Goal: Task Accomplishment & Management: Use online tool/utility

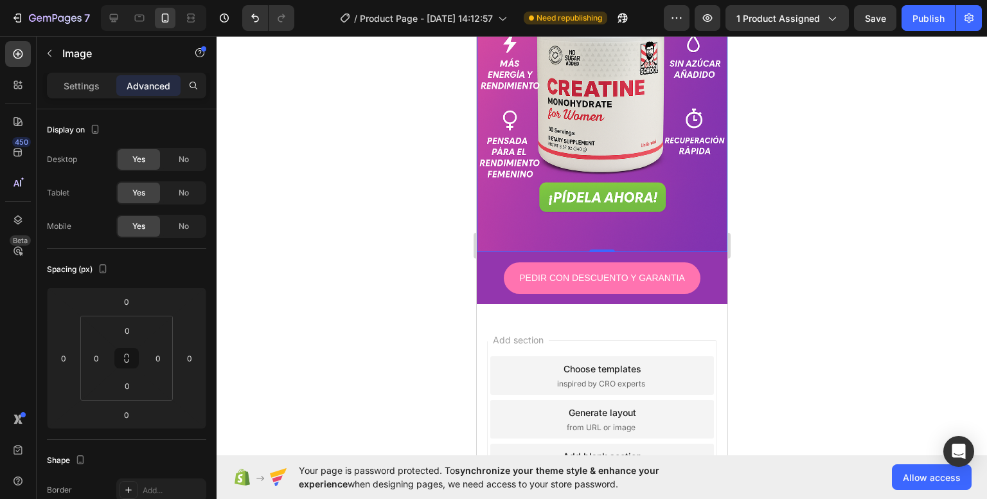
scroll to position [614, 0]
click at [601, 148] on img at bounding box center [601, 64] width 251 height 376
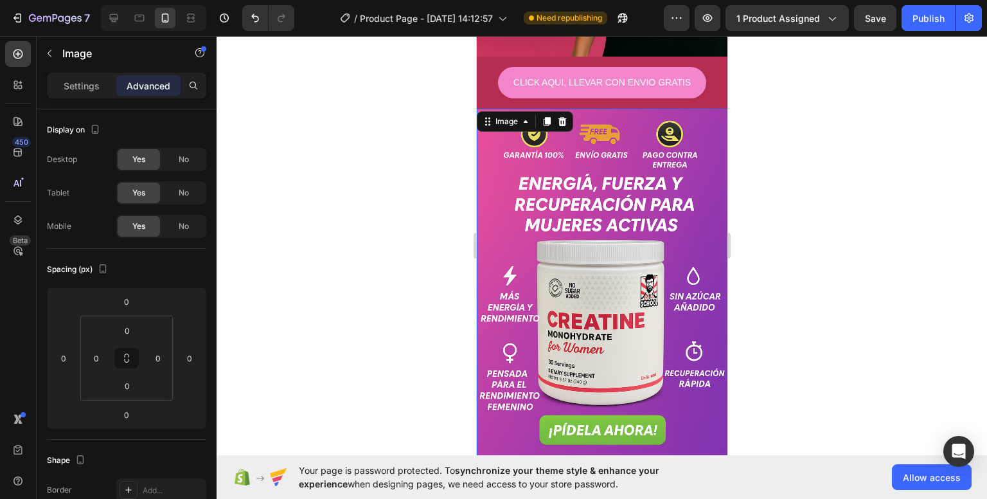
scroll to position [380, 0]
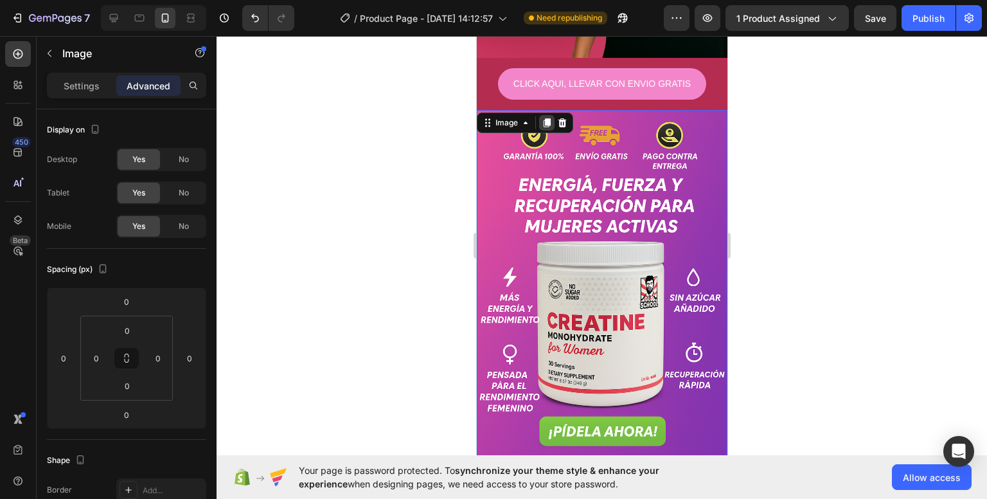
click at [547, 118] on icon at bounding box center [546, 122] width 7 height 9
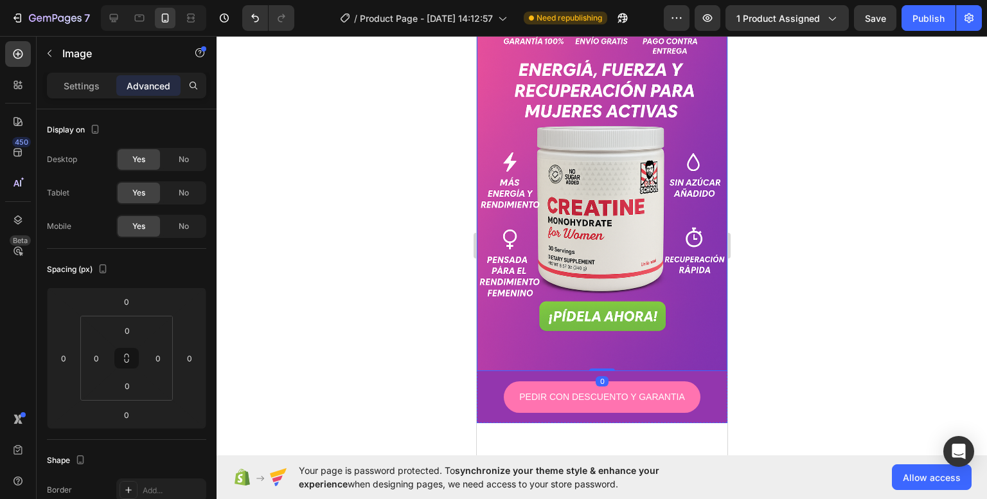
scroll to position [877, 0]
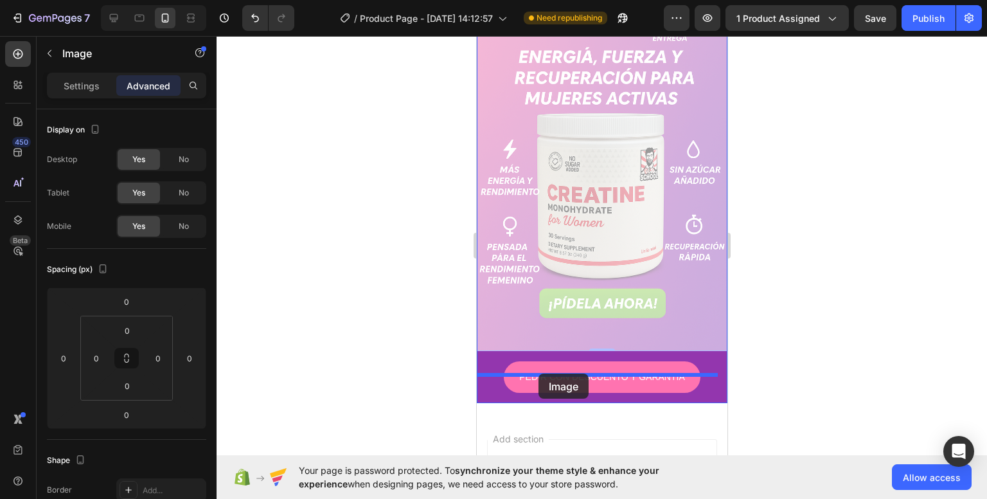
drag, startPoint x: 538, startPoint y: 184, endPoint x: 538, endPoint y: 373, distance: 189.6
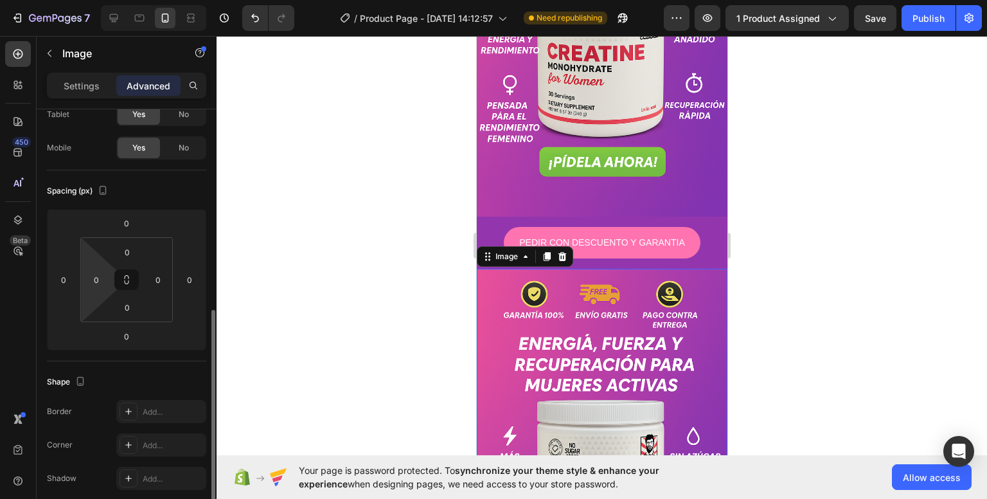
scroll to position [190, 0]
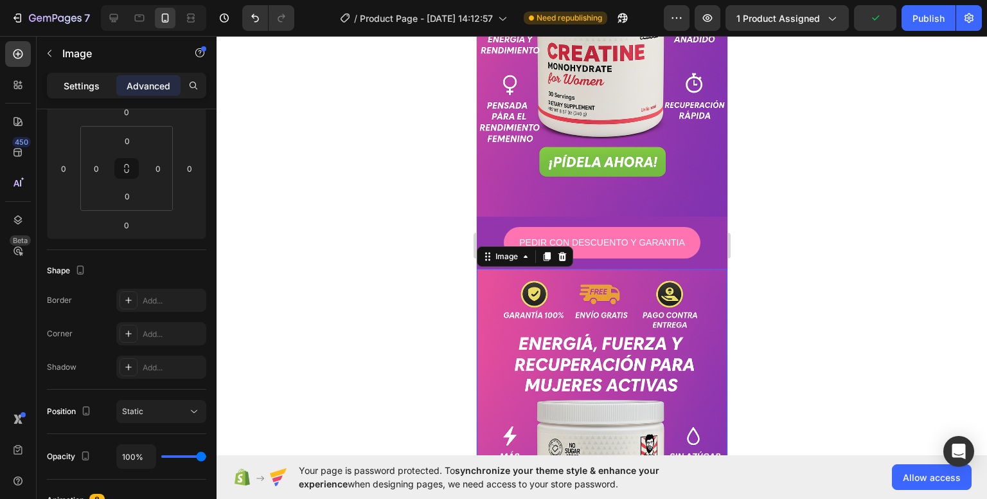
click at [100, 88] on div "Settings" at bounding box center [81, 85] width 64 height 21
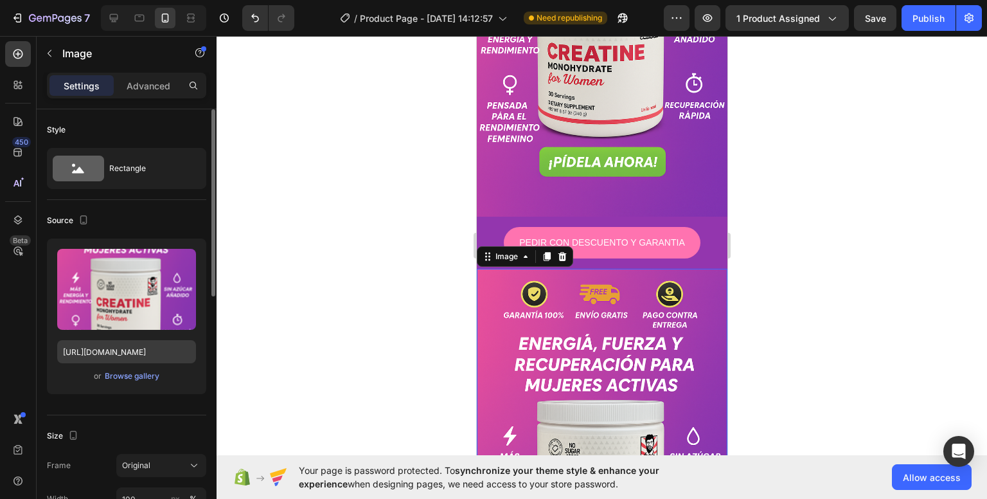
scroll to position [0, 0]
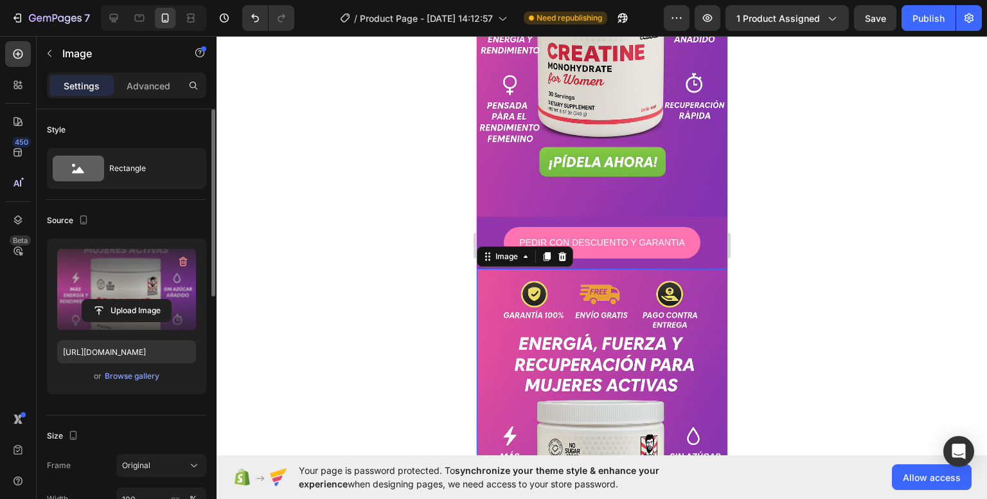
click at [127, 296] on label at bounding box center [126, 289] width 139 height 81
click at [127, 299] on input "file" at bounding box center [126, 310] width 89 height 22
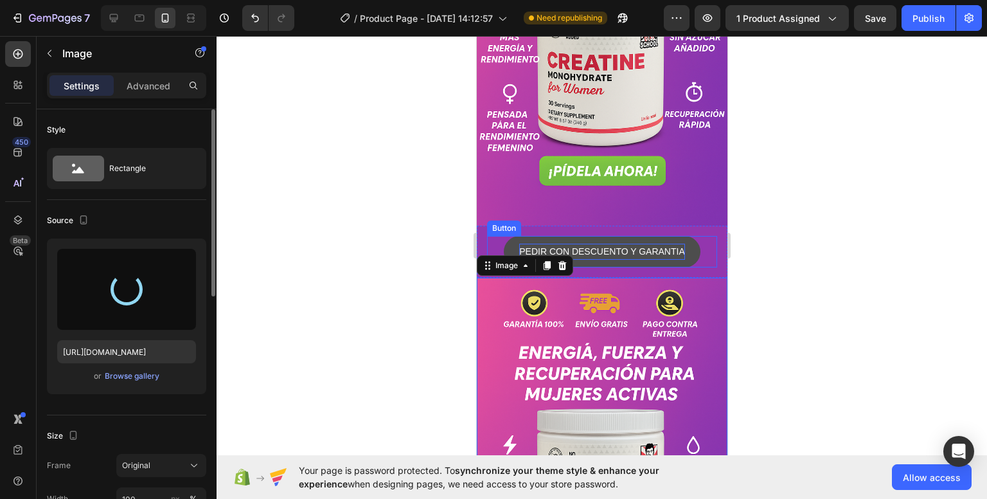
type input "[URL][DOMAIN_NAME]"
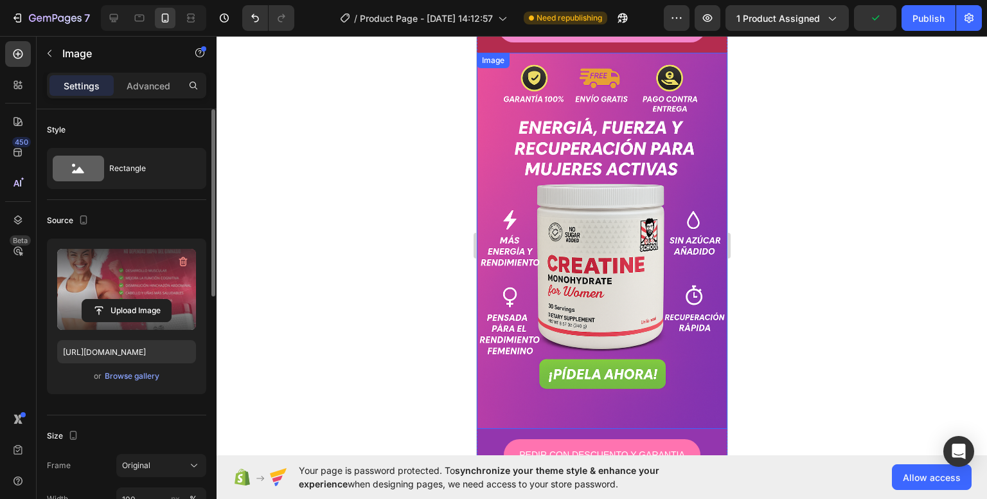
scroll to position [436, 0]
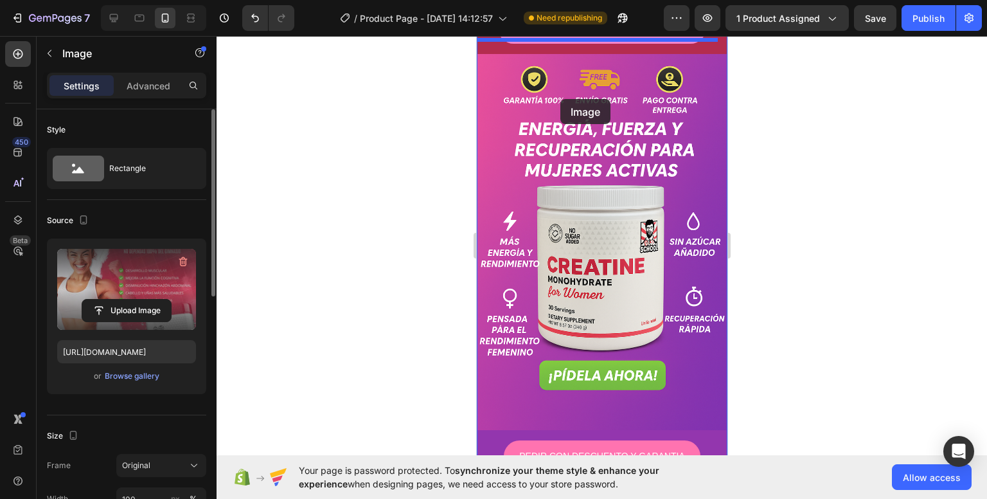
drag, startPoint x: 486, startPoint y: 445, endPoint x: 560, endPoint y: 98, distance: 355.4
click at [560, 98] on div "iPhone 13 Pro ( 390 px) iPhone 13 Mini iPhone 13 Pro iPhone 11 Pro Max iPhone 1…" at bounding box center [601, 288] width 251 height 1376
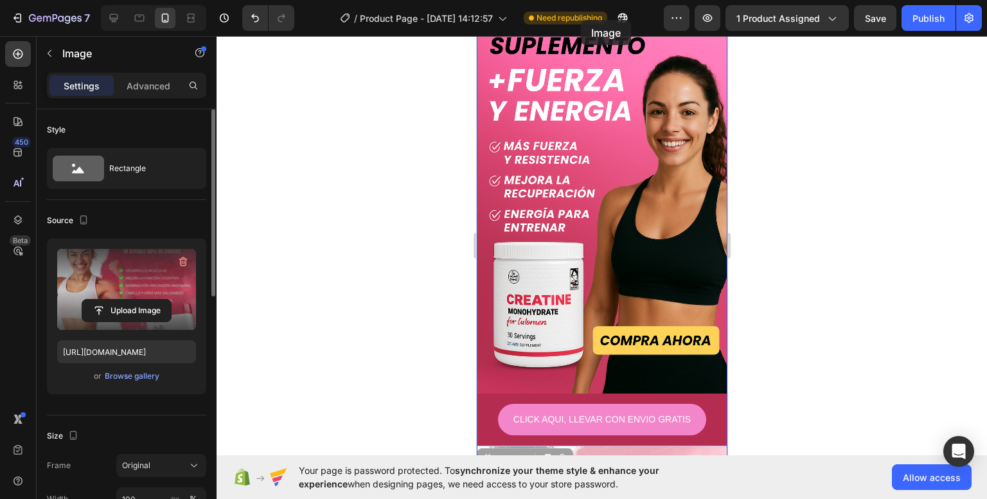
scroll to position [0, 0]
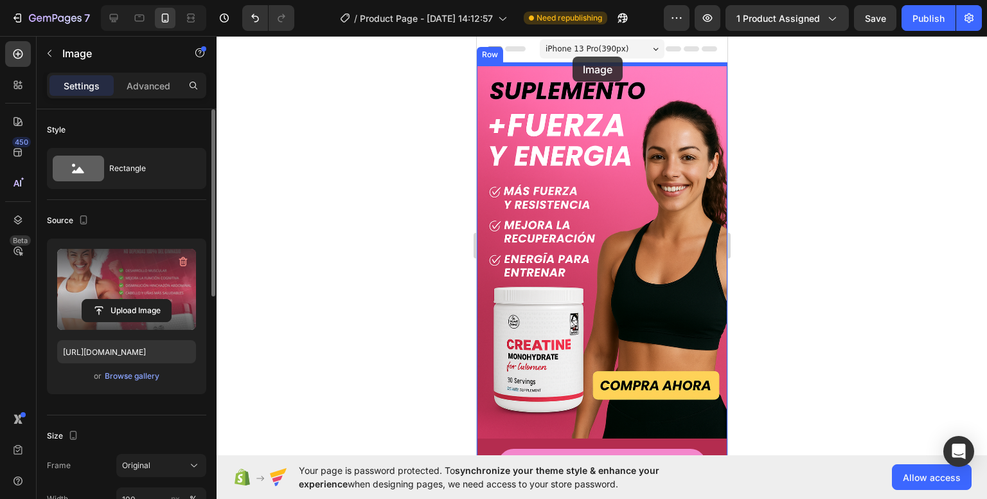
drag, startPoint x: 495, startPoint y: 405, endPoint x: 571, endPoint y: 57, distance: 355.9
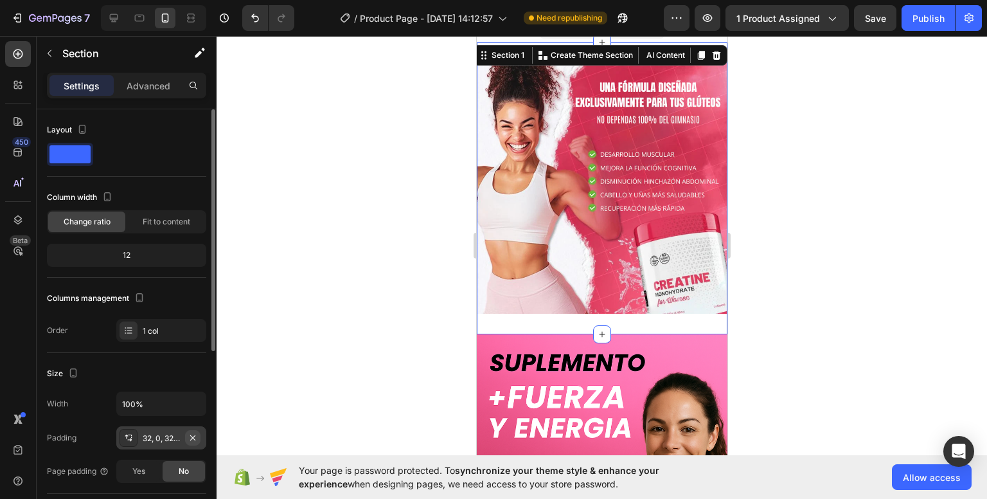
click at [191, 432] on icon "button" at bounding box center [193, 437] width 10 height 10
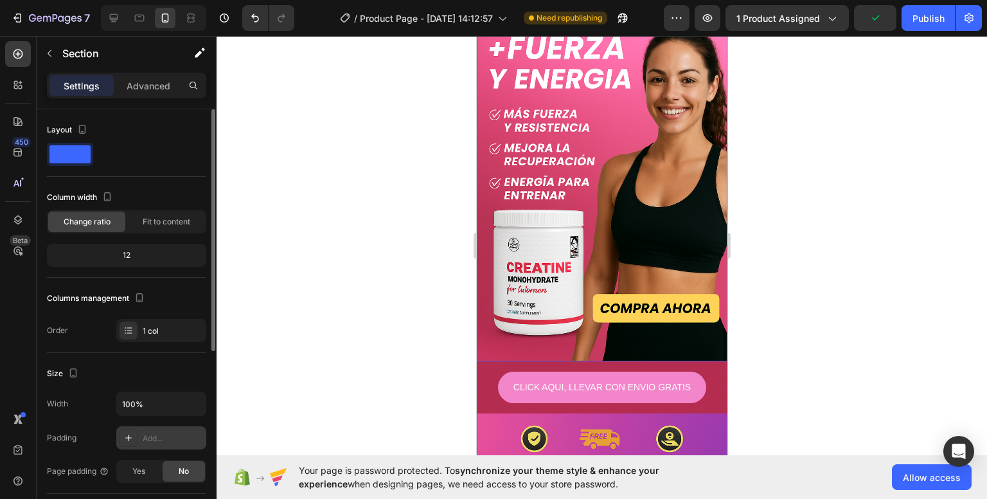
scroll to position [319, 0]
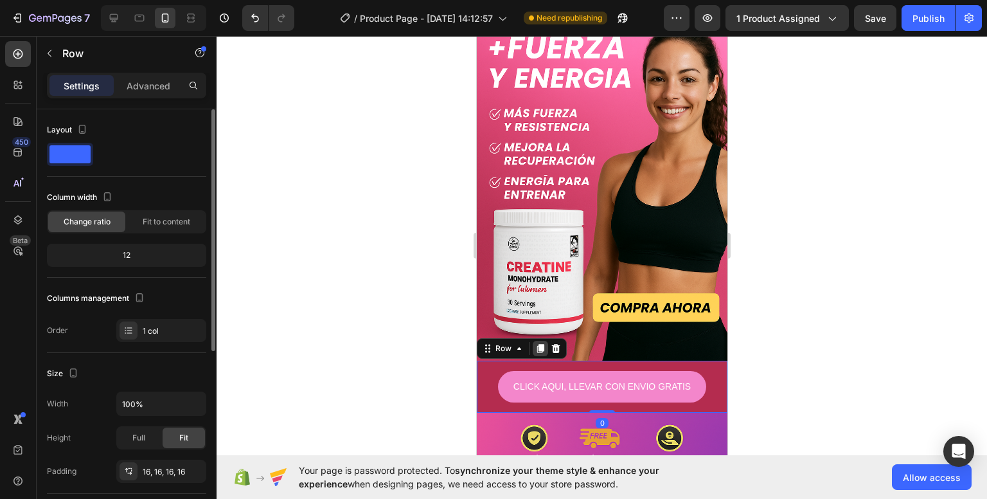
click at [535, 343] on icon at bounding box center [540, 348] width 10 height 10
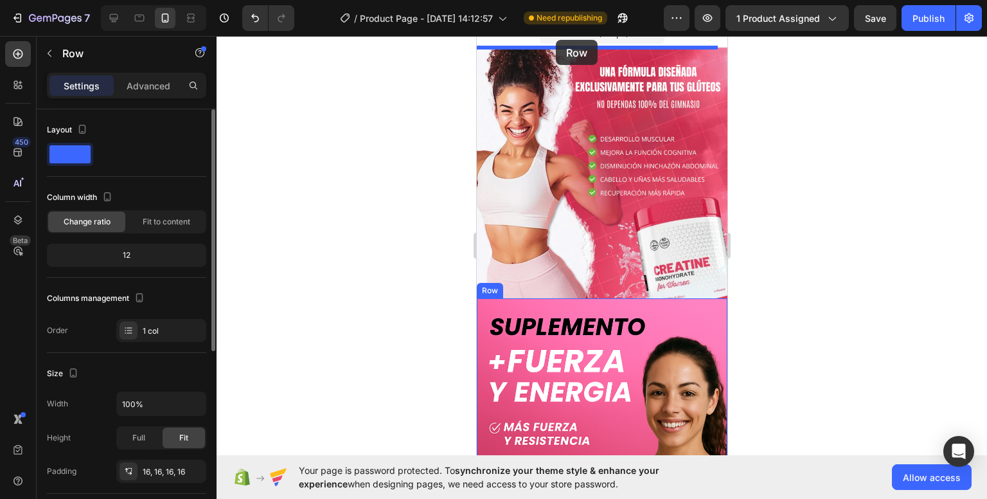
scroll to position [0, 0]
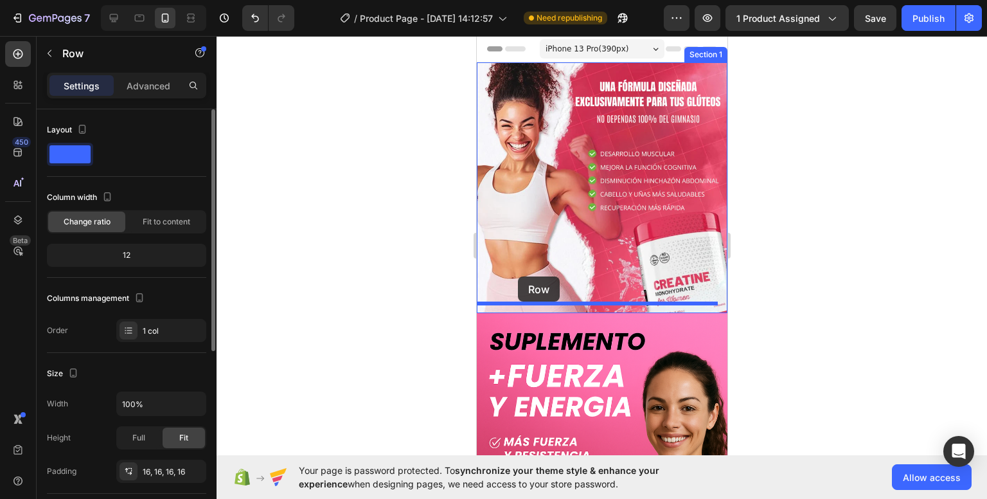
drag, startPoint x: 493, startPoint y: 335, endPoint x: 517, endPoint y: 279, distance: 61.3
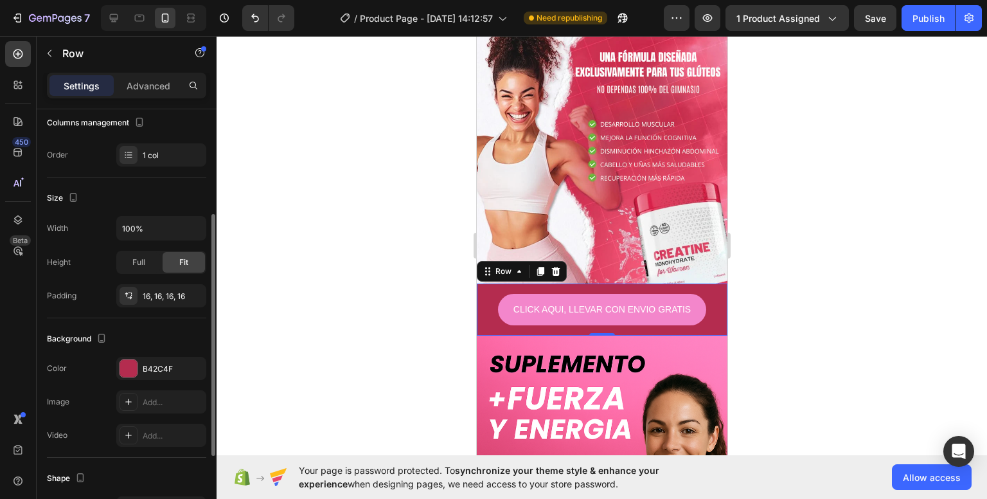
scroll to position [179, 0]
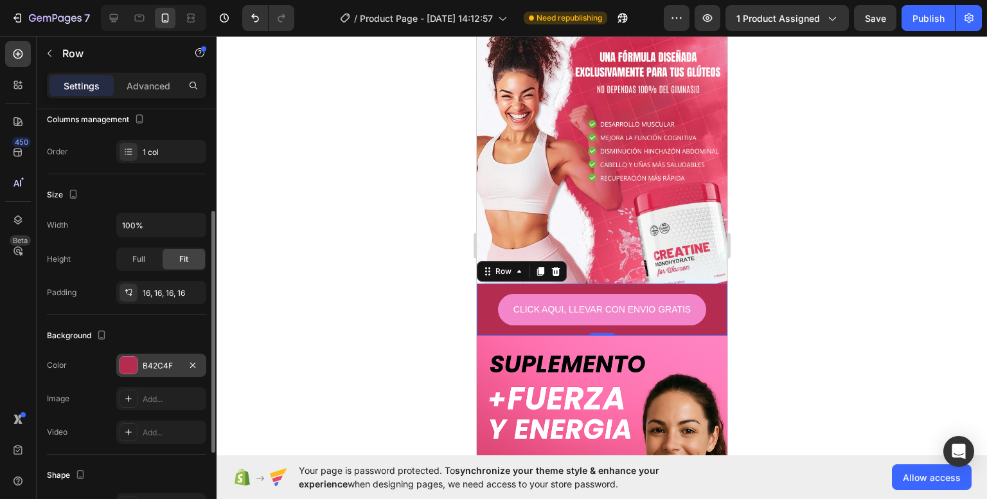
click at [127, 363] on div at bounding box center [128, 365] width 17 height 17
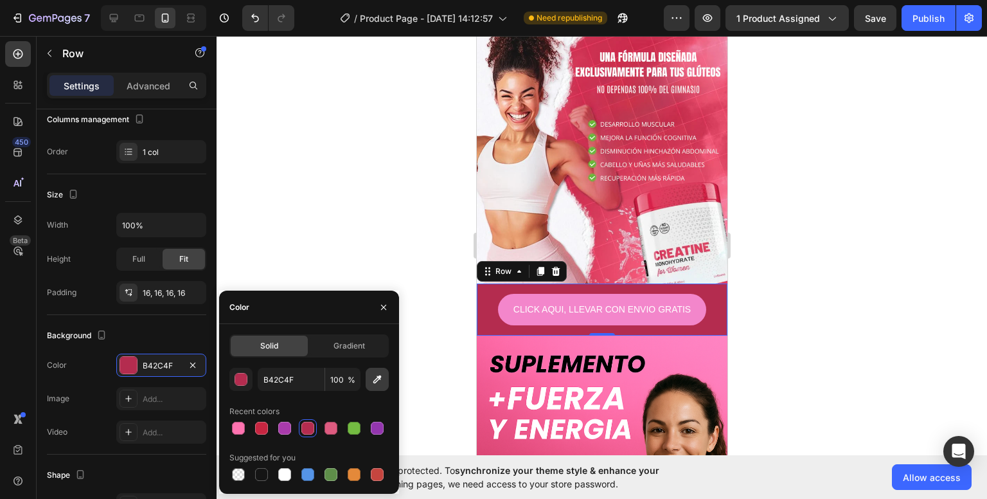
click at [375, 373] on icon "button" at bounding box center [377, 379] width 13 height 13
type input "E44667"
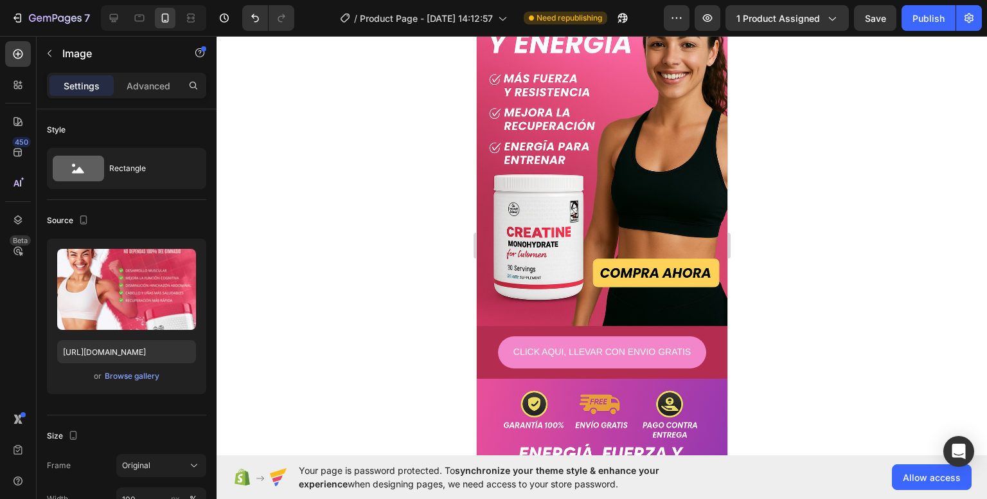
scroll to position [425, 0]
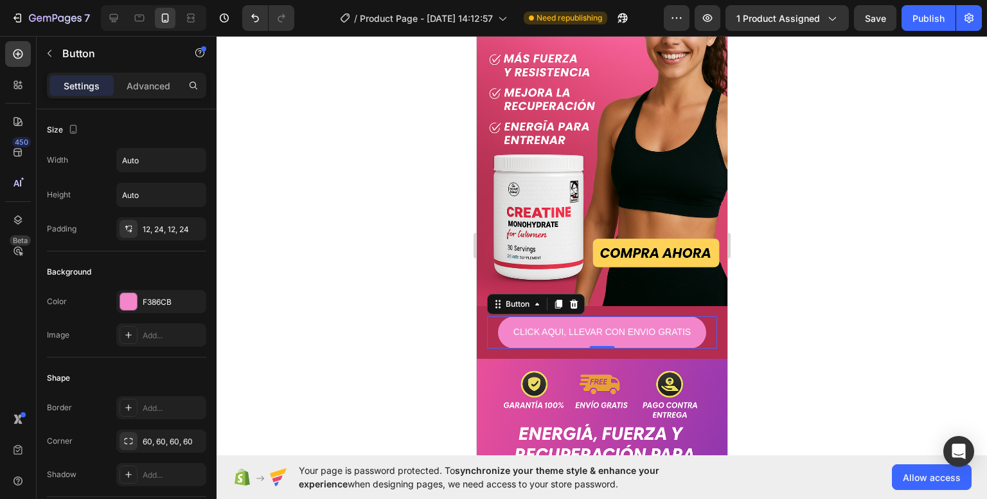
click at [486, 316] on div "CLICK AQUI, LLEVAR CON ENVIO GRATIS Button 0" at bounding box center [601, 331] width 230 height 31
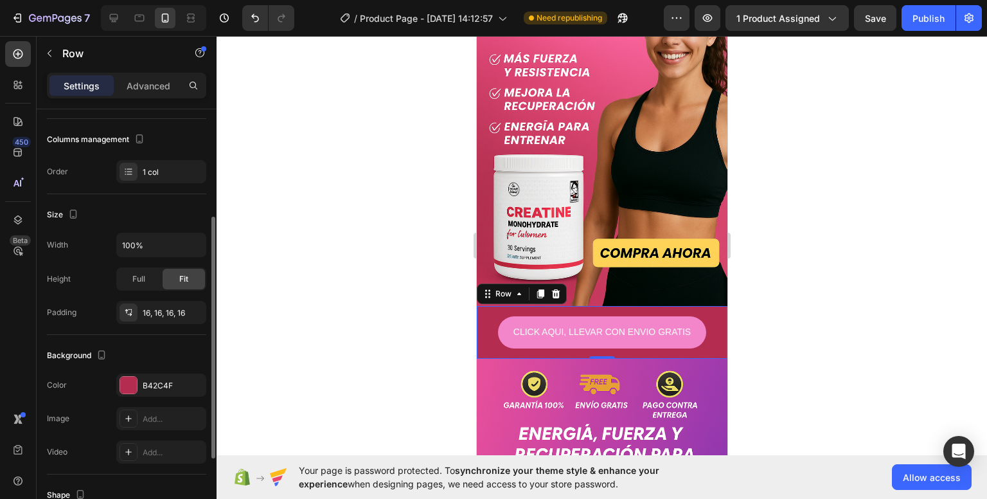
scroll to position [170, 0]
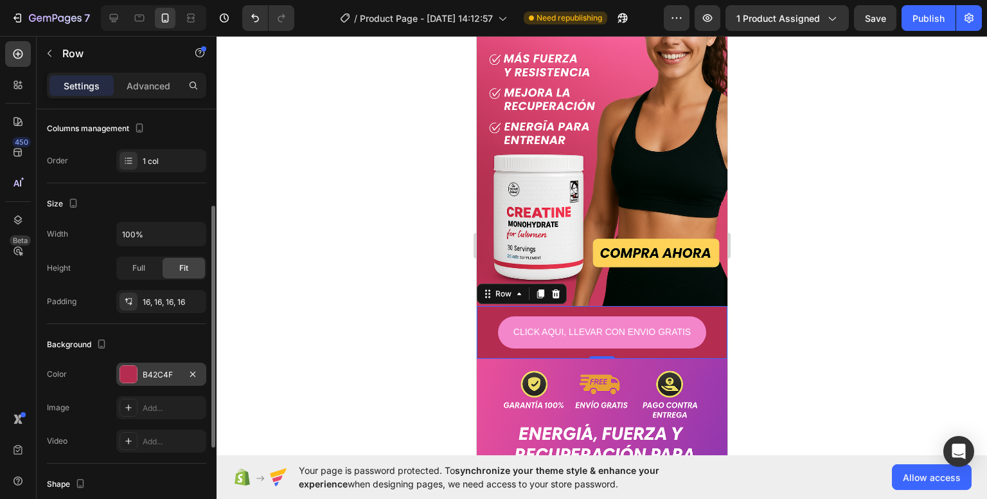
click at [128, 369] on div at bounding box center [128, 374] width 17 height 17
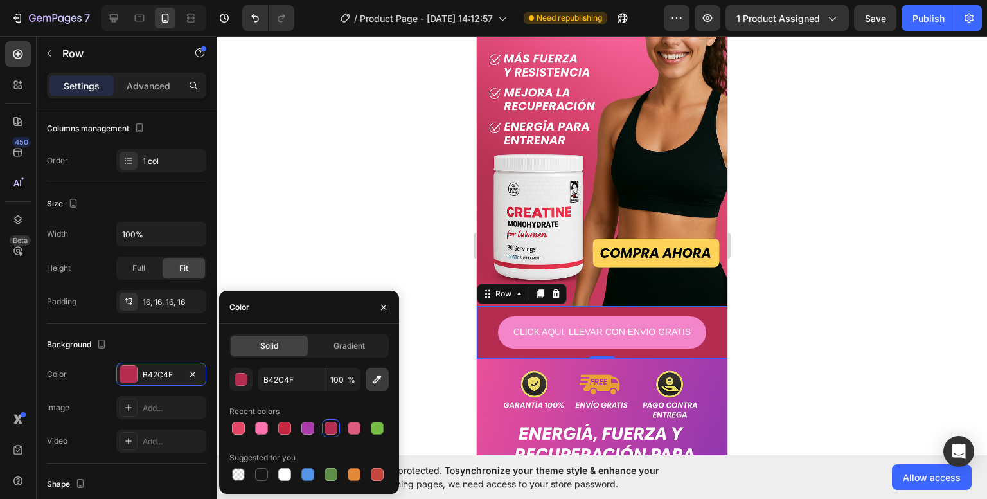
click at [368, 370] on button "button" at bounding box center [377, 379] width 23 height 23
type input "B62E51"
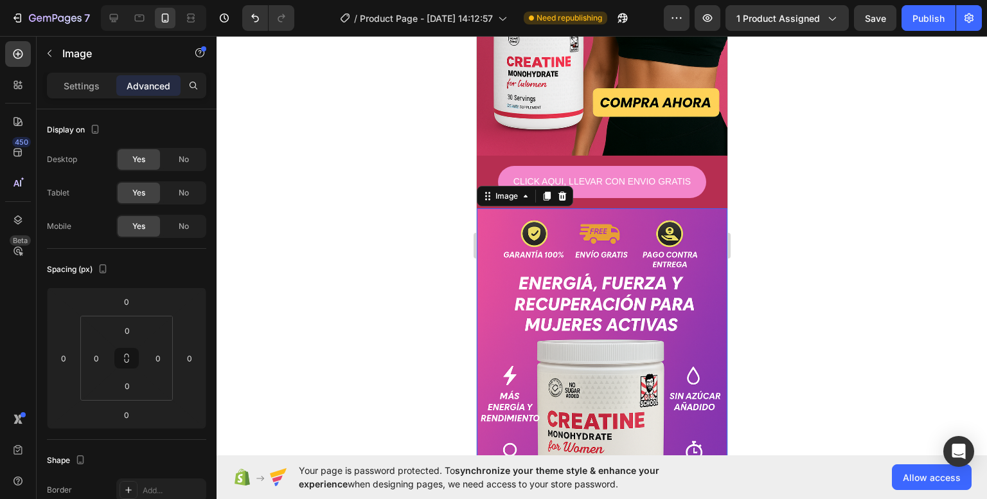
scroll to position [565, 0]
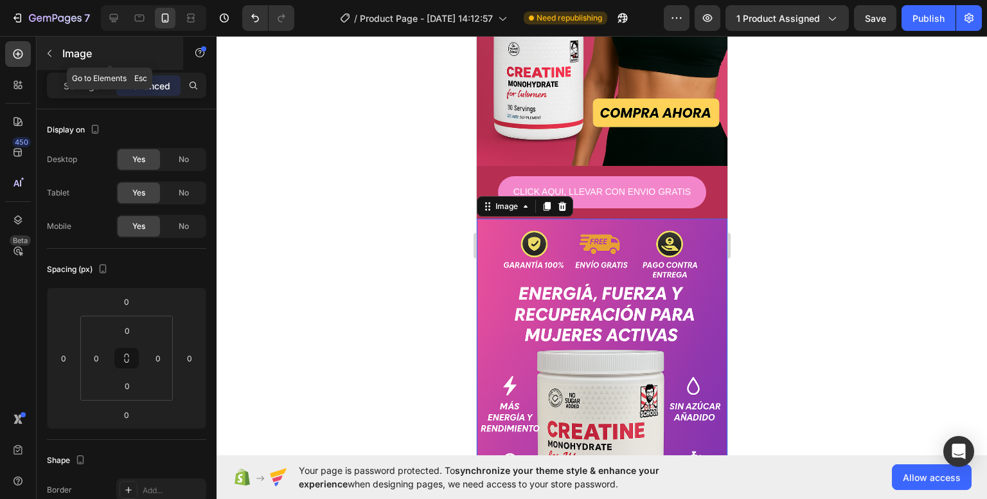
click at [49, 49] on icon "button" at bounding box center [49, 53] width 10 height 10
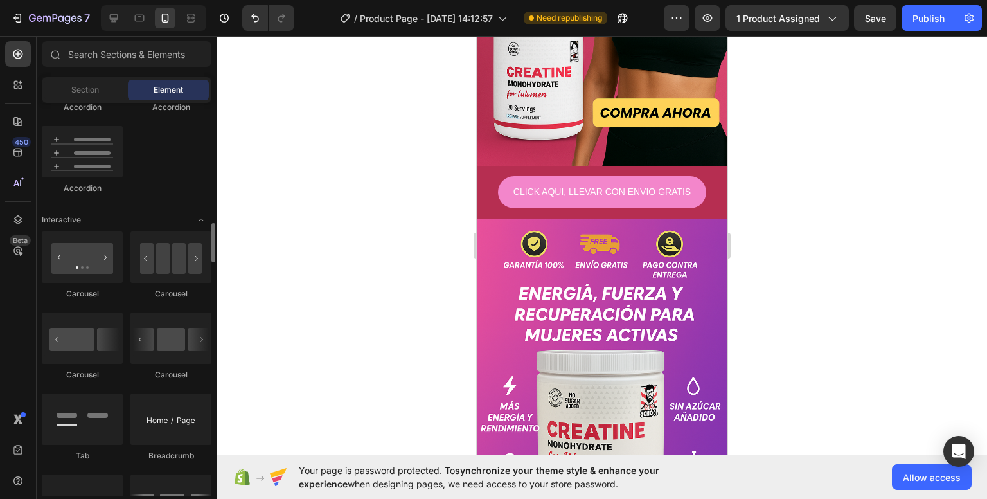
scroll to position [1184, 0]
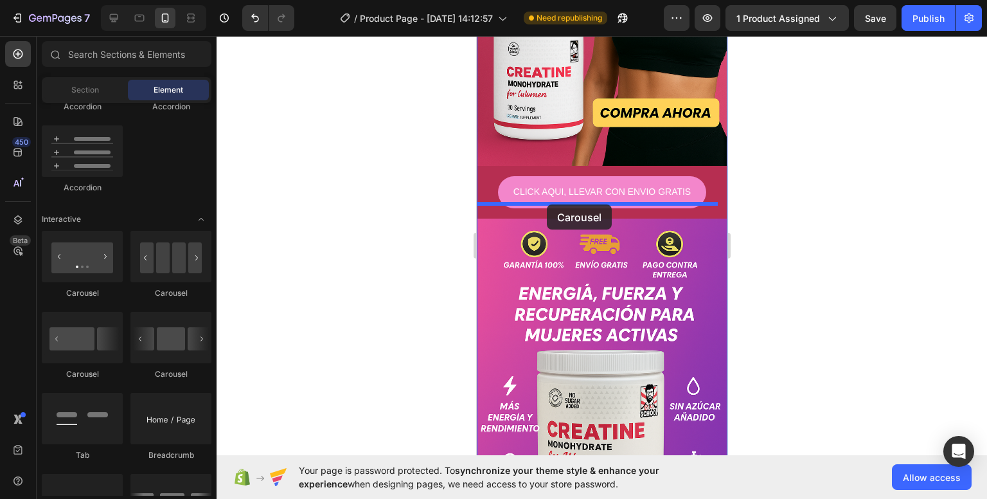
drag, startPoint x: 546, startPoint y: 312, endPoint x: 547, endPoint y: 204, distance: 108.0
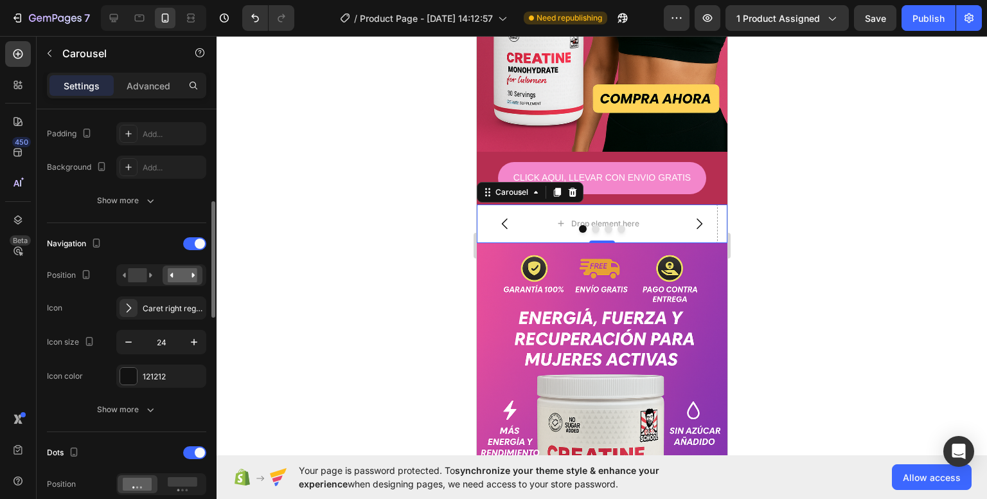
scroll to position [337, 0]
click at [127, 267] on icon at bounding box center [138, 274] width 30 height 14
click at [175, 267] on rect at bounding box center [183, 274] width 30 height 14
click at [185, 245] on div at bounding box center [194, 242] width 23 height 13
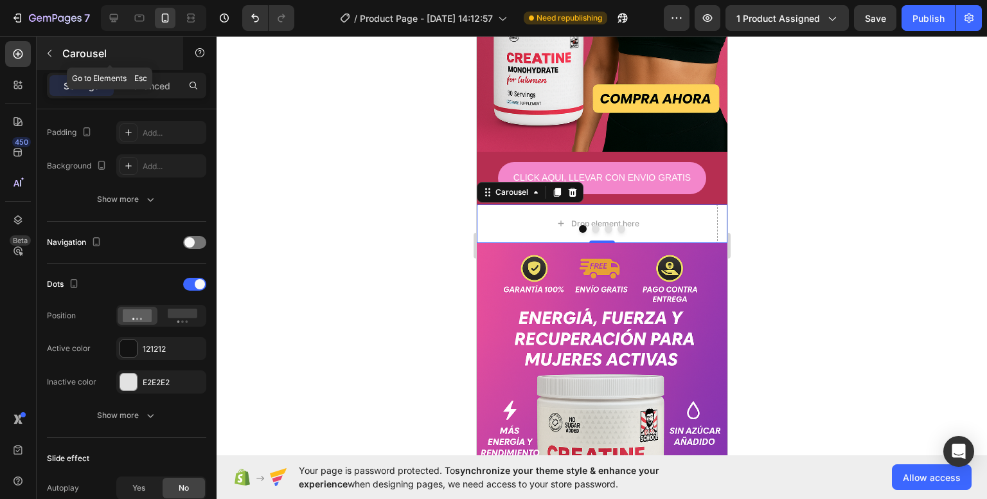
click at [50, 49] on icon "button" at bounding box center [49, 53] width 10 height 10
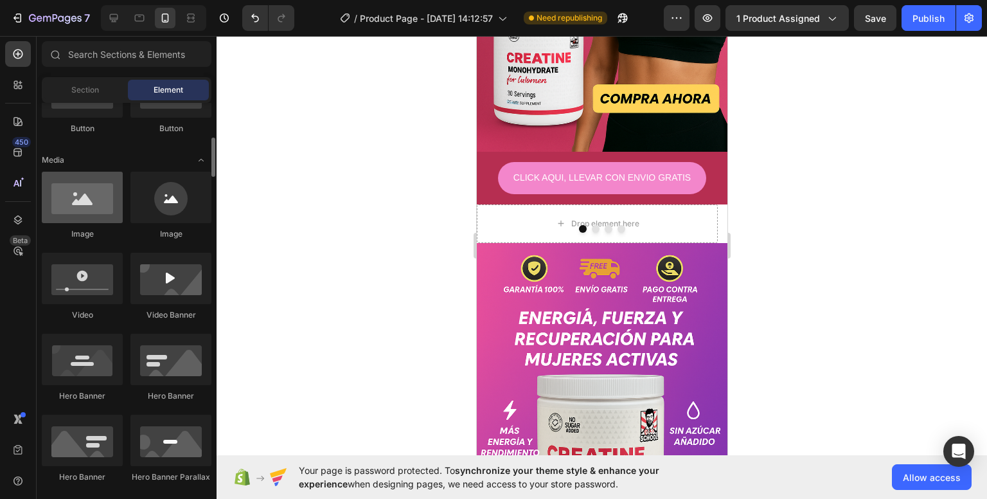
scroll to position [356, 0]
click at [98, 186] on div at bounding box center [82, 197] width 81 height 51
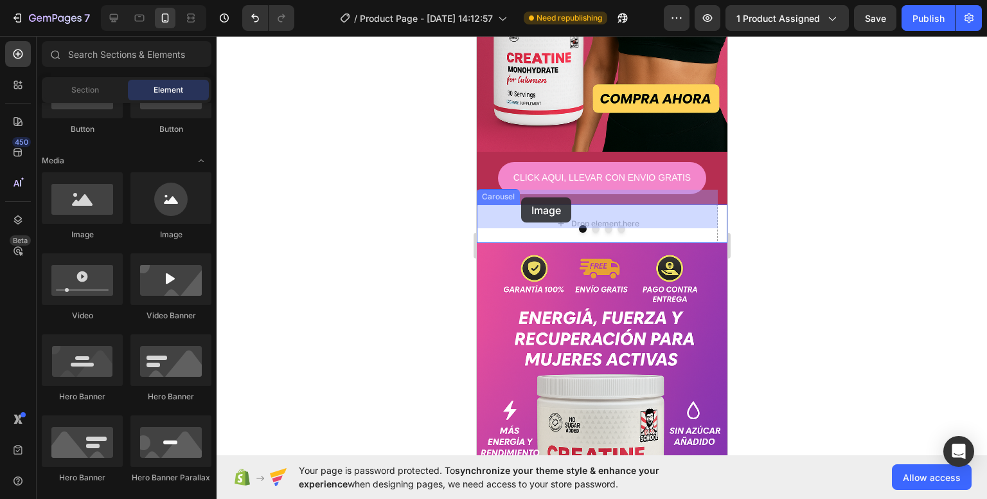
drag, startPoint x: 587, startPoint y: 252, endPoint x: 523, endPoint y: 200, distance: 82.7
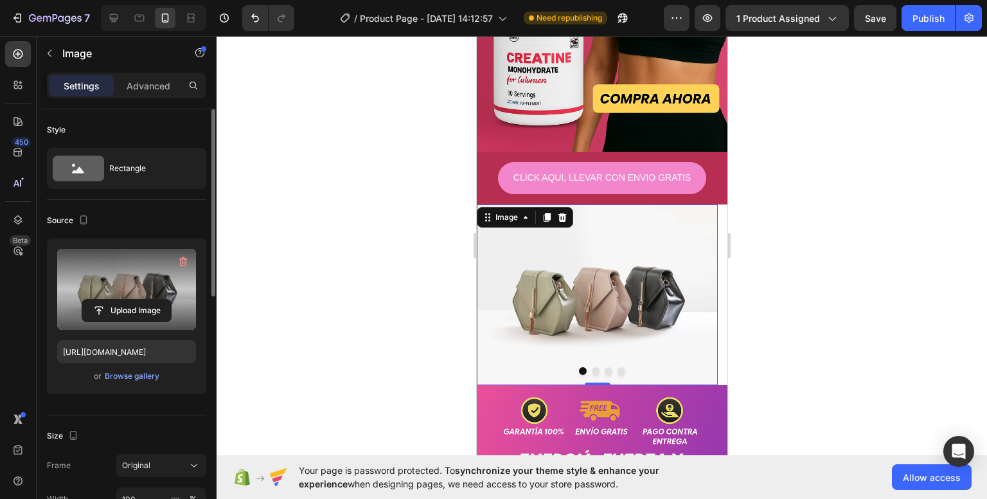
click at [134, 293] on label at bounding box center [126, 289] width 139 height 81
click at [134, 299] on input "file" at bounding box center [126, 310] width 89 height 22
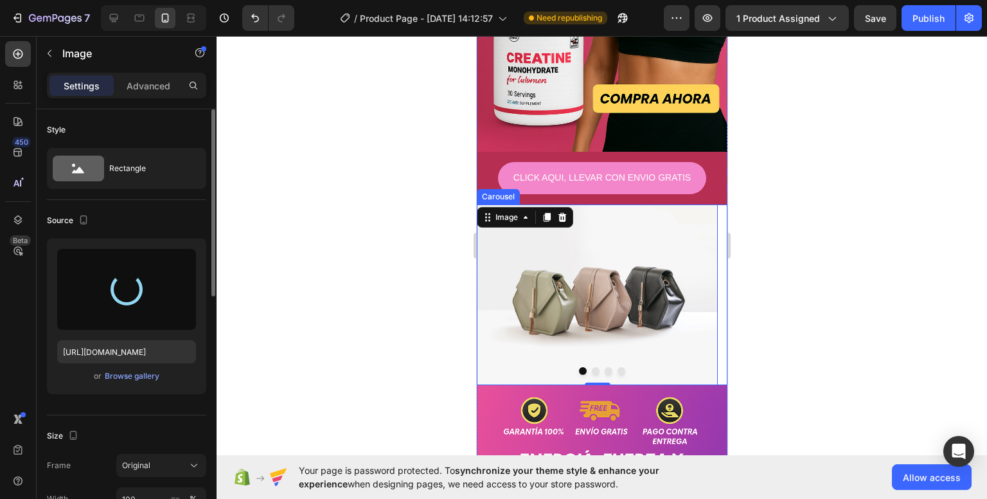
type input "[URL][DOMAIN_NAME]"
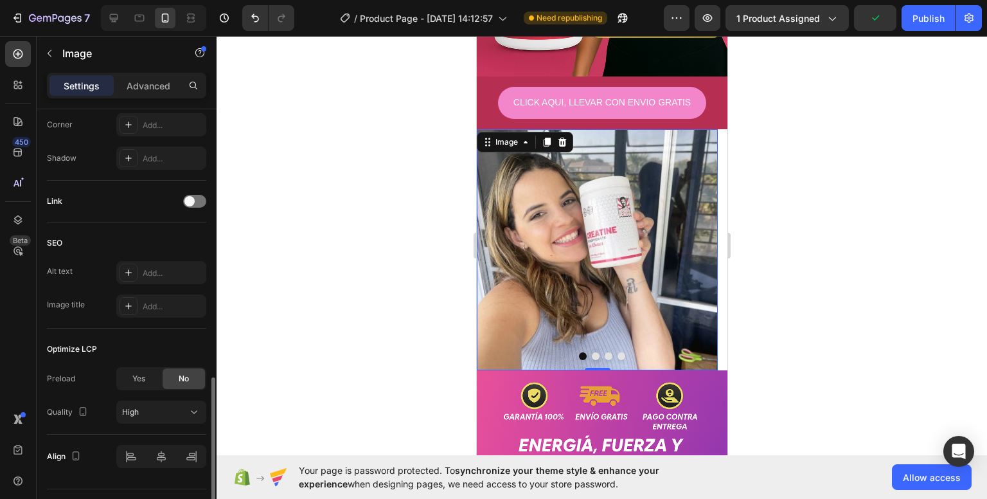
scroll to position [543, 0]
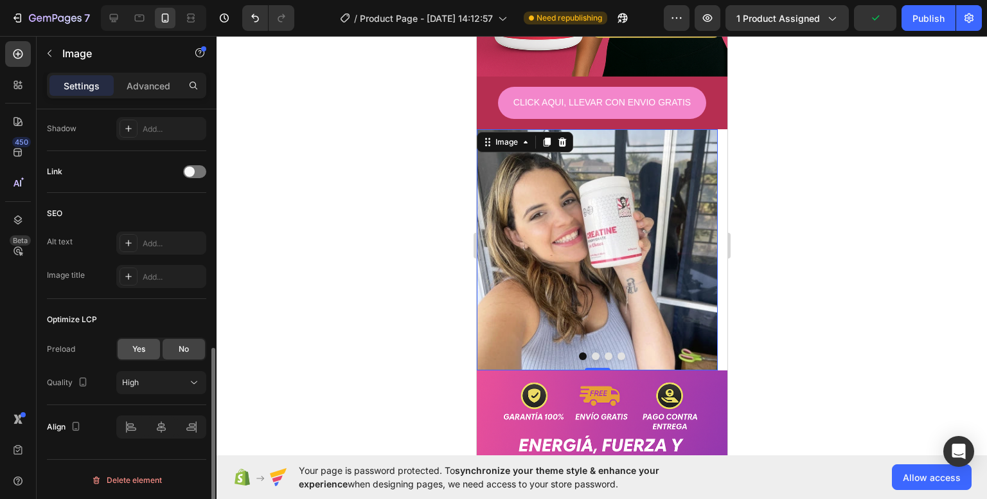
click at [148, 339] on div "Yes" at bounding box center [139, 349] width 42 height 21
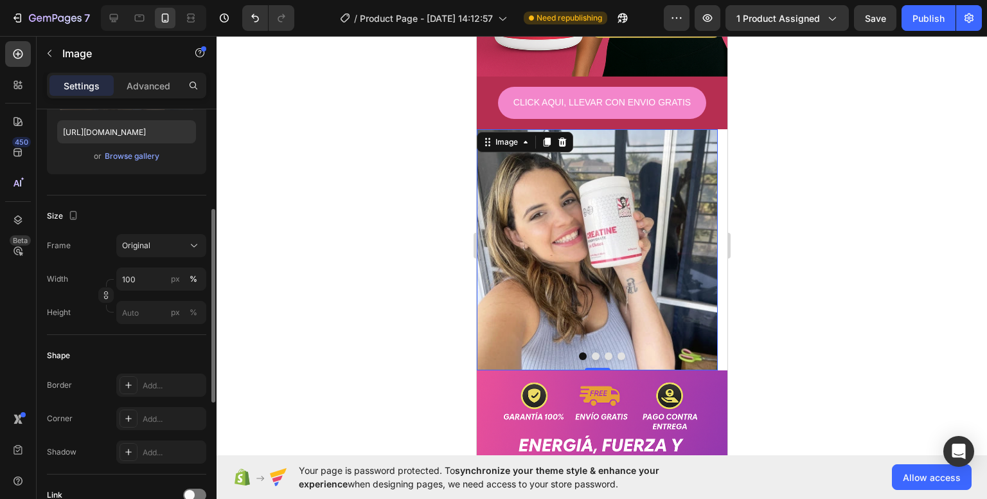
scroll to position [219, 0]
click at [164, 395] on div "Add..." at bounding box center [161, 385] width 90 height 23
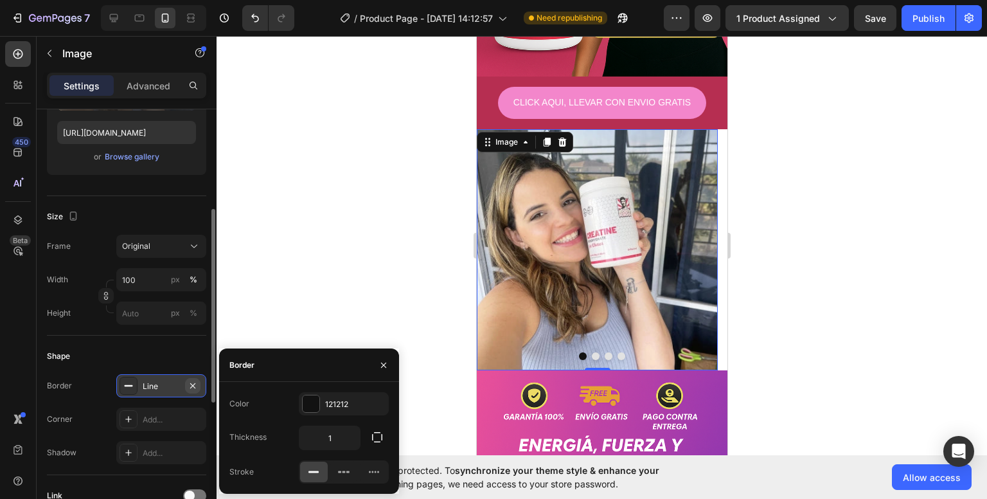
click at [198, 384] on button "button" at bounding box center [192, 385] width 15 height 15
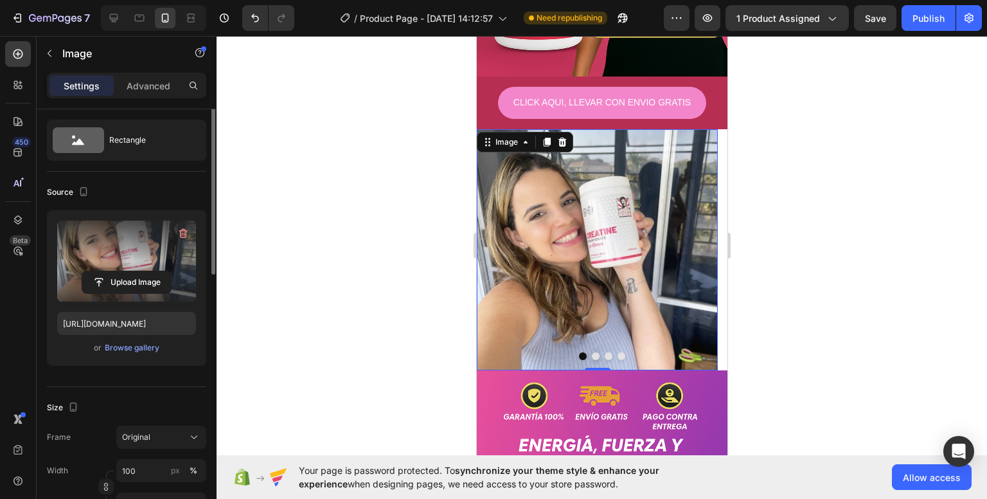
scroll to position [0, 0]
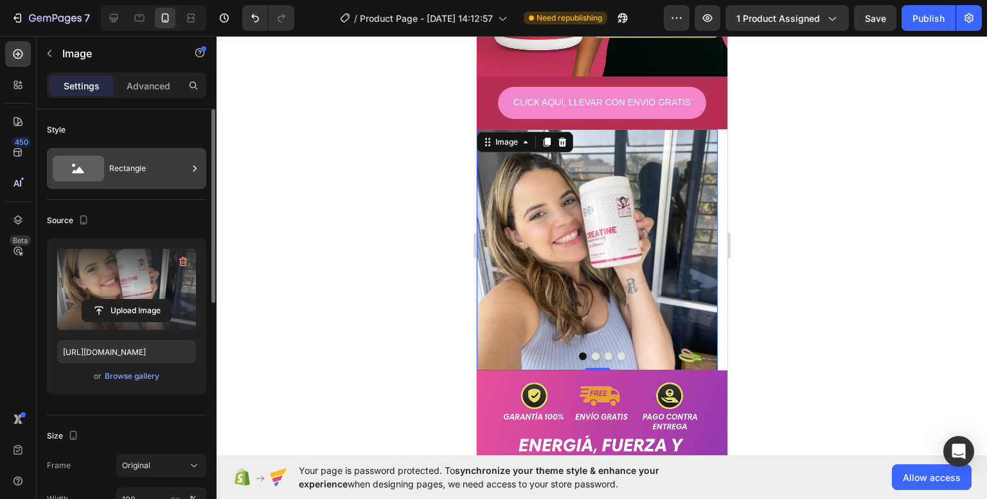
click at [107, 168] on div "Rectangle" at bounding box center [126, 168] width 159 height 41
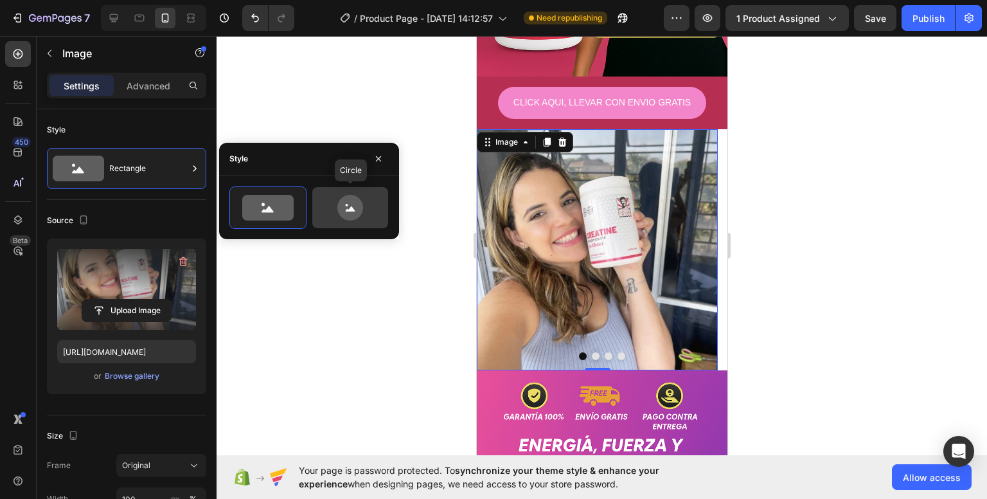
click at [334, 204] on icon at bounding box center [350, 208] width 60 height 26
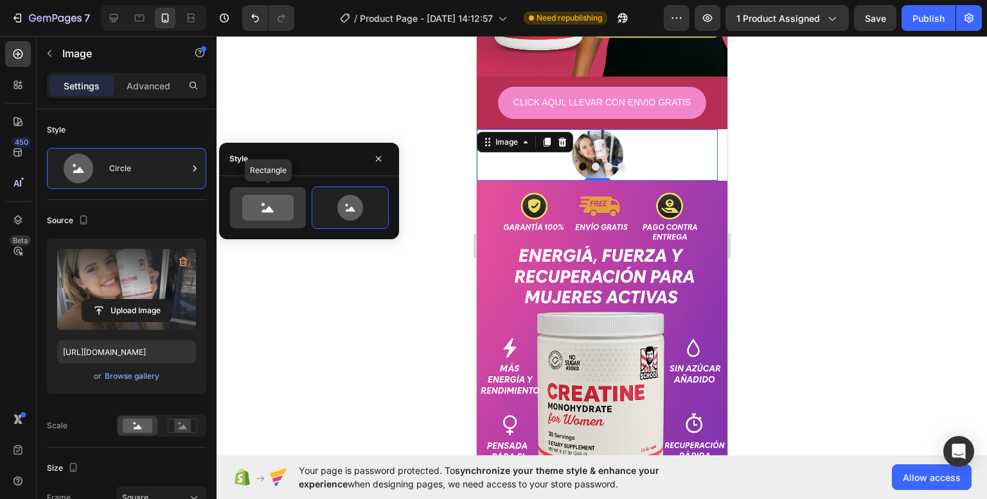
click at [288, 213] on icon at bounding box center [267, 208] width 51 height 26
type input "100"
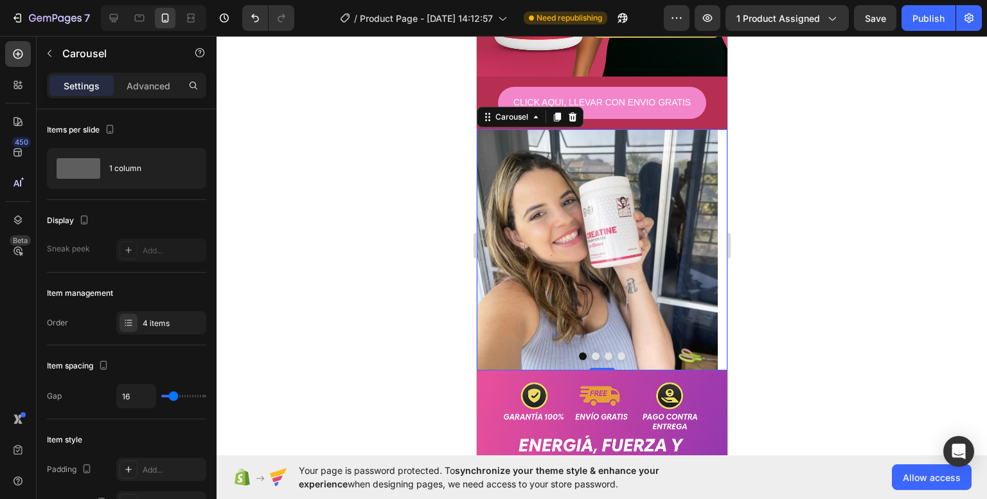
click at [591, 352] on button "Dot" at bounding box center [595, 356] width 8 height 8
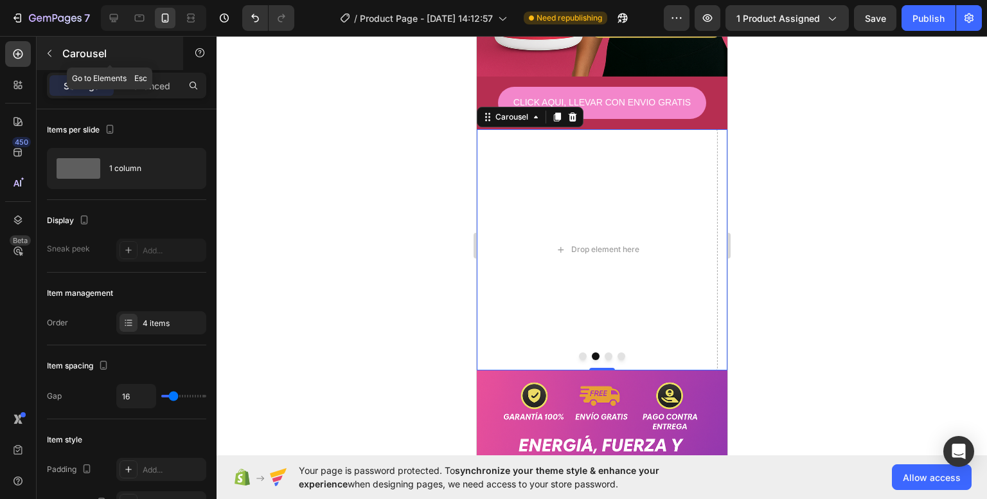
click at [46, 51] on icon "button" at bounding box center [49, 53] width 10 height 10
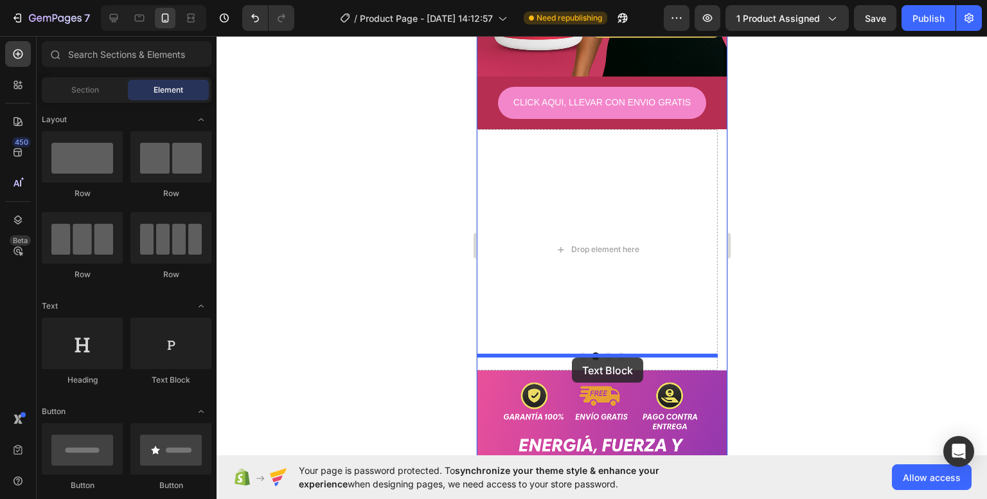
drag, startPoint x: 628, startPoint y: 375, endPoint x: 571, endPoint y: 358, distance: 59.6
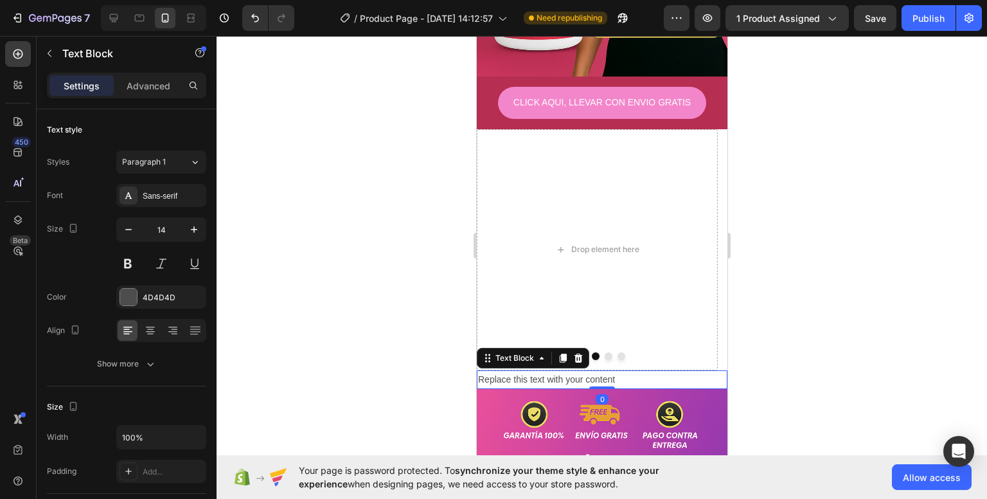
click at [571, 370] on div "Replace this text with your content" at bounding box center [601, 379] width 251 height 19
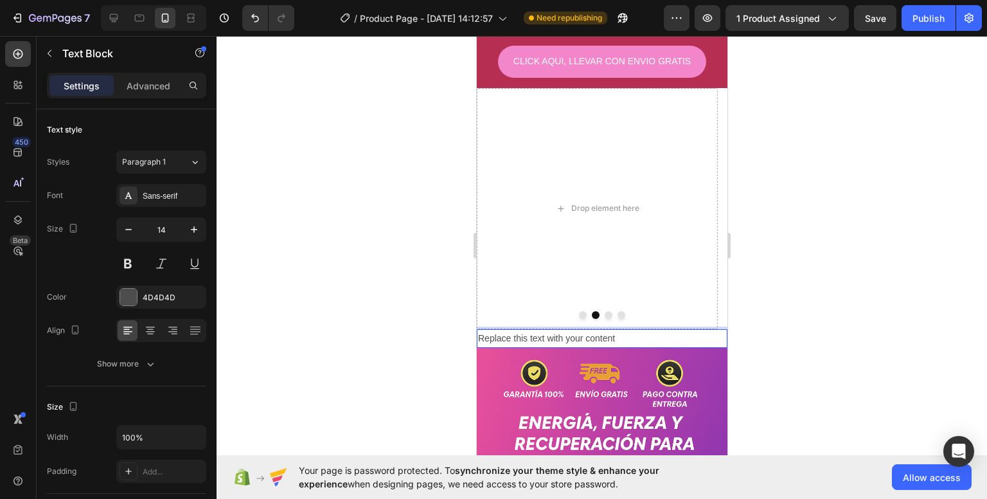
scroll to position [724, 0]
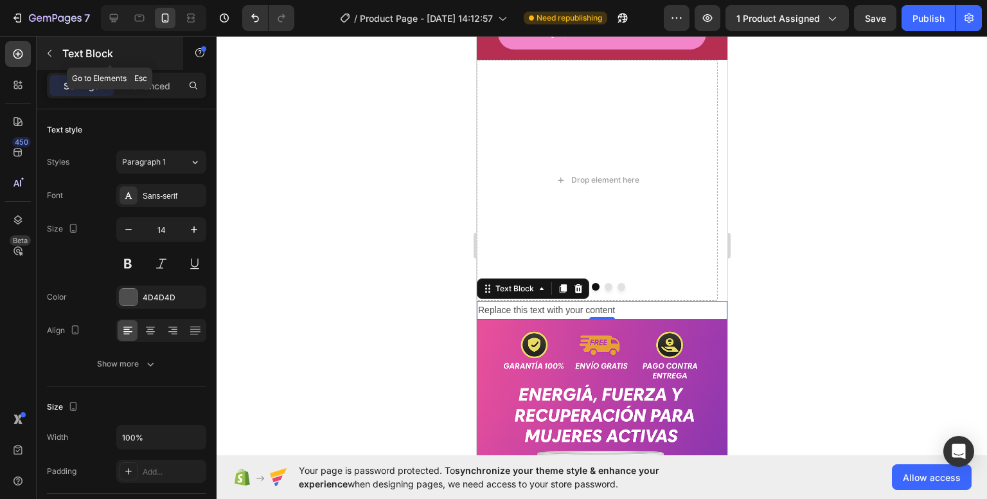
click at [40, 60] on button "button" at bounding box center [49, 53] width 21 height 21
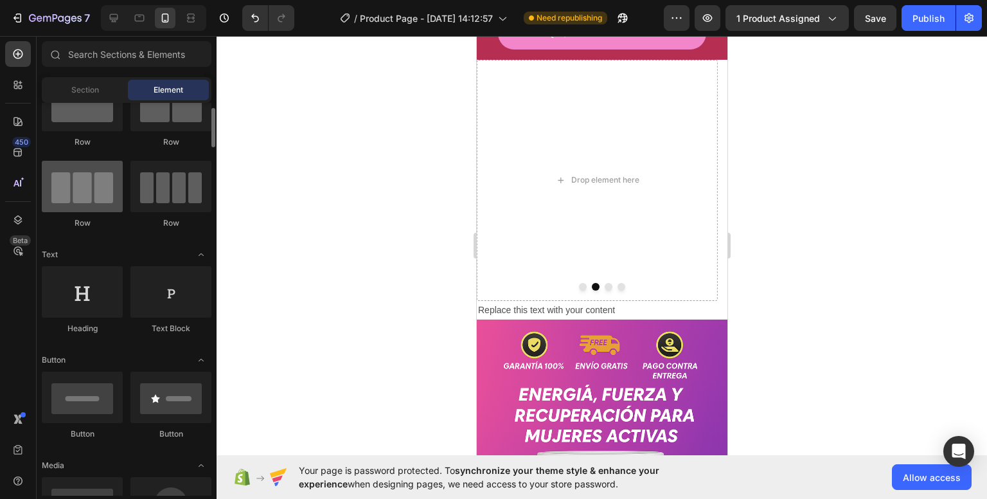
scroll to position [53, 0]
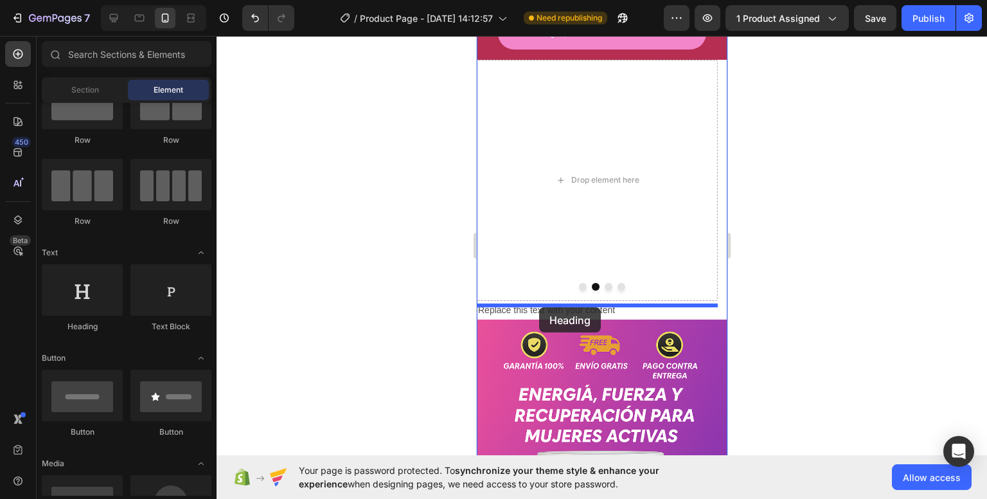
drag, startPoint x: 564, startPoint y: 341, endPoint x: 542, endPoint y: 304, distance: 42.6
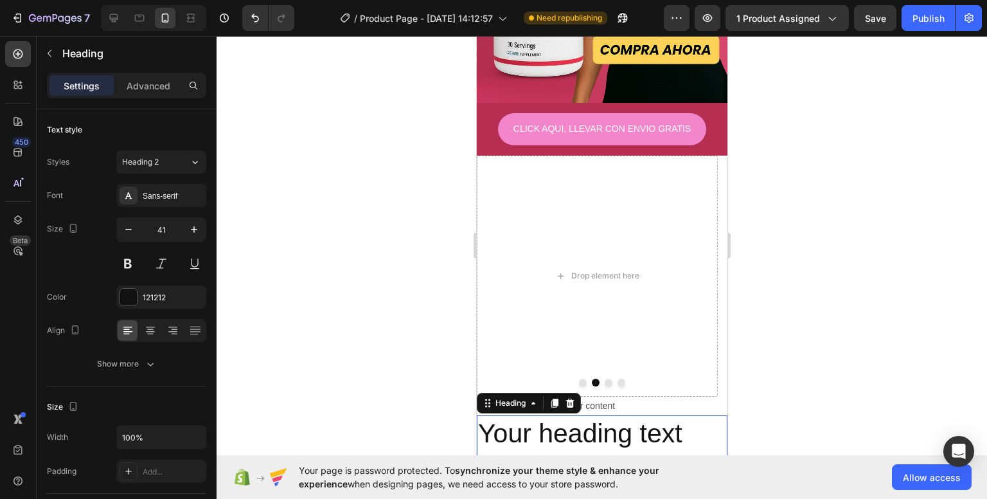
scroll to position [623, 0]
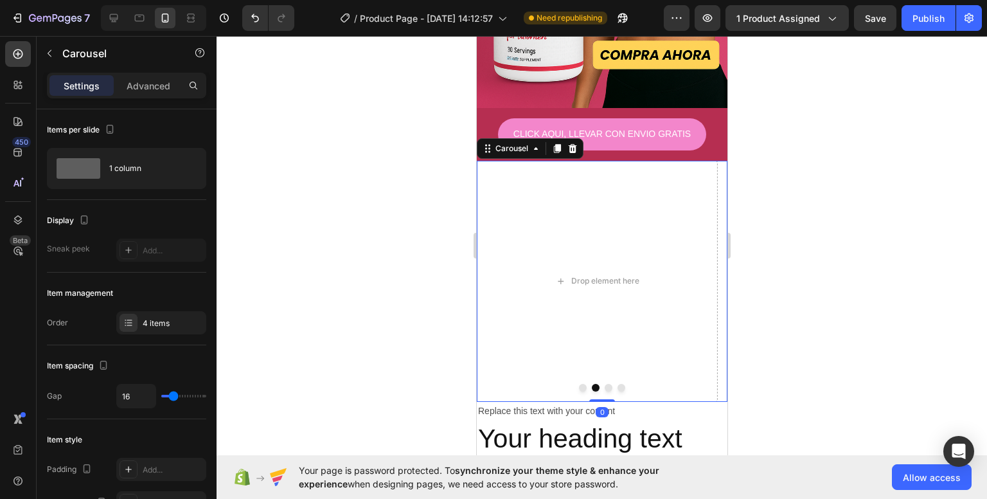
click at [578, 384] on button "Dot" at bounding box center [582, 388] width 8 height 8
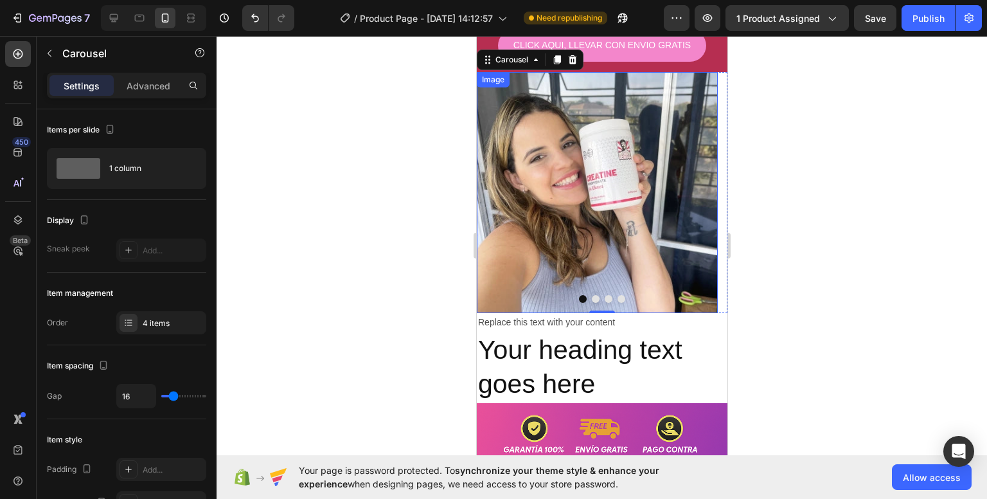
scroll to position [716, 0]
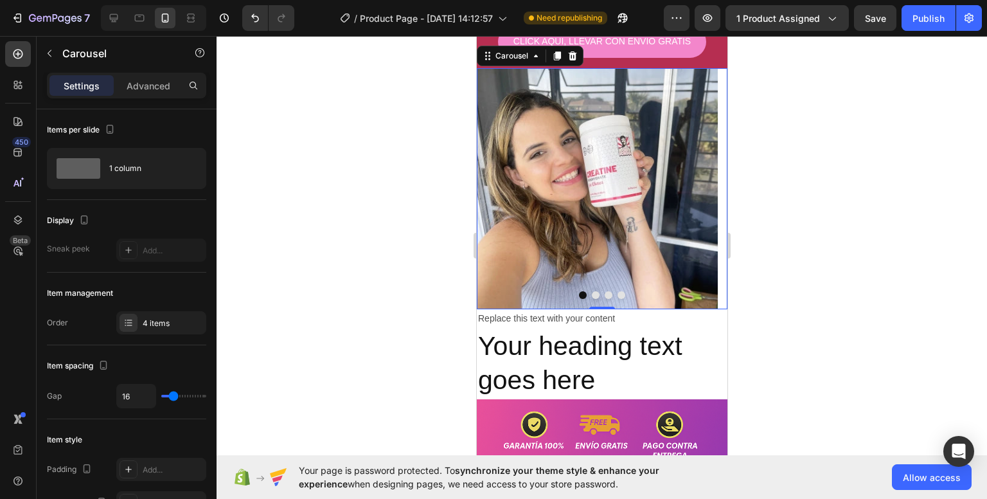
click at [595, 314] on div "0" at bounding box center [601, 319] width 13 height 10
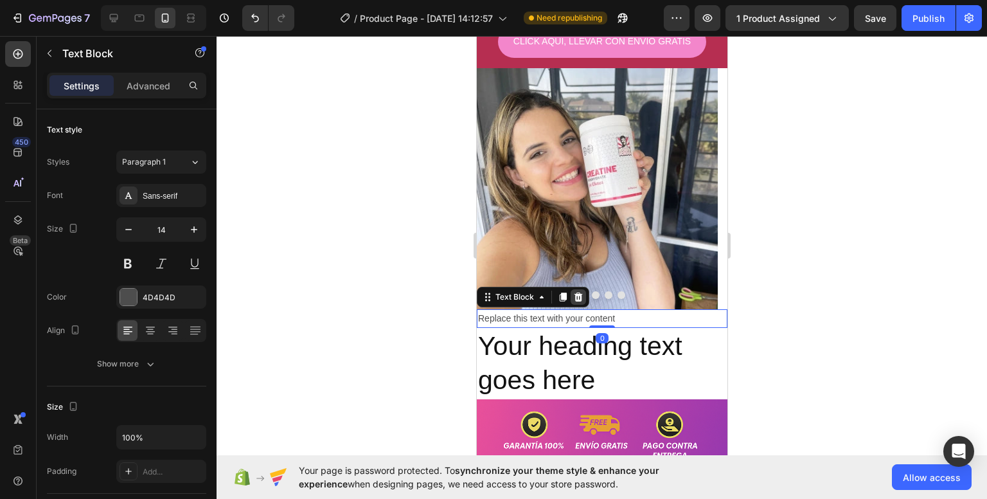
click at [577, 292] on icon at bounding box center [578, 296] width 8 height 9
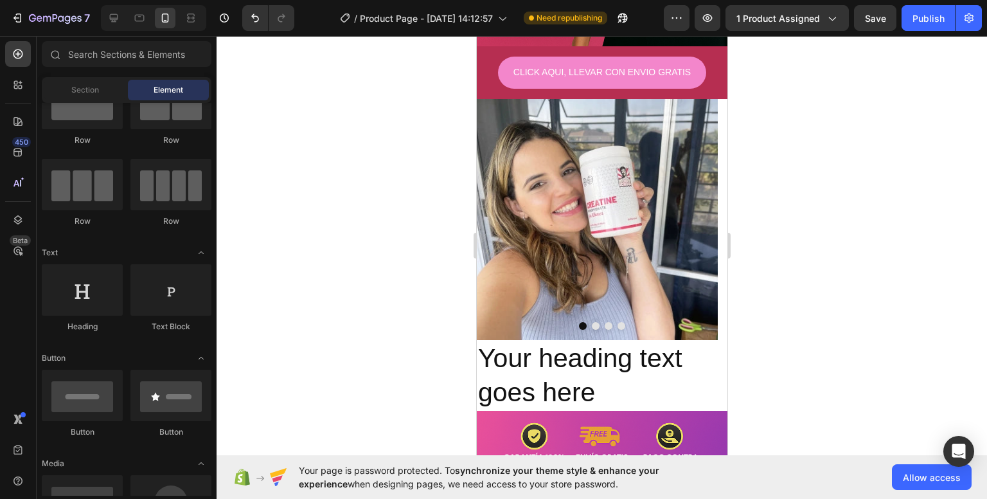
scroll to position [698, 0]
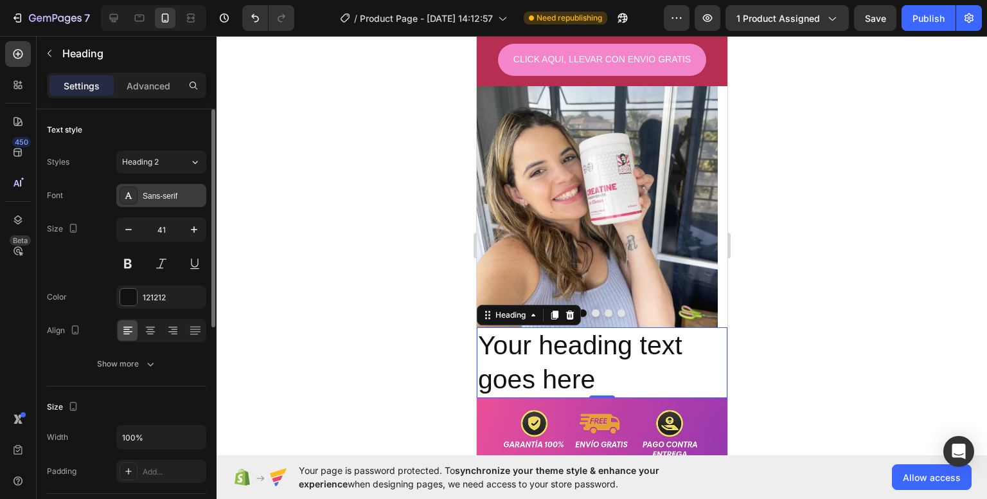
click at [157, 194] on div "Sans-serif" at bounding box center [173, 196] width 60 height 12
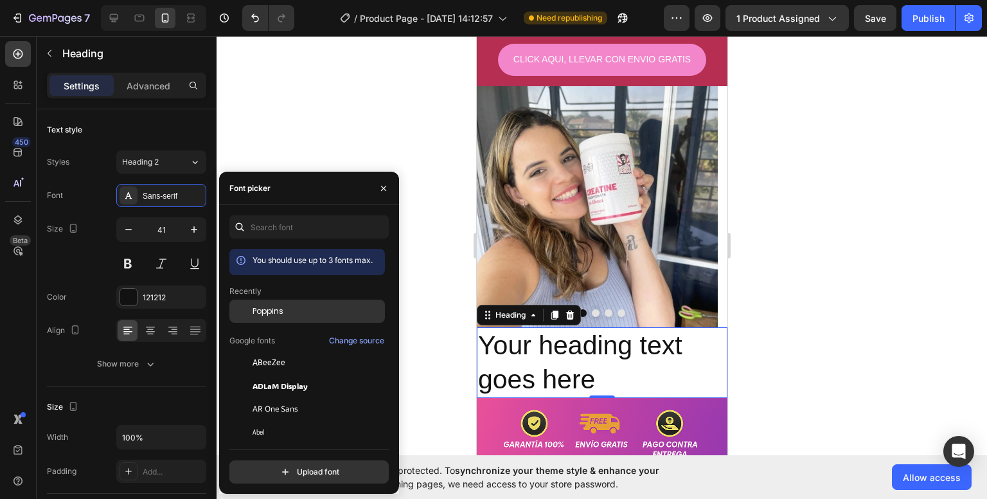
click at [291, 305] on div "Poppins" at bounding box center [318, 311] width 130 height 12
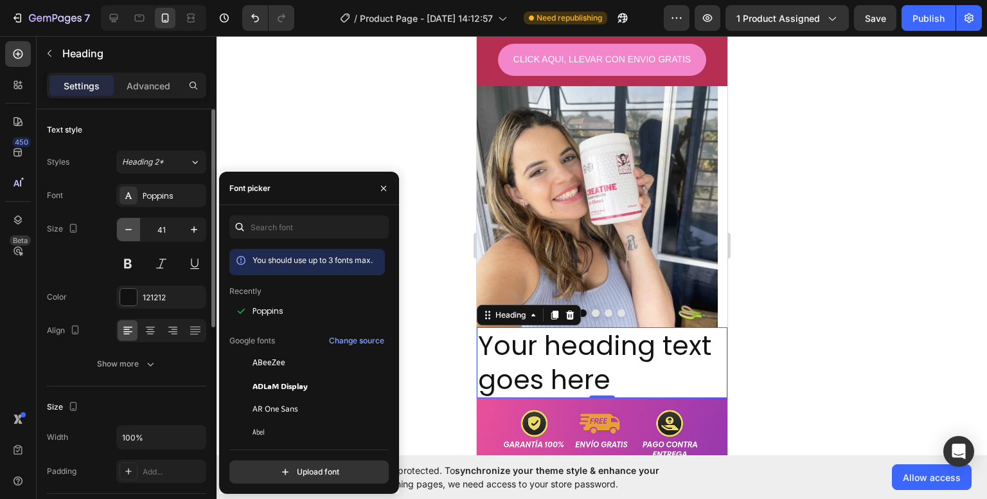
click at [134, 228] on icon "button" at bounding box center [128, 229] width 13 height 13
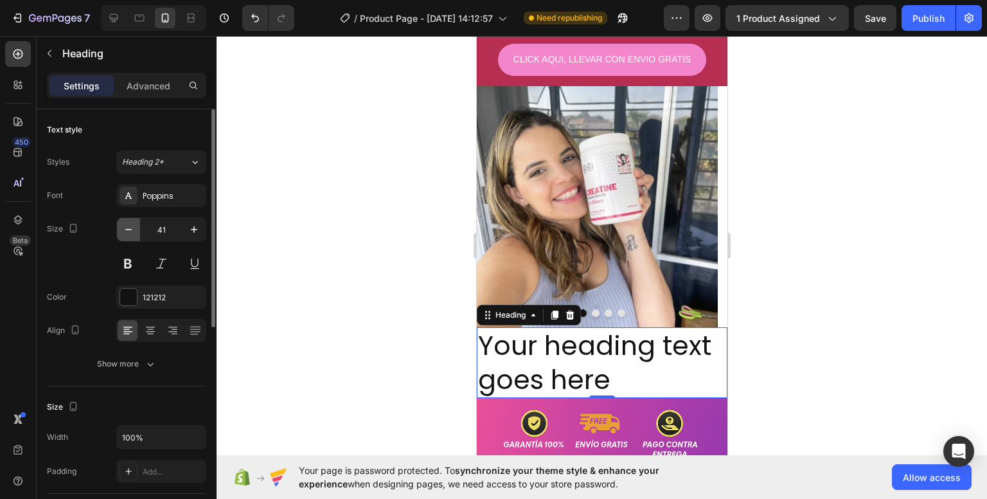
click at [134, 228] on icon "button" at bounding box center [128, 229] width 13 height 13
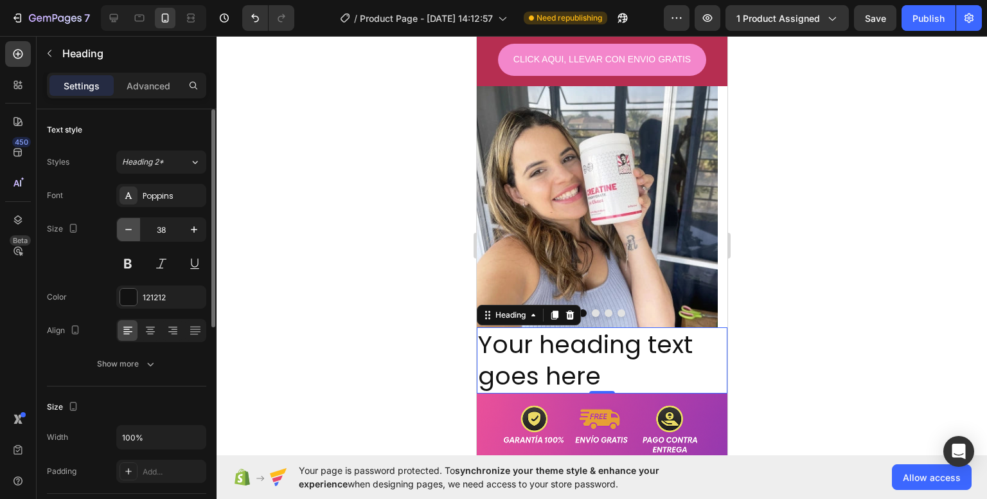
click at [134, 228] on icon "button" at bounding box center [128, 229] width 13 height 13
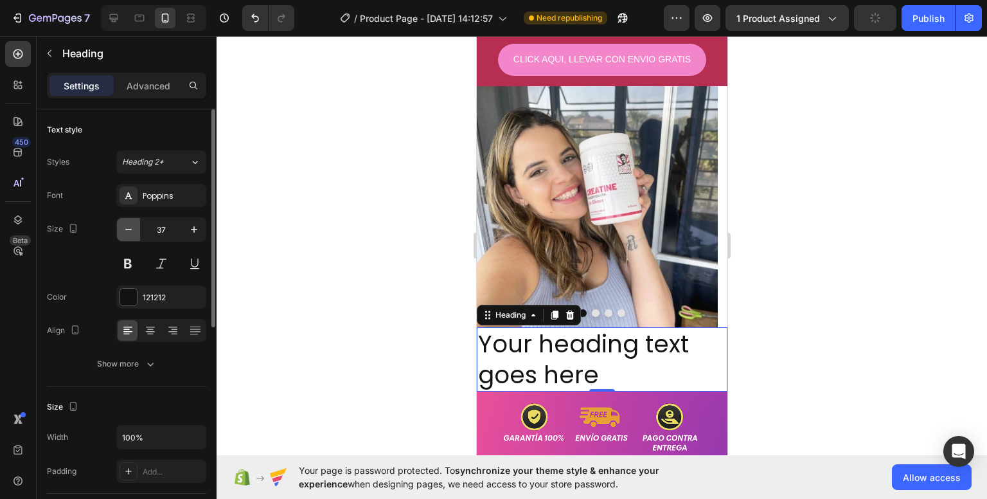
click at [134, 228] on icon "button" at bounding box center [128, 229] width 13 height 13
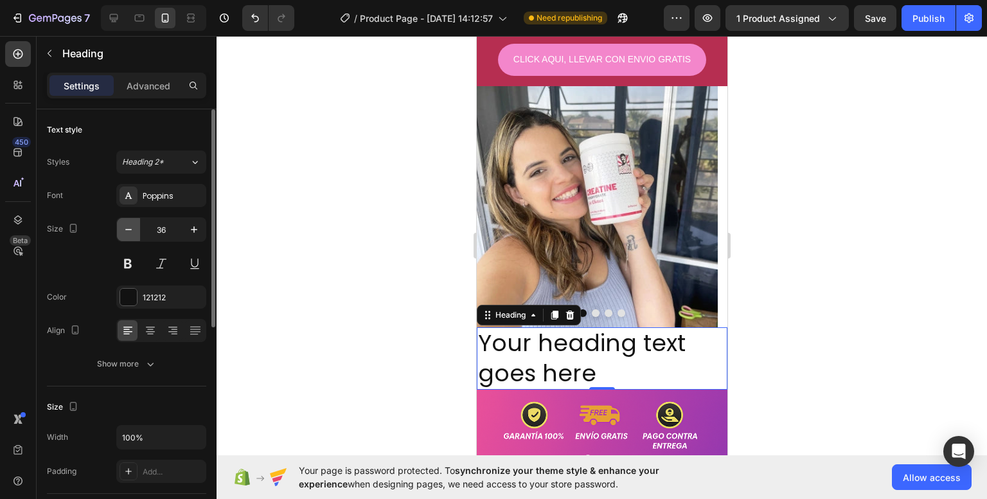
click at [134, 228] on icon "button" at bounding box center [128, 229] width 13 height 13
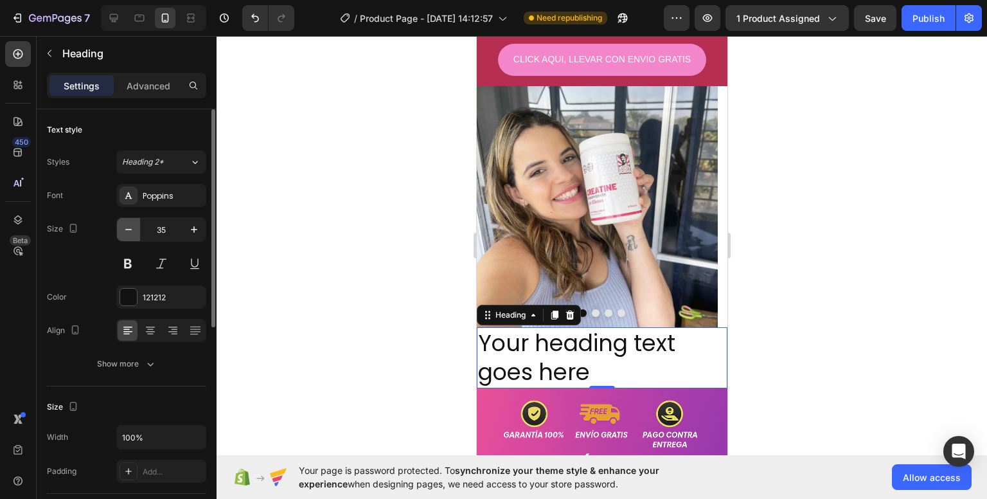
click at [134, 228] on icon "button" at bounding box center [128, 229] width 13 height 13
type input "33"
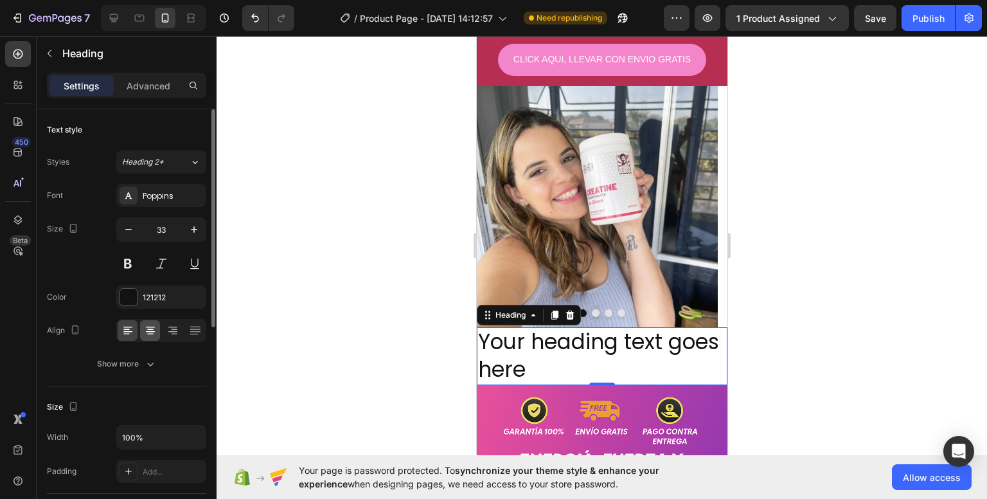
drag, startPoint x: 134, startPoint y: 228, endPoint x: 147, endPoint y: 321, distance: 94.1
click at [147, 321] on div "Font Poppins Size 33 Color 121212 Align Show more" at bounding box center [126, 279] width 159 height 191
click at [147, 321] on div at bounding box center [150, 330] width 20 height 21
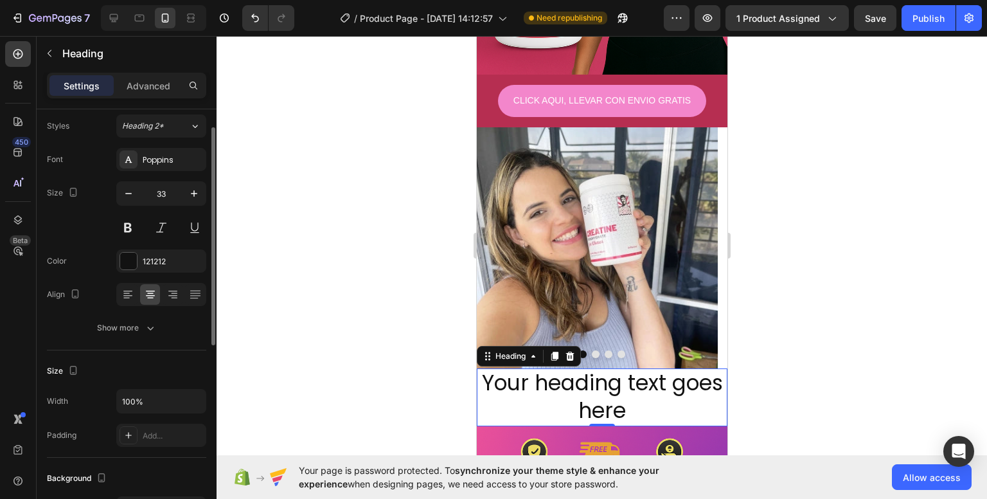
scroll to position [24, 0]
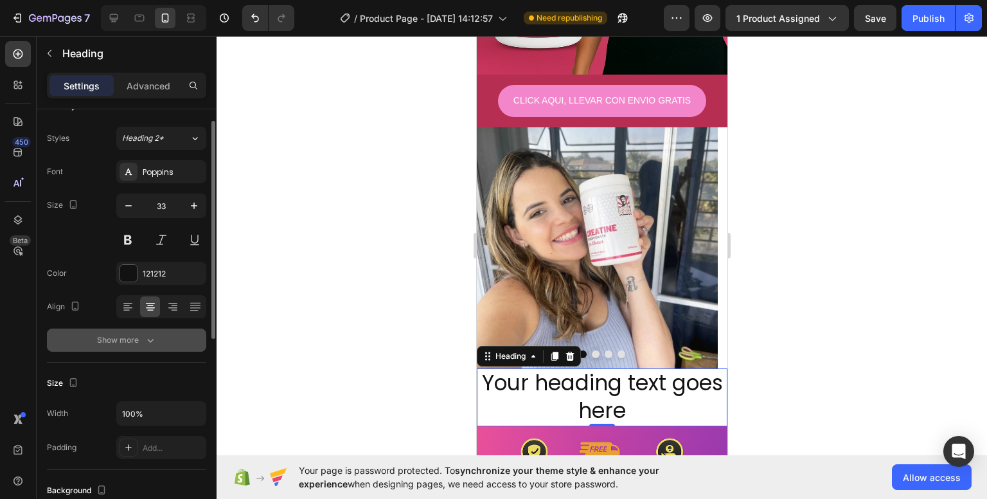
click at [124, 336] on div "Show more" at bounding box center [127, 339] width 60 height 13
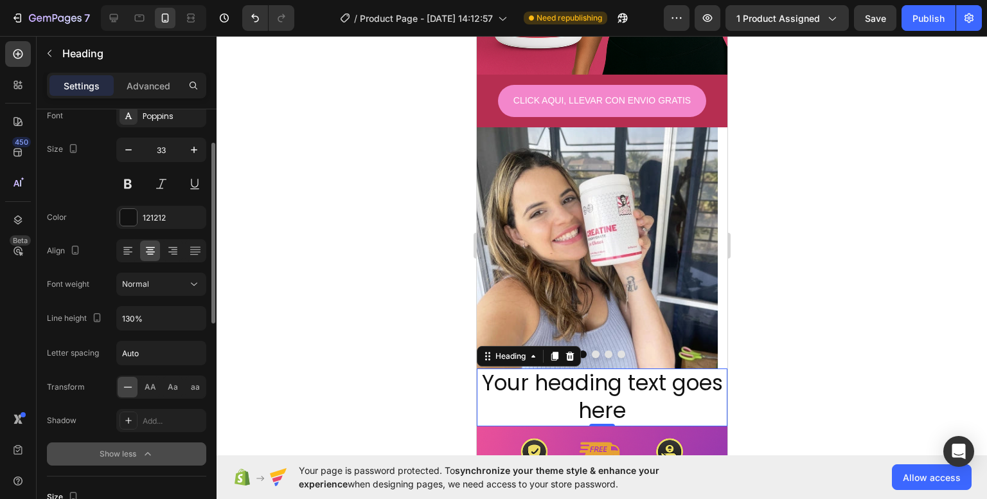
scroll to position [0, 0]
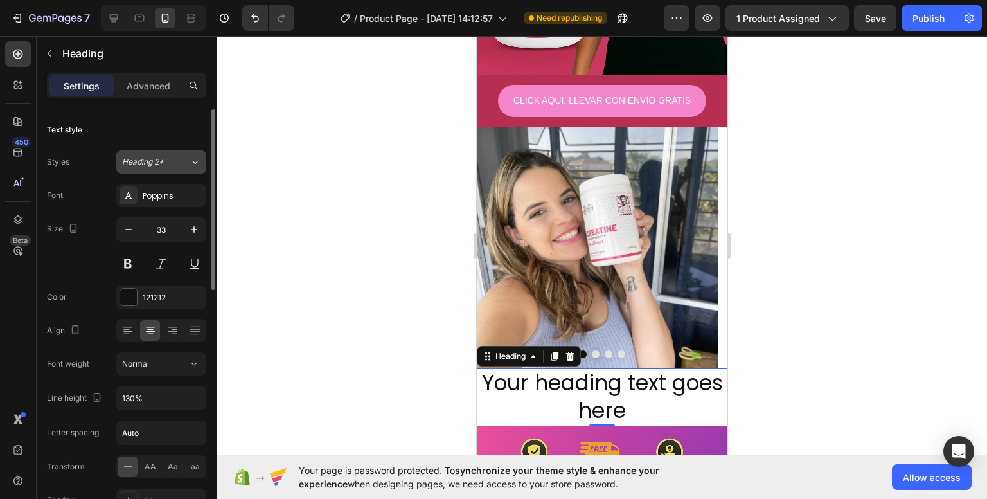
click at [125, 156] on span "Heading 2*" at bounding box center [143, 162] width 42 height 12
click at [229, 219] on div at bounding box center [602, 267] width 770 height 463
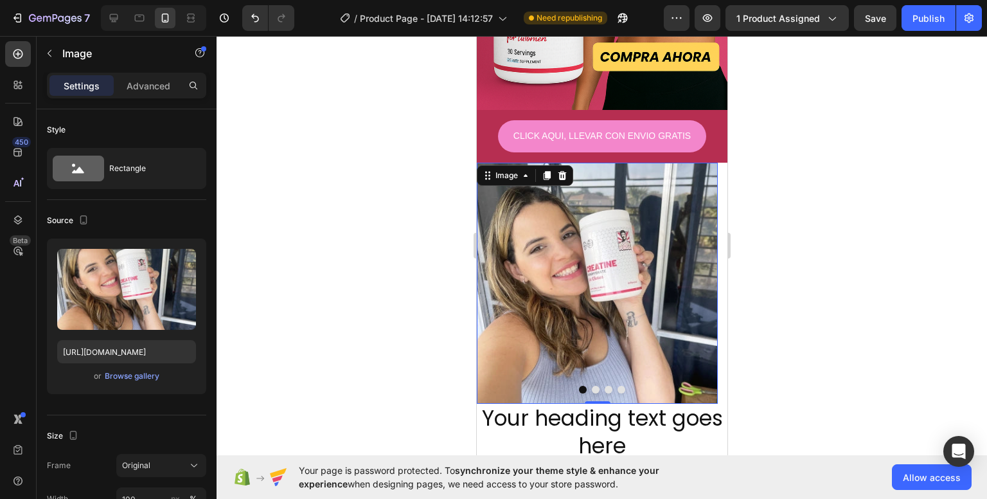
scroll to position [621, 0]
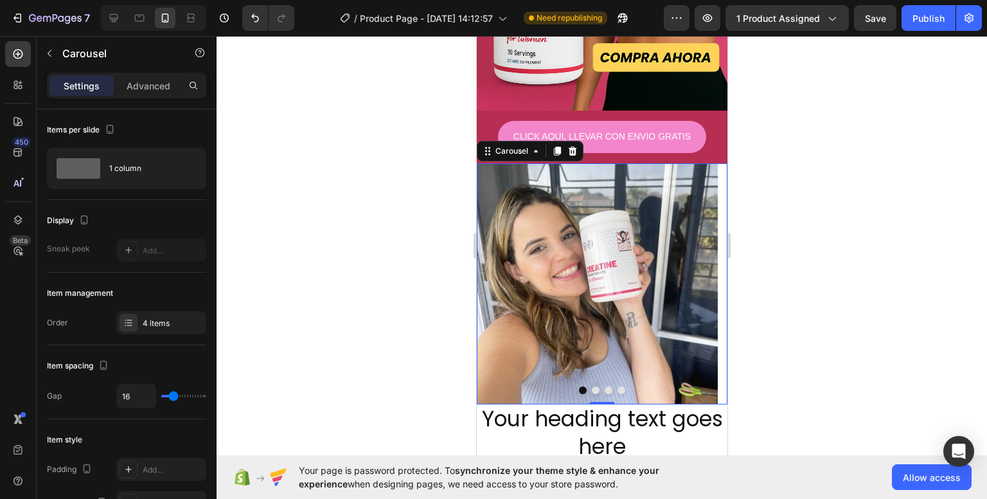
click at [591, 386] on button "Dot" at bounding box center [595, 390] width 8 height 8
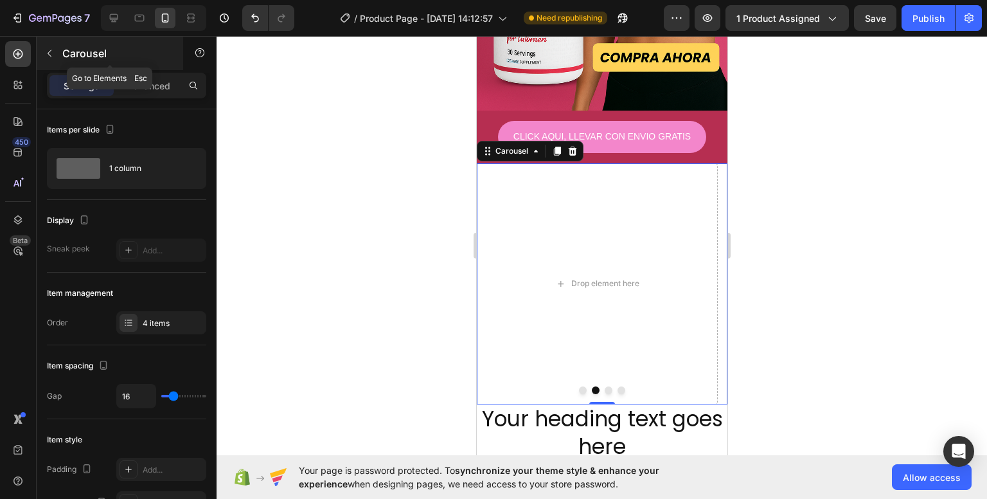
click at [48, 60] on button "button" at bounding box center [49, 53] width 21 height 21
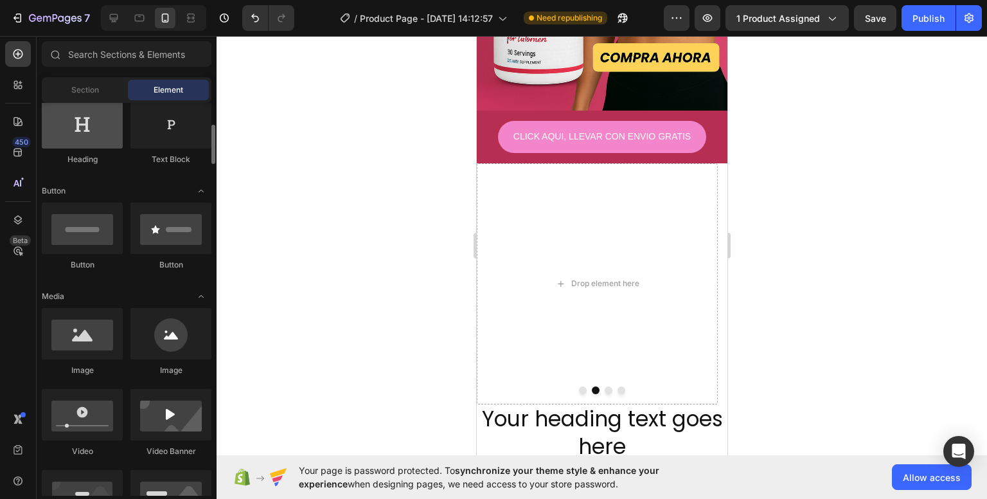
scroll to position [222, 0]
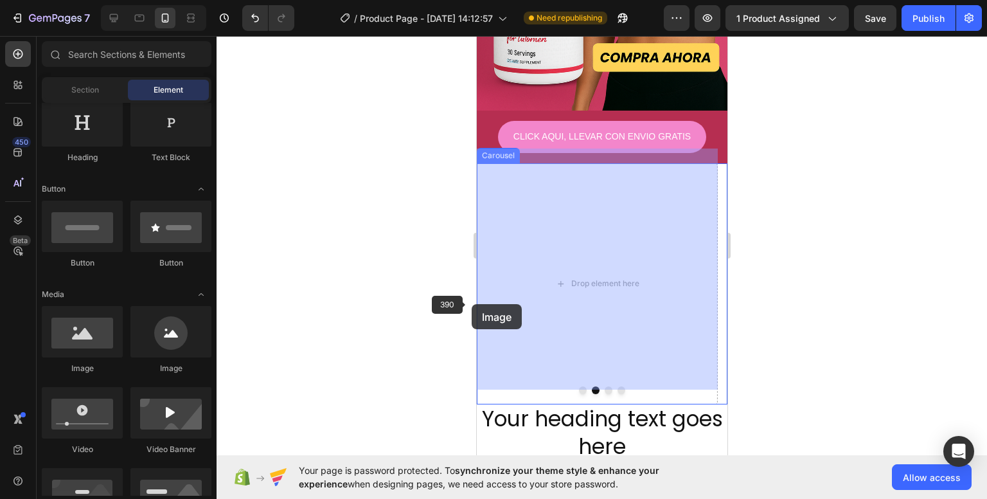
drag, startPoint x: 561, startPoint y: 384, endPoint x: 544, endPoint y: 255, distance: 129.6
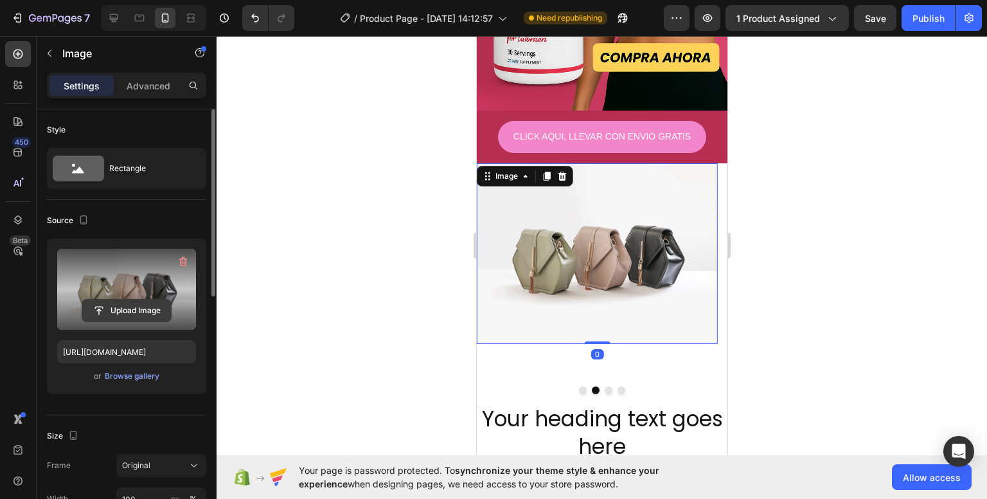
click at [163, 306] on input "file" at bounding box center [126, 310] width 89 height 22
click at [116, 307] on input "file" at bounding box center [126, 310] width 89 height 22
click at [111, 315] on input "file" at bounding box center [126, 310] width 89 height 22
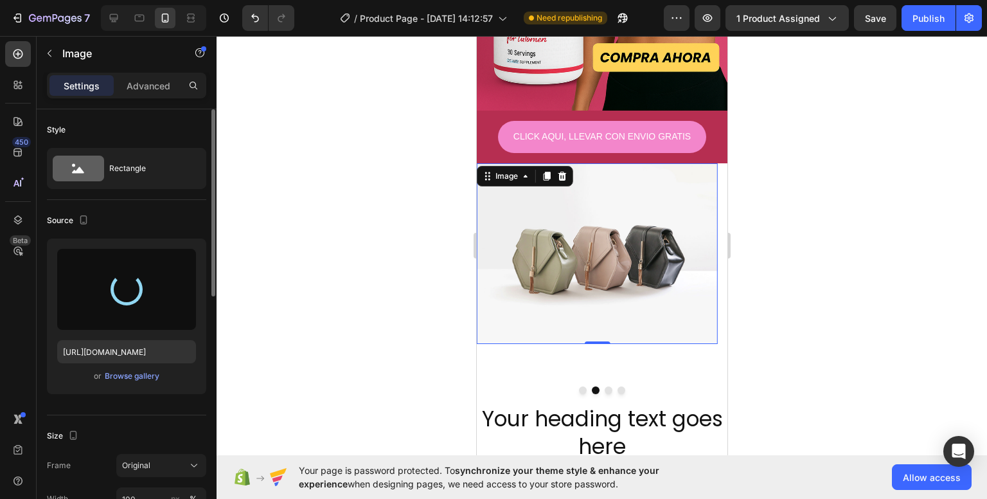
type input "[URL][DOMAIN_NAME]"
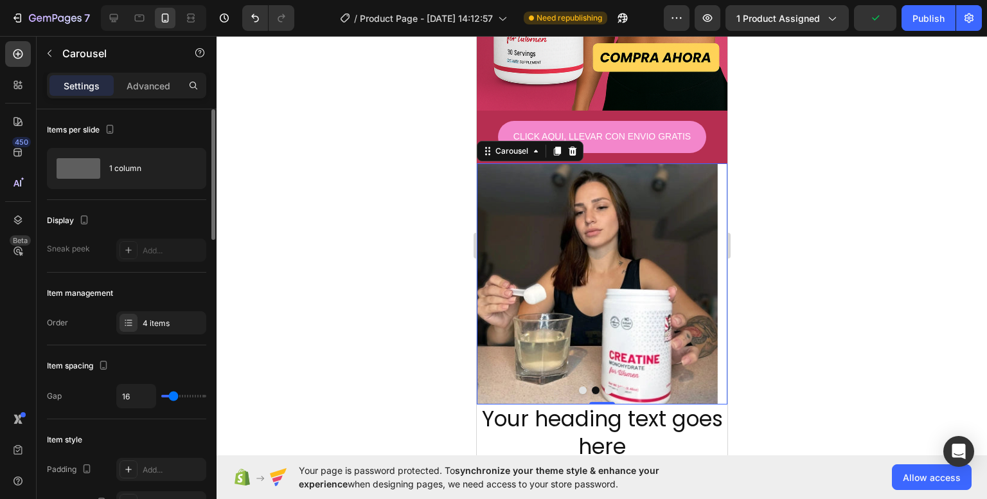
drag, startPoint x: 600, startPoint y: 373, endPoint x: 580, endPoint y: 393, distance: 28.2
click at [580, 393] on div "Image CLICK AQUI, LLEVAR CON ENVIO GRATIS Button Row Image Image Drop element h…" at bounding box center [601, 312] width 251 height 1155
click at [604, 386] on button "Dot" at bounding box center [608, 390] width 8 height 8
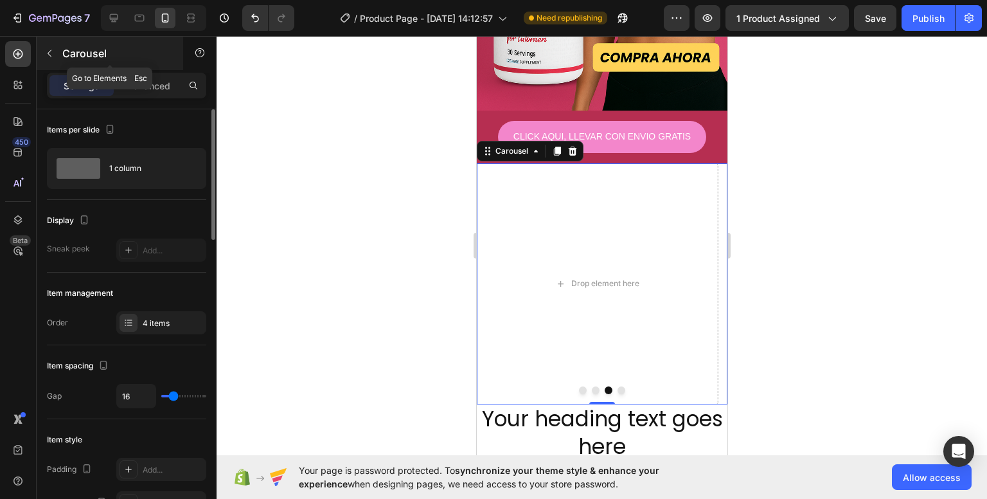
click at [58, 61] on button "button" at bounding box center [49, 53] width 21 height 21
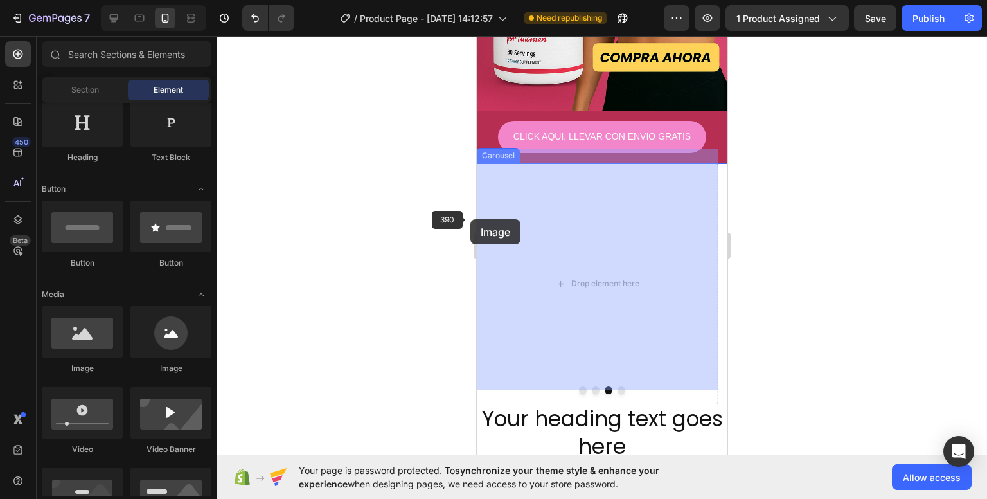
drag, startPoint x: 585, startPoint y: 348, endPoint x: 487, endPoint y: 224, distance: 157.4
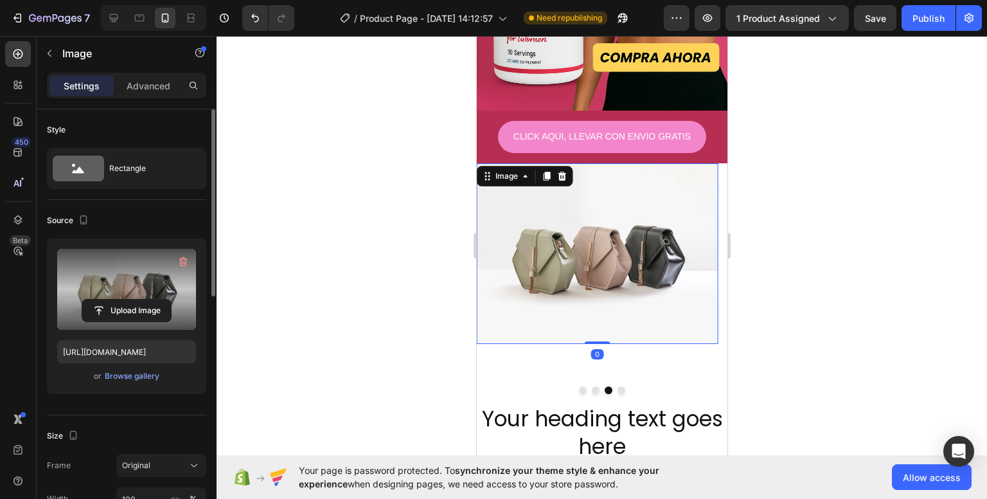
click at [146, 283] on label at bounding box center [126, 289] width 139 height 81
click at [146, 299] on input "file" at bounding box center [126, 310] width 89 height 22
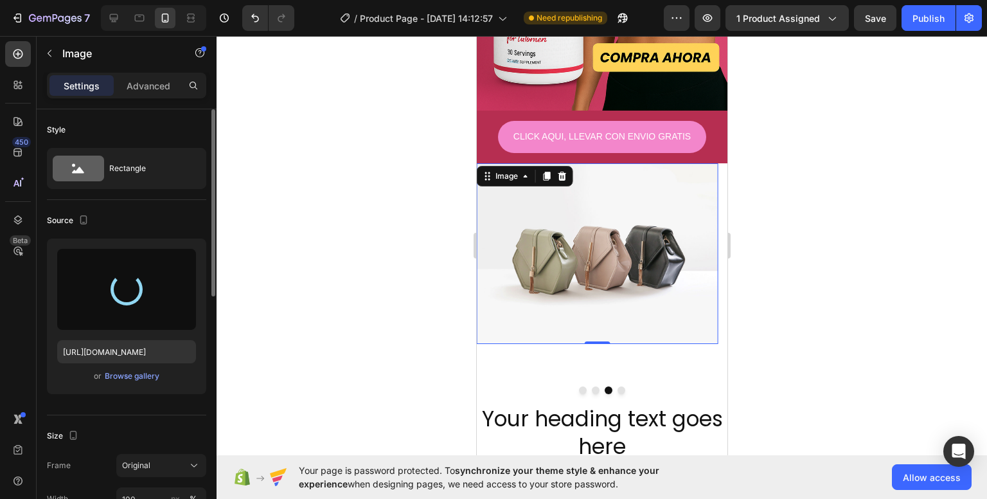
type input "[URL][DOMAIN_NAME]"
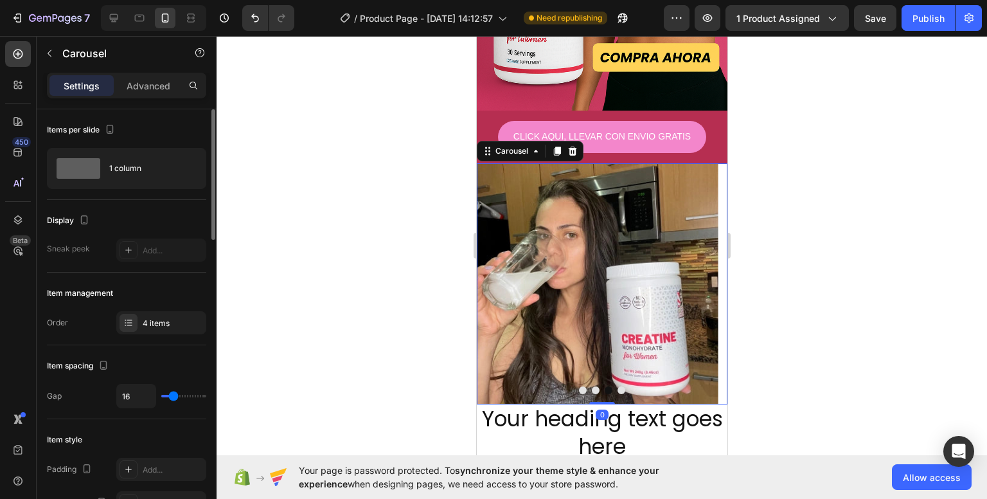
click at [617, 386] on button "Dot" at bounding box center [621, 390] width 8 height 8
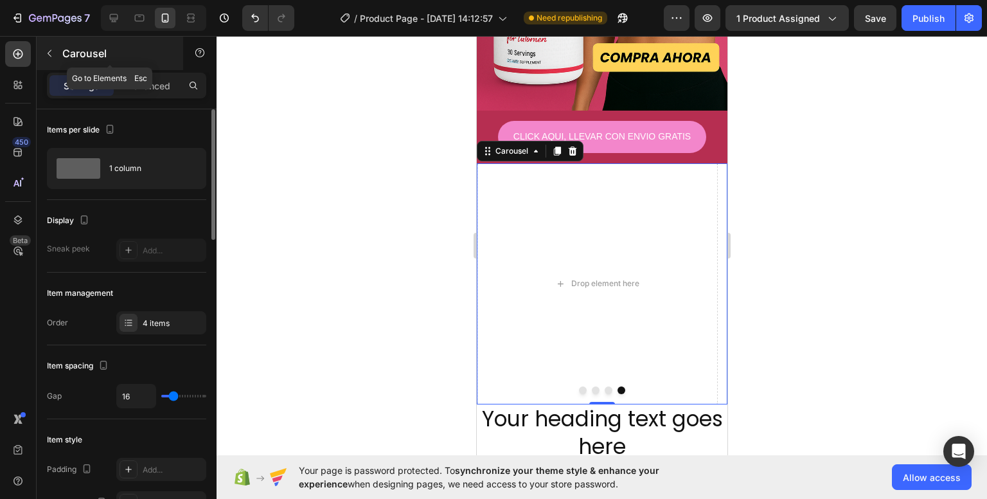
click at [53, 57] on icon "button" at bounding box center [49, 53] width 10 height 10
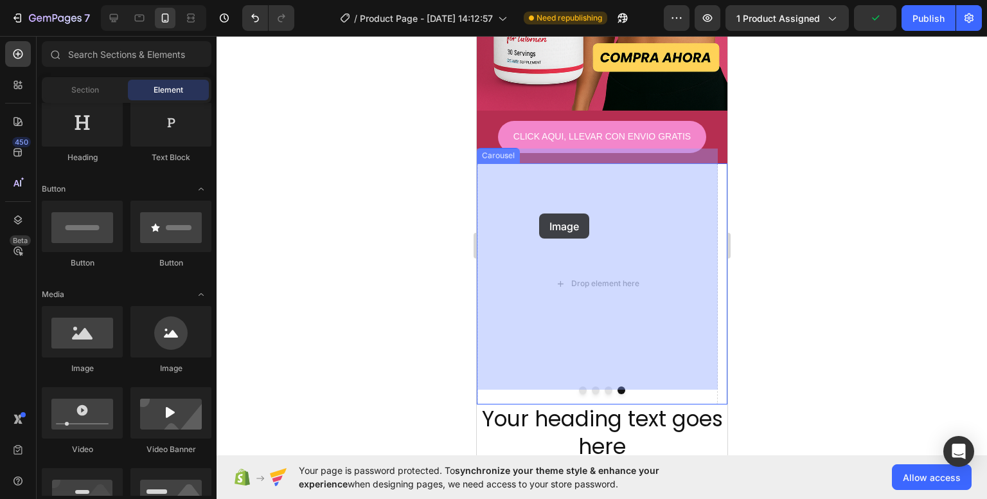
drag, startPoint x: 564, startPoint y: 393, endPoint x: 569, endPoint y: 215, distance: 177.4
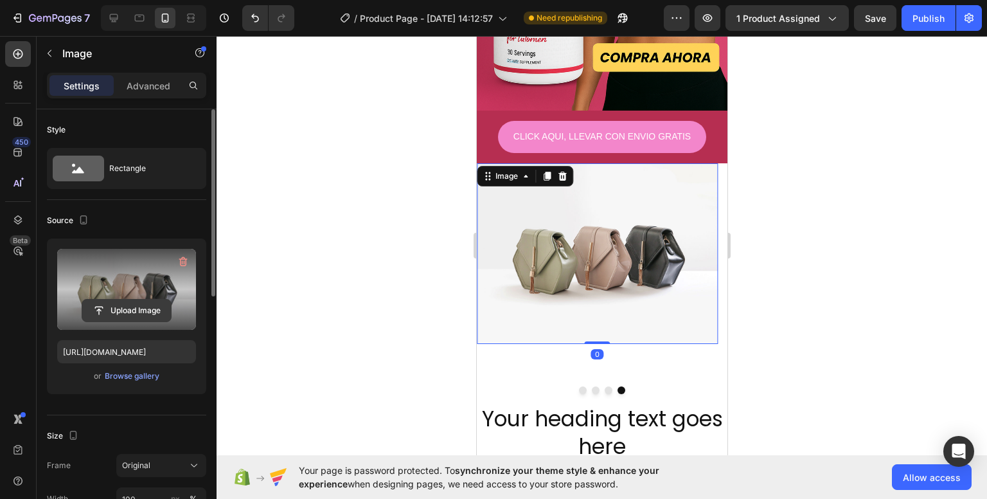
click at [138, 305] on input "file" at bounding box center [126, 310] width 89 height 22
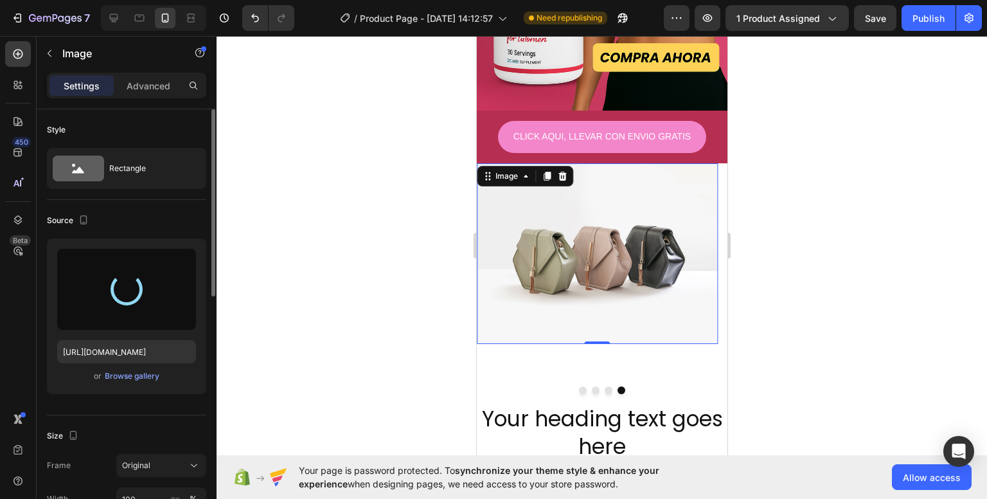
type input "[URL][DOMAIN_NAME]"
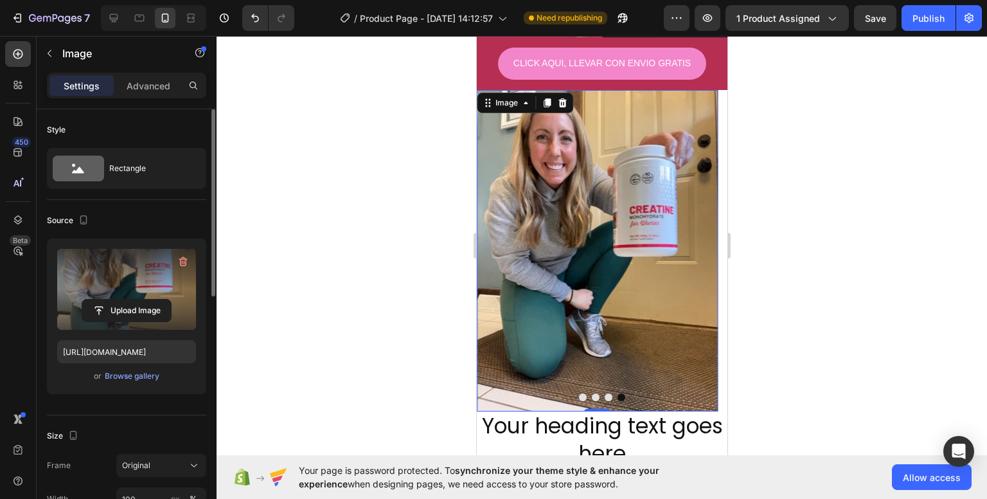
scroll to position [702, 0]
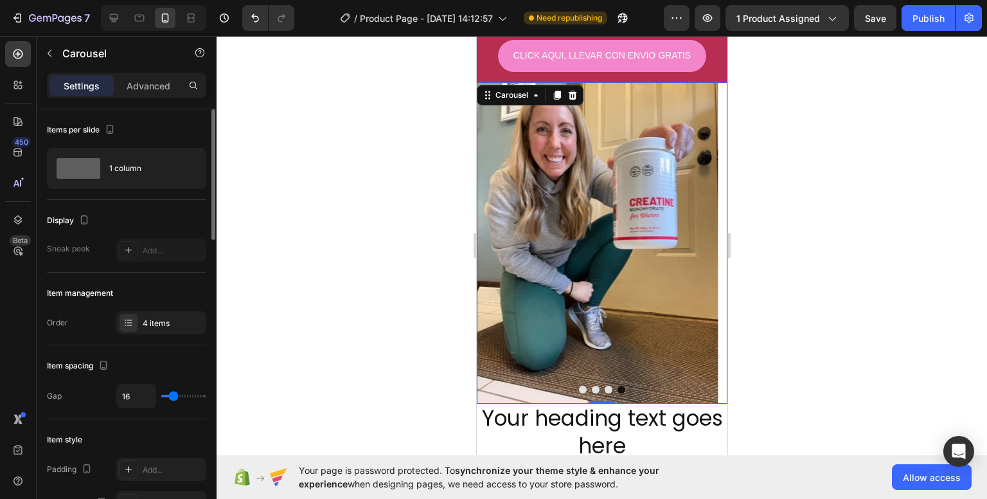
click at [604, 386] on button "Dot" at bounding box center [608, 390] width 8 height 8
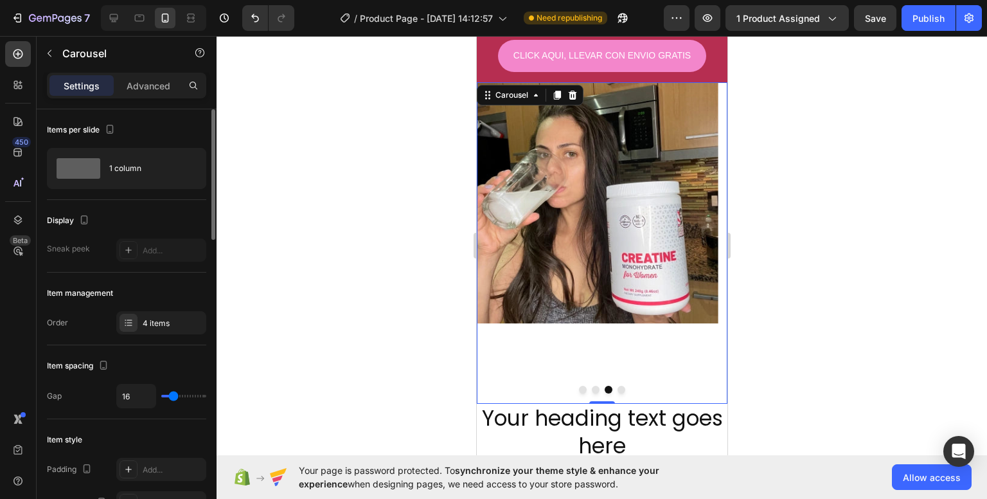
click at [578, 386] on button "Dot" at bounding box center [582, 390] width 8 height 8
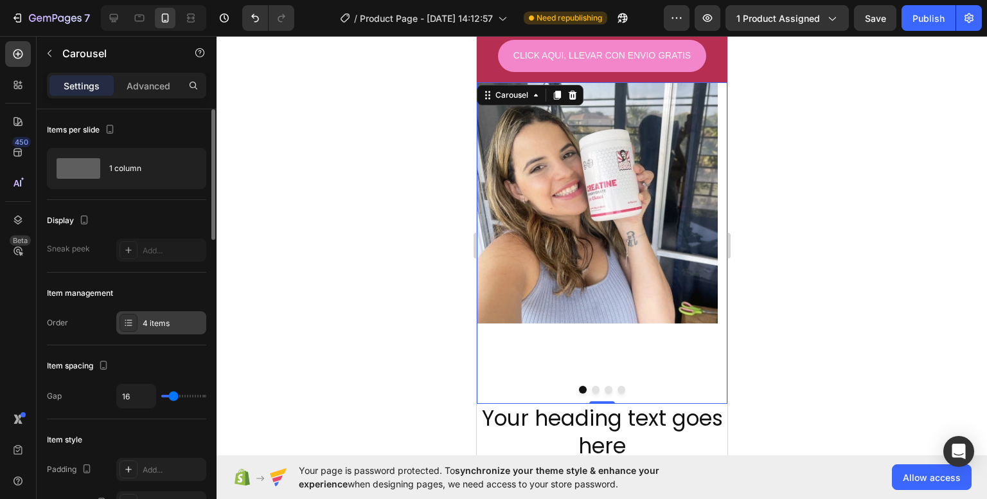
click at [163, 323] on div "4 items" at bounding box center [173, 323] width 60 height 12
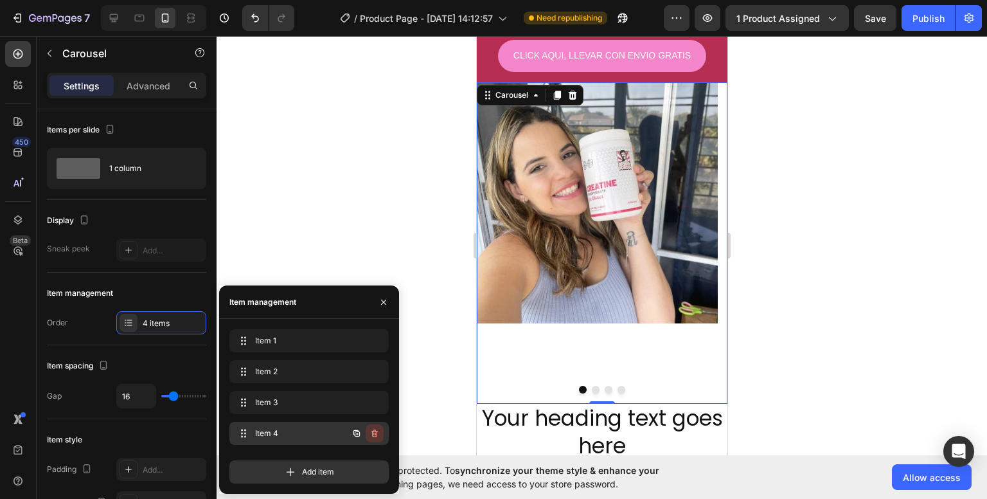
click at [373, 437] on icon "button" at bounding box center [374, 433] width 10 height 10
click at [373, 437] on div "Delete" at bounding box center [366, 433] width 24 height 12
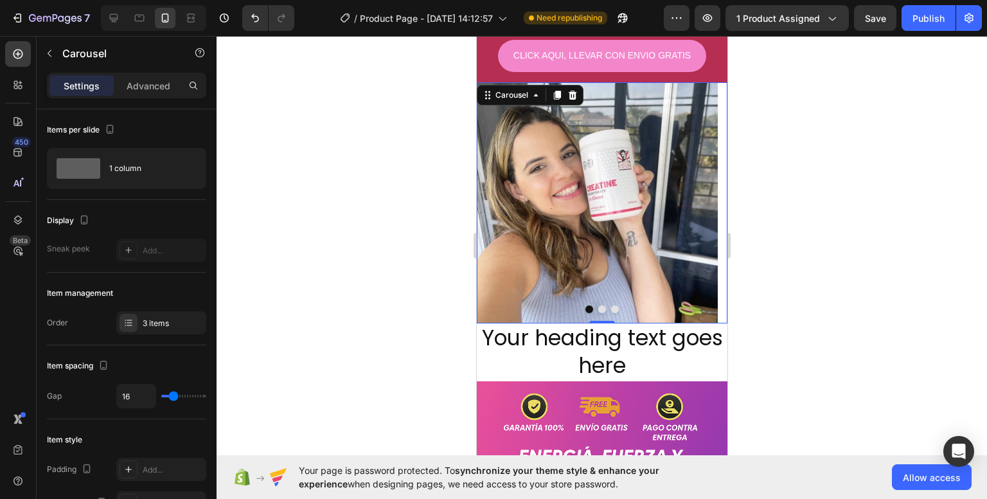
click at [610, 305] on button "Dot" at bounding box center [614, 309] width 8 height 8
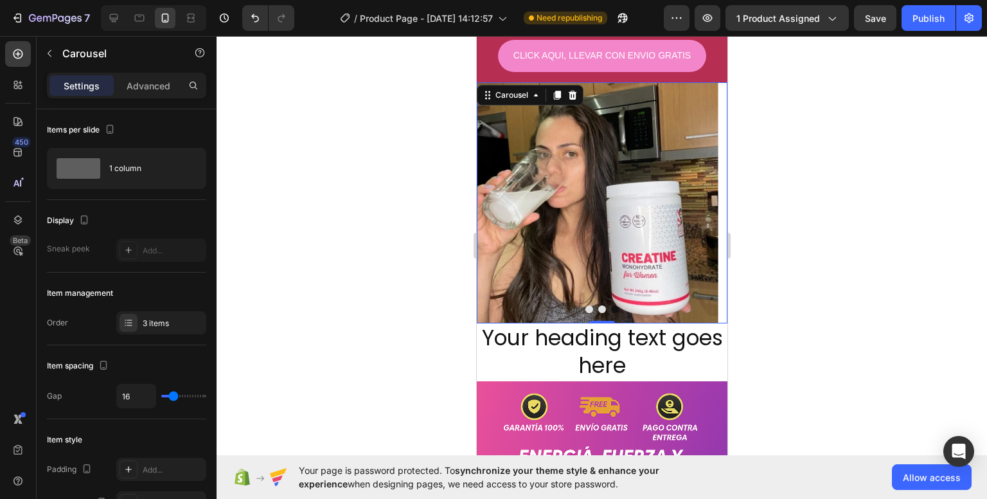
click at [598, 305] on button "Dot" at bounding box center [602, 309] width 8 height 8
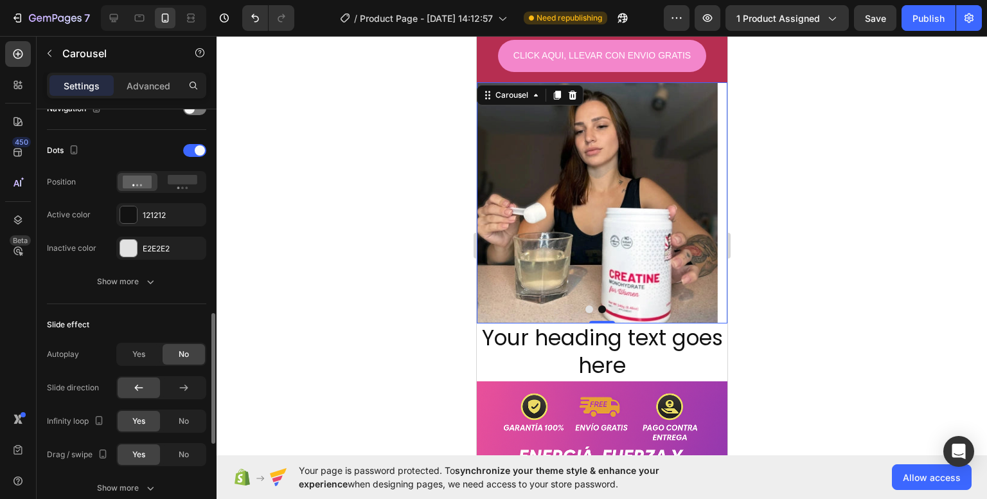
scroll to position [542, 0]
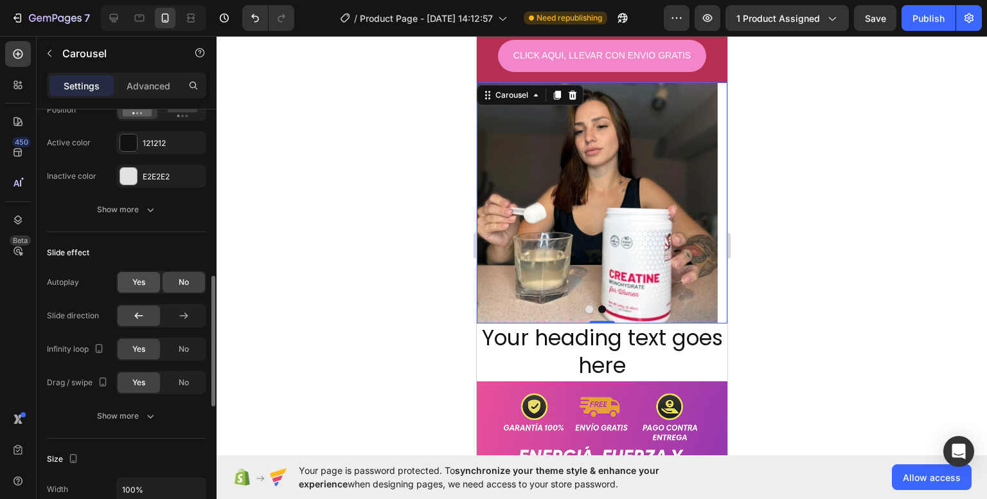
click at [129, 273] on div "Yes" at bounding box center [139, 282] width 42 height 21
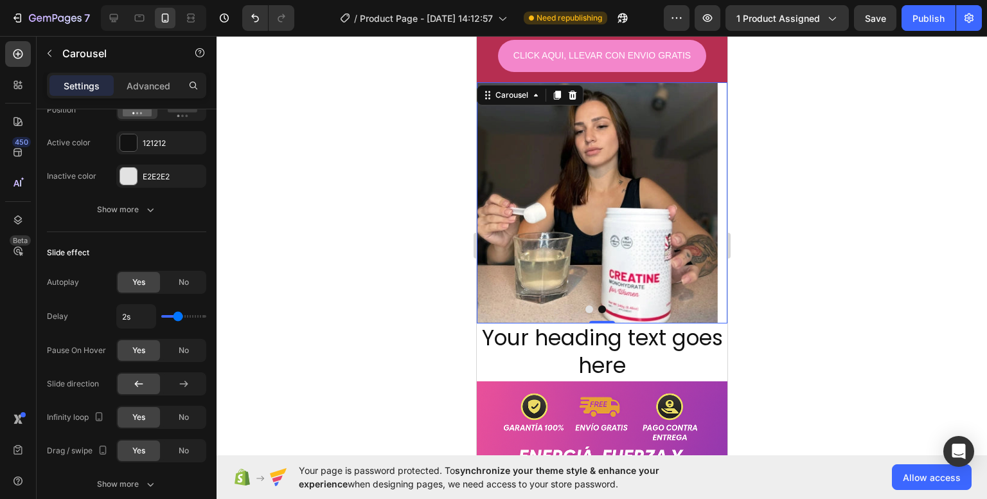
click at [610, 305] on button "Dot" at bounding box center [614, 309] width 8 height 8
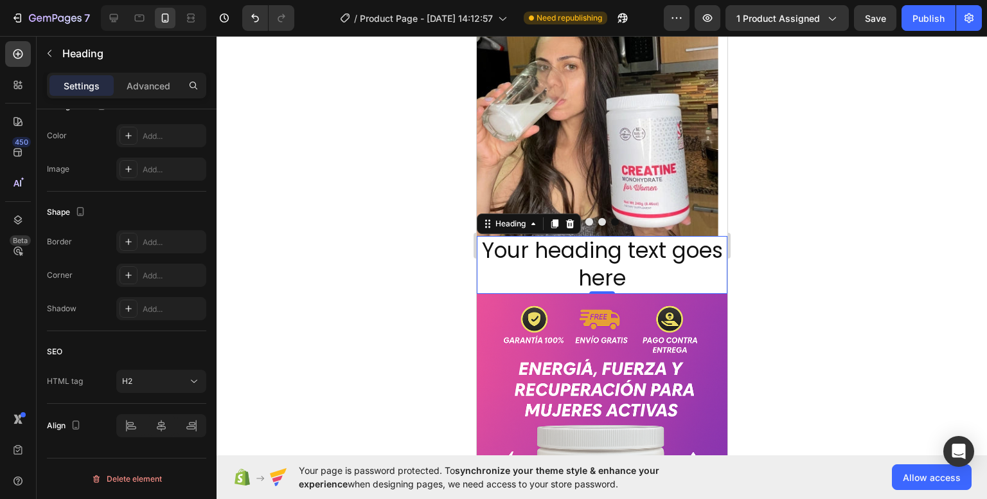
scroll to position [0, 0]
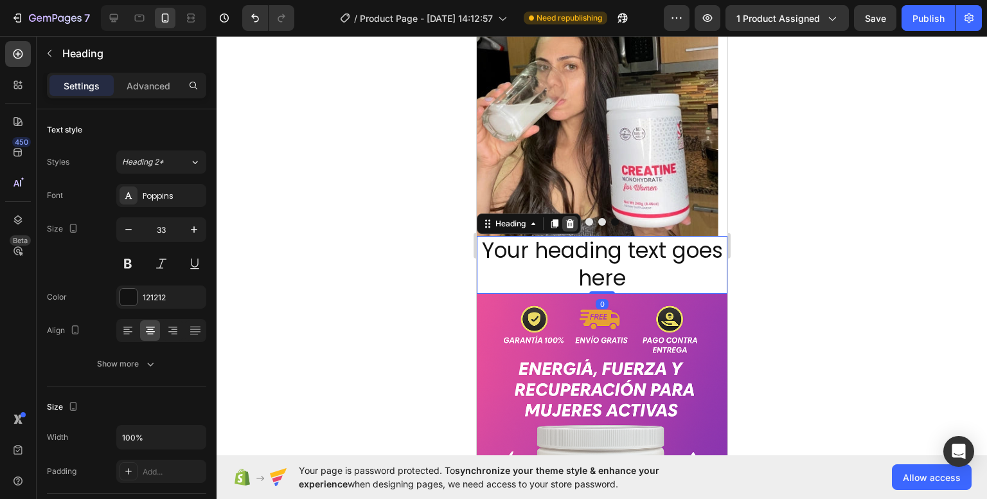
click at [574, 218] on icon at bounding box center [569, 223] width 10 height 10
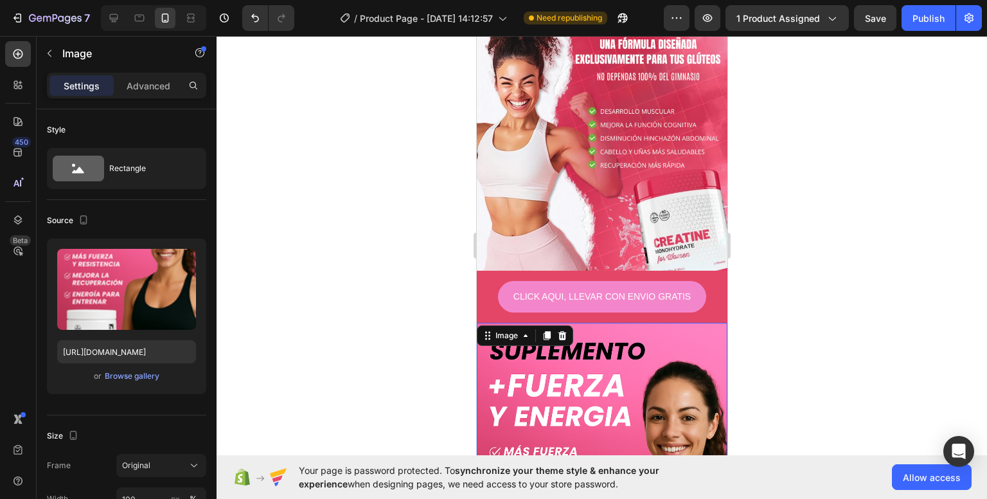
scroll to position [38, 0]
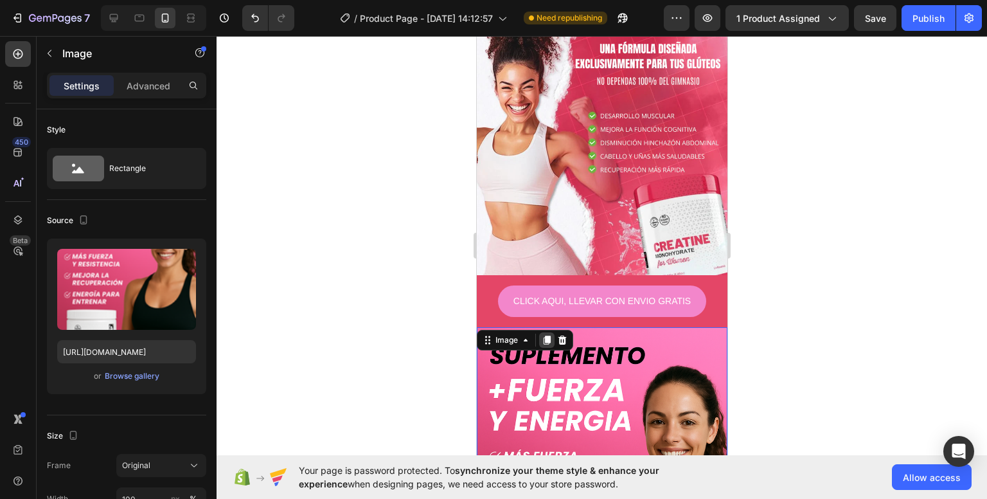
click at [540, 337] on div at bounding box center [545, 339] width 15 height 15
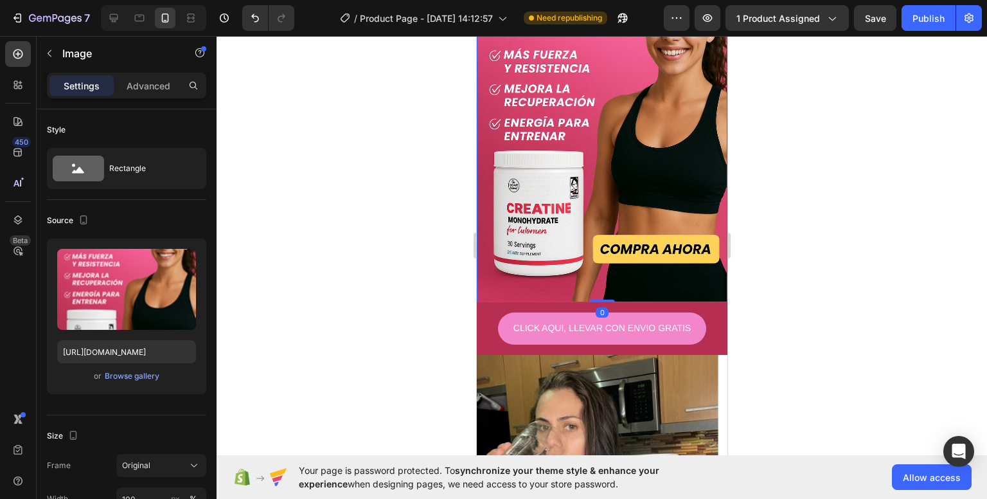
scroll to position [830, 0]
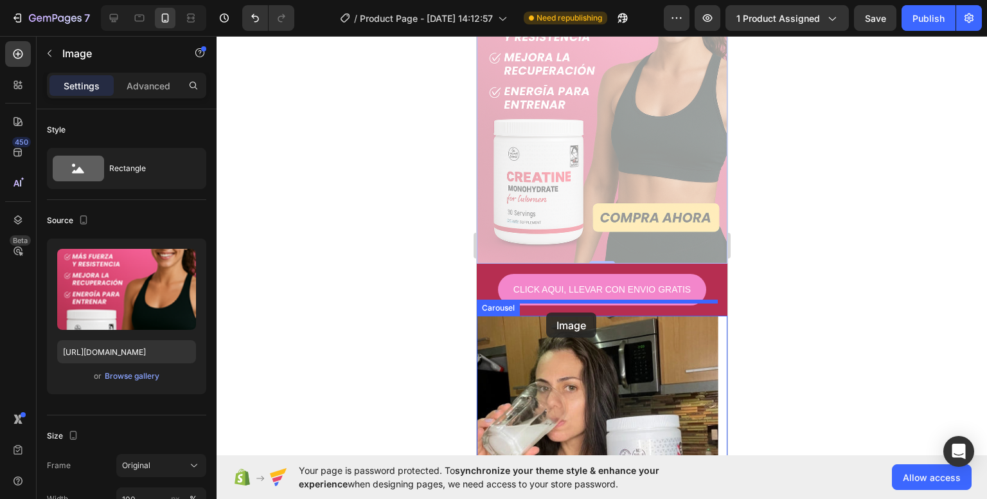
drag, startPoint x: 558, startPoint y: 194, endPoint x: 546, endPoint y: 312, distance: 118.9
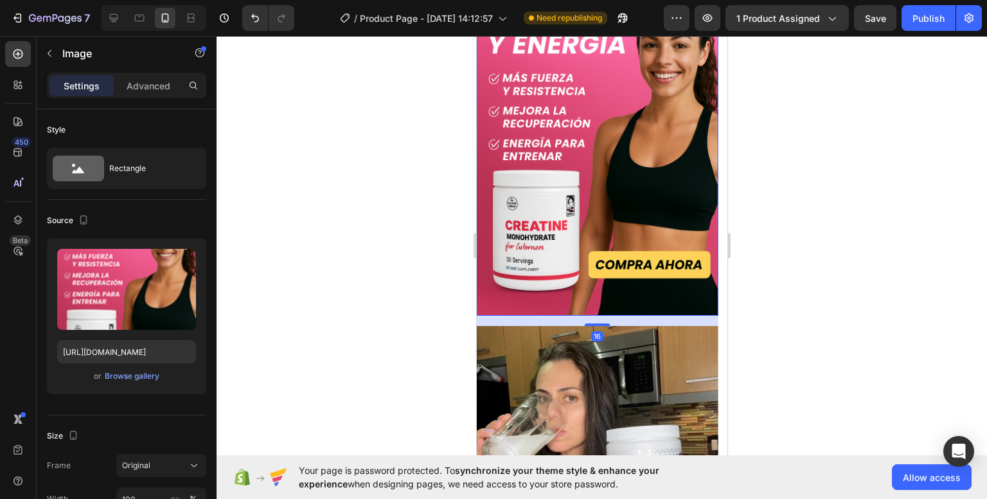
scroll to position [468, 0]
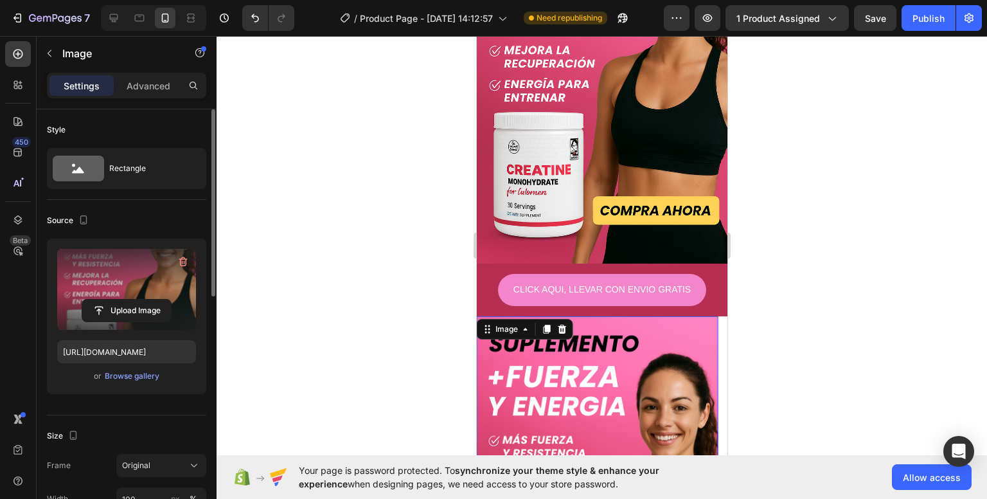
click at [144, 285] on label at bounding box center [126, 289] width 139 height 81
click at [144, 299] on input "file" at bounding box center [126, 310] width 89 height 22
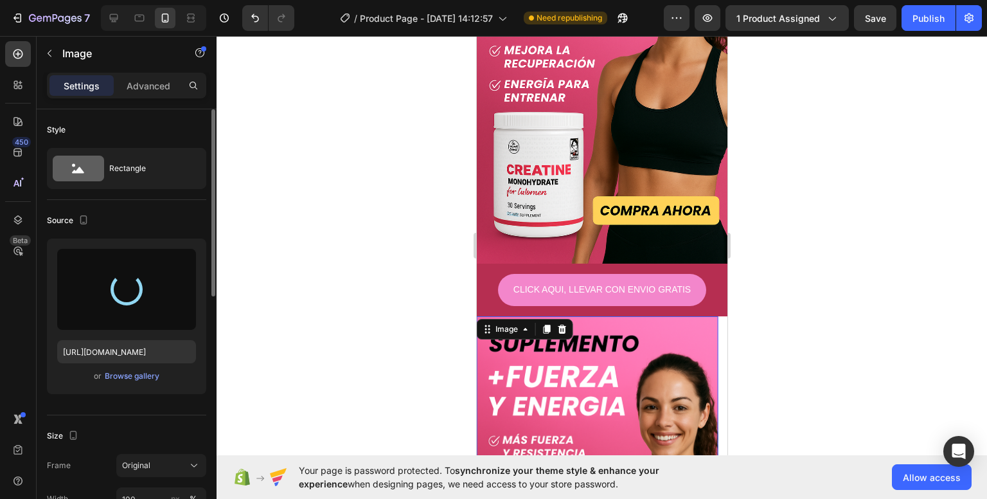
type input "[URL][DOMAIN_NAME]"
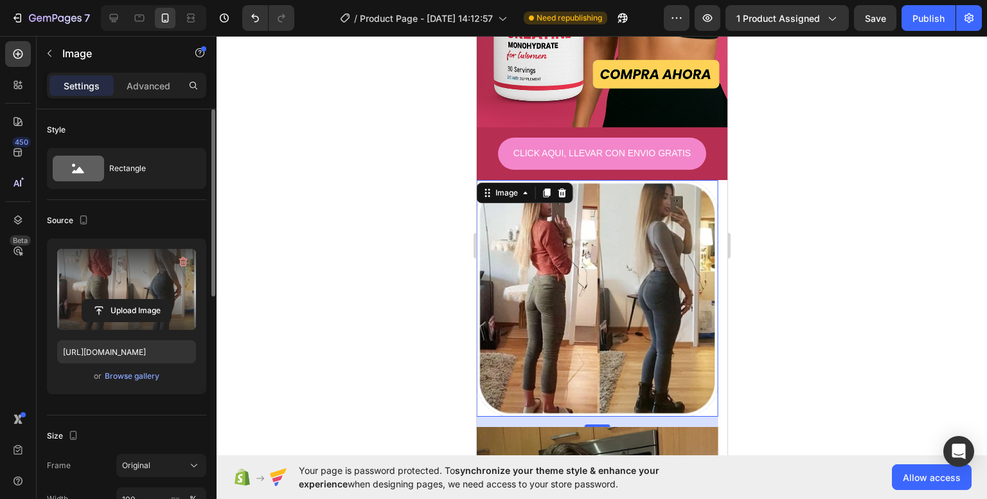
scroll to position [606, 0]
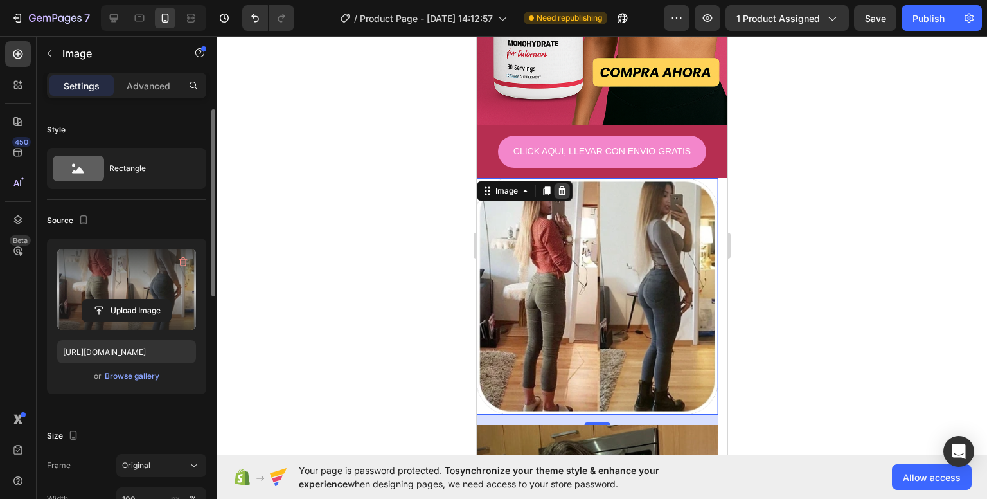
click at [562, 186] on icon at bounding box center [561, 190] width 8 height 9
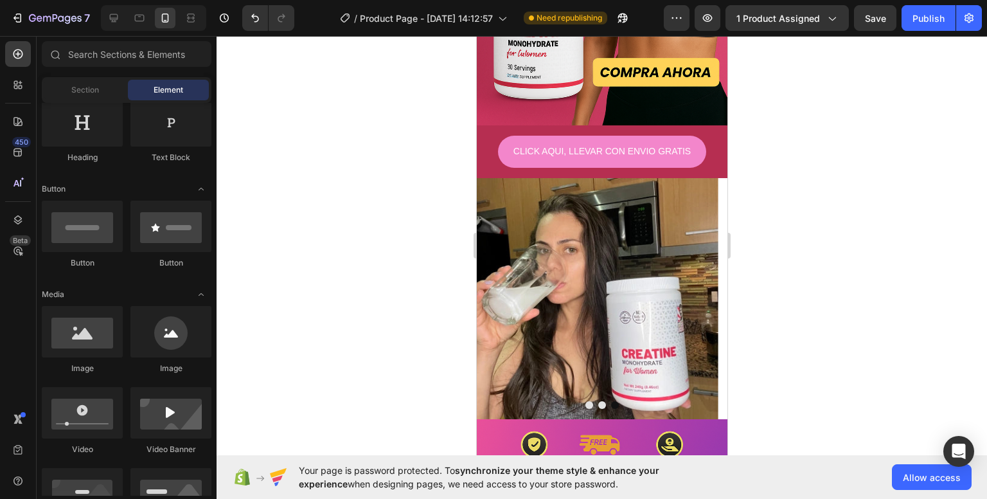
click at [562, 178] on img at bounding box center [596, 298] width 241 height 241
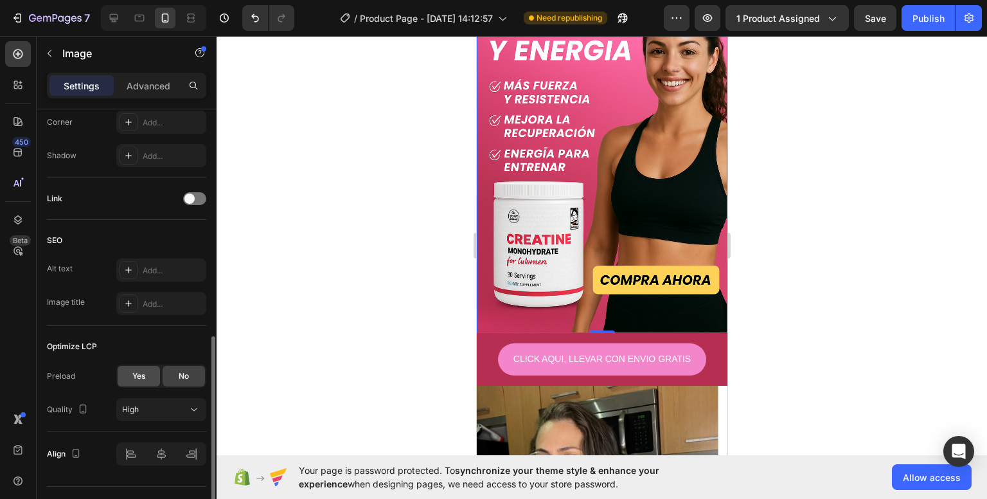
scroll to position [515, 0]
click at [152, 405] on div "High" at bounding box center [155, 410] width 66 height 12
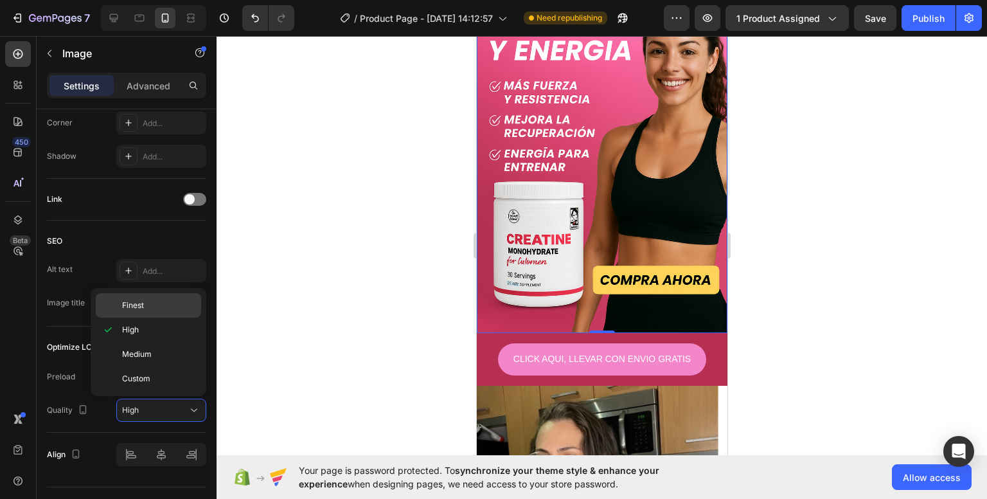
click at [155, 312] on div "Finest" at bounding box center [148, 305] width 105 height 24
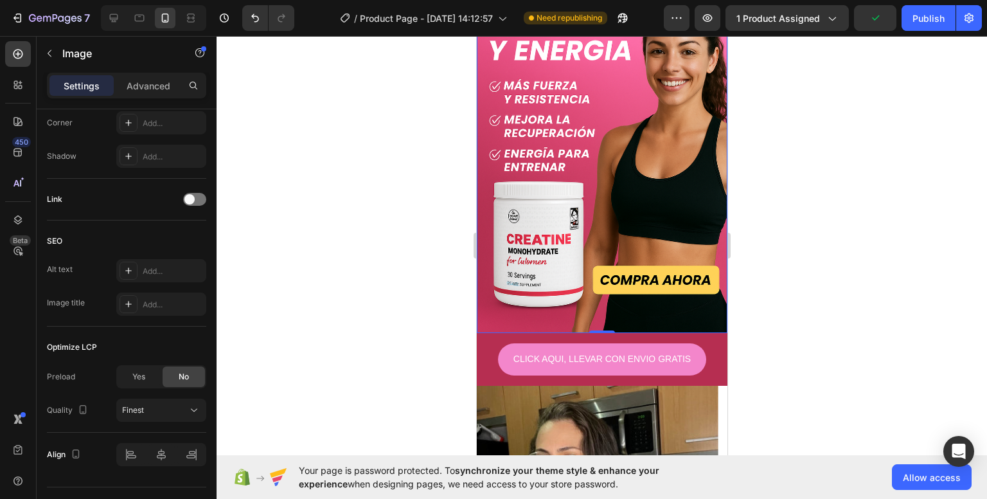
click at [422, 312] on div at bounding box center [602, 267] width 770 height 463
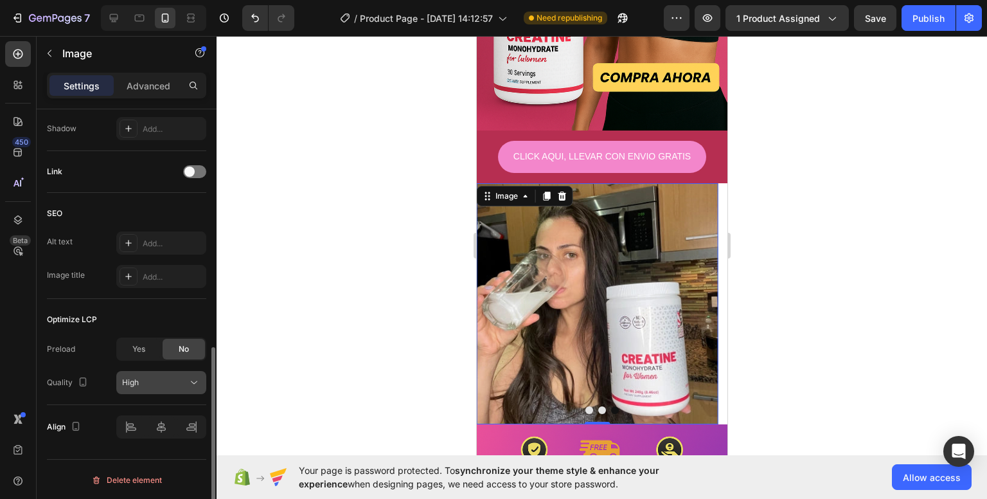
scroll to position [542, 0]
click at [182, 383] on div "High" at bounding box center [155, 383] width 66 height 12
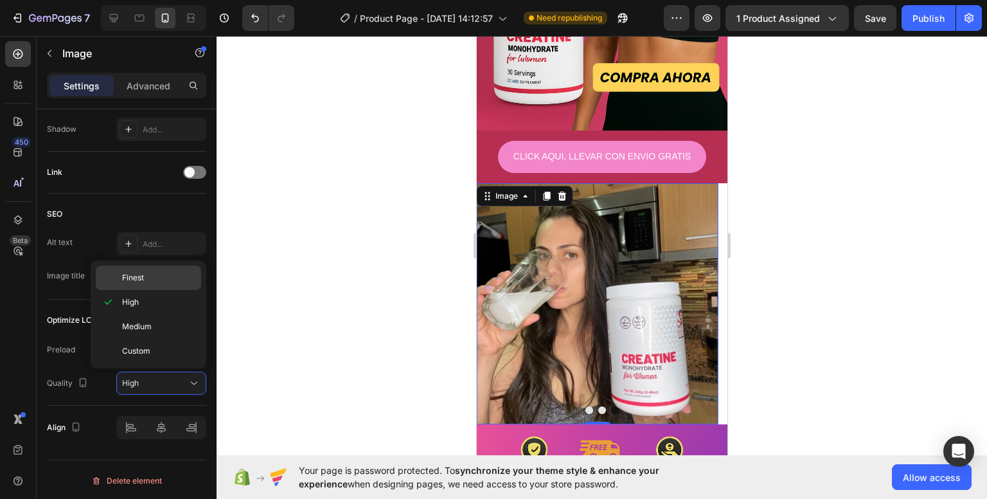
click at [154, 282] on p "Finest" at bounding box center [158, 278] width 73 height 12
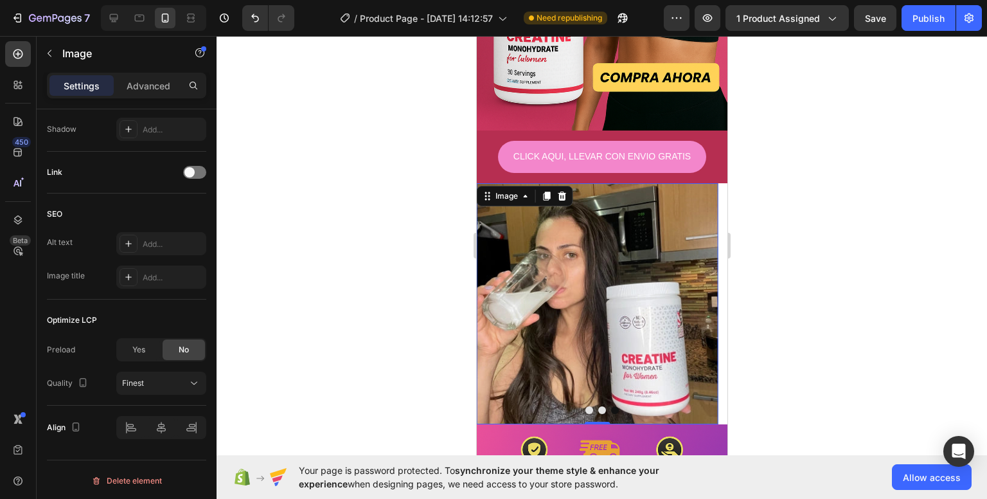
click at [395, 294] on div at bounding box center [602, 267] width 770 height 463
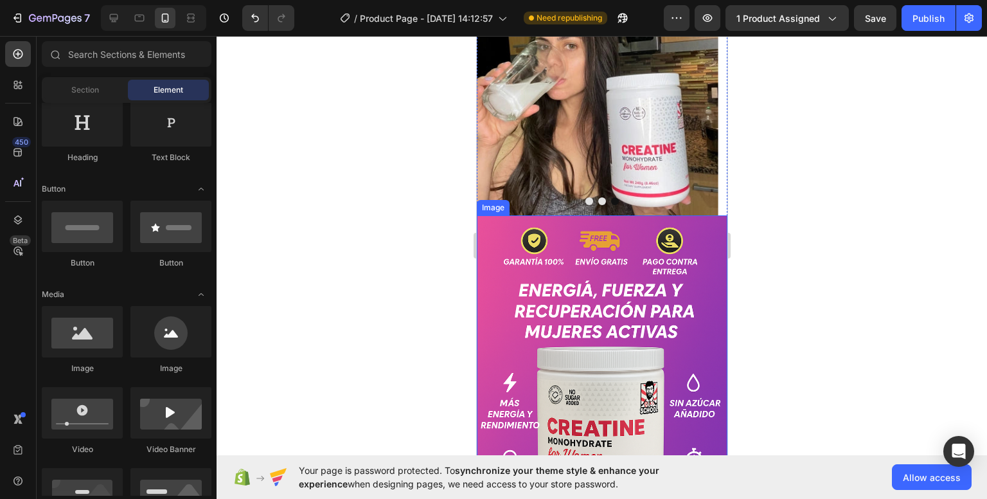
scroll to position [809, 0]
click at [583, 249] on img at bounding box center [601, 404] width 251 height 376
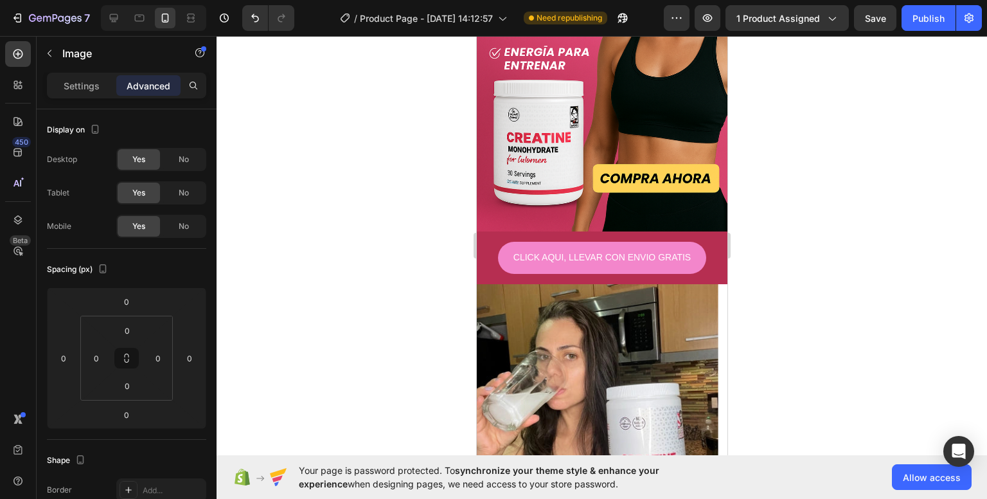
scroll to position [499, 0]
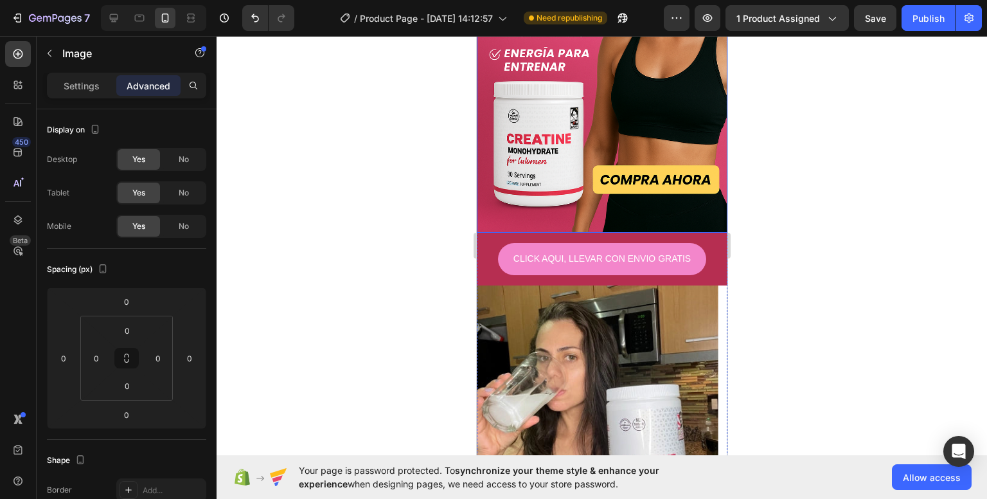
click at [572, 208] on img at bounding box center [601, 45] width 251 height 376
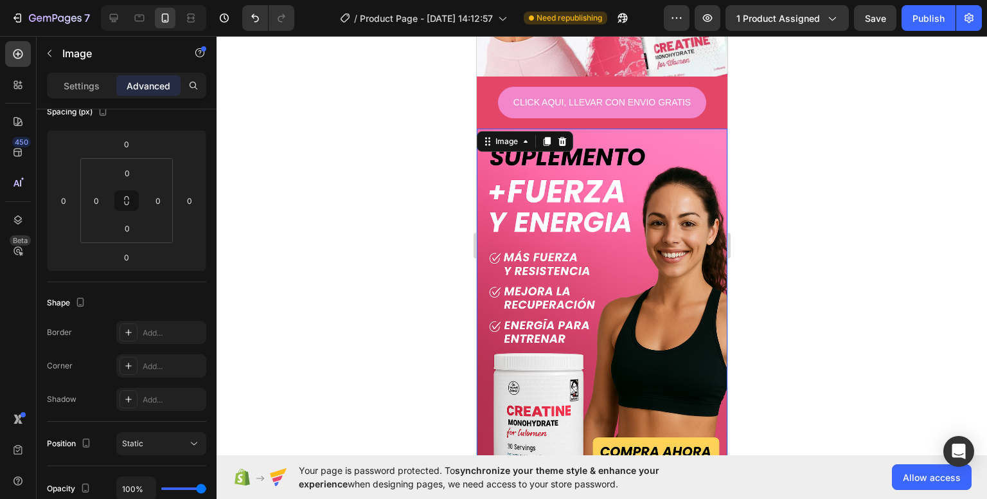
scroll to position [238, 0]
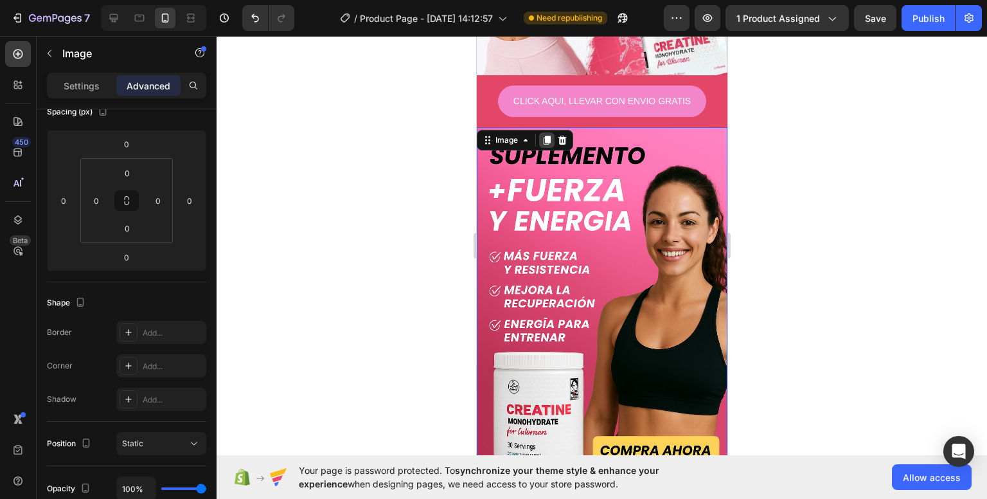
click at [543, 135] on icon at bounding box center [546, 140] width 10 height 10
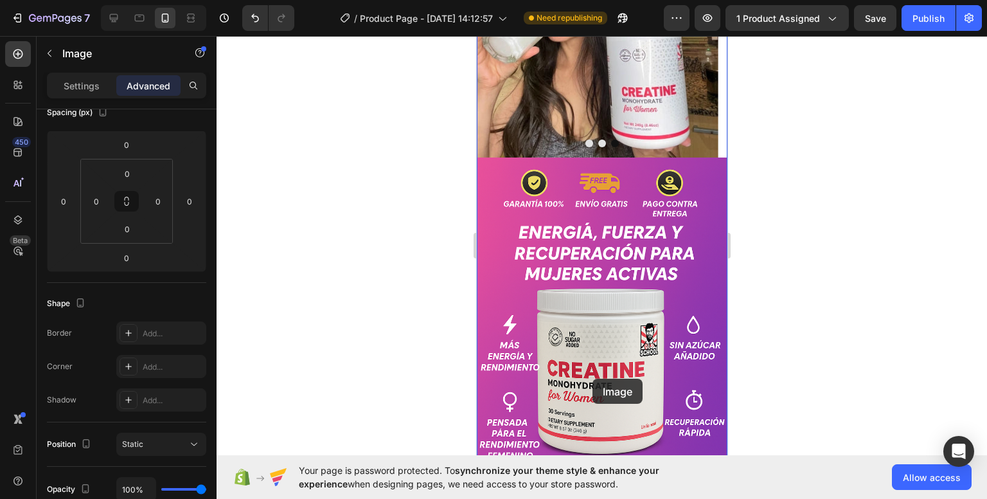
scroll to position [1231, 0]
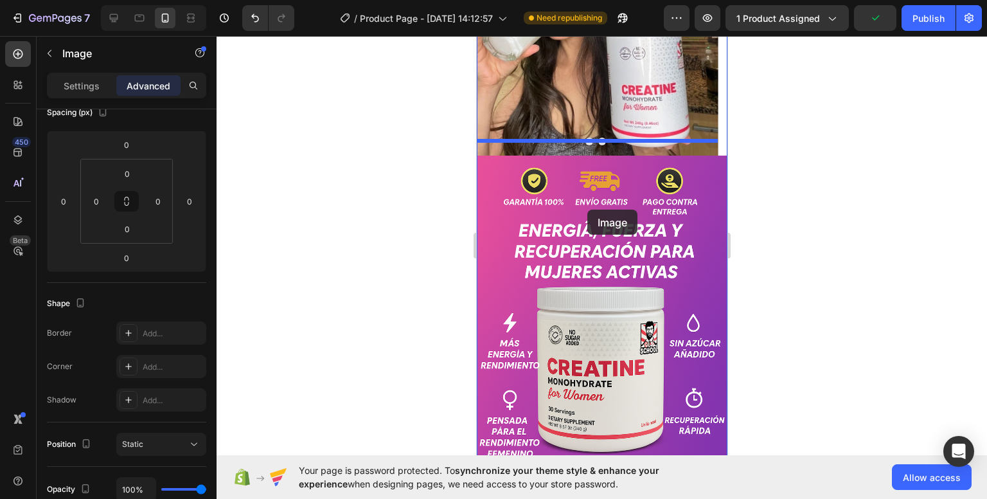
drag, startPoint x: 505, startPoint y: 94, endPoint x: 587, endPoint y: 209, distance: 141.6
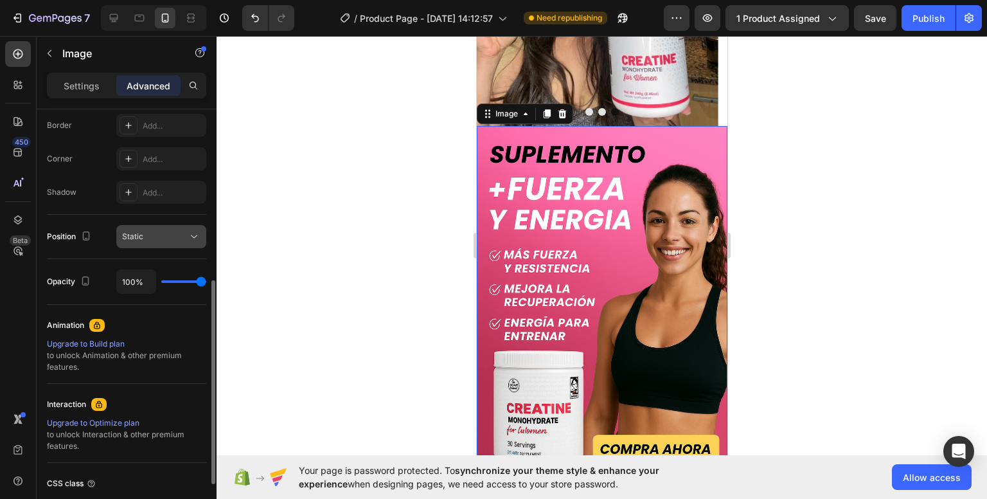
scroll to position [365, 0]
click at [93, 89] on p "Settings" at bounding box center [82, 85] width 36 height 13
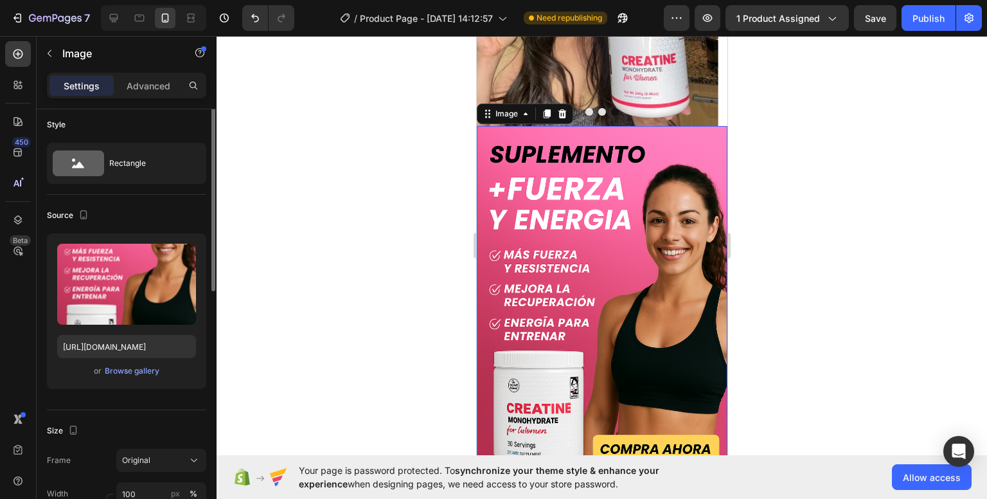
scroll to position [0, 0]
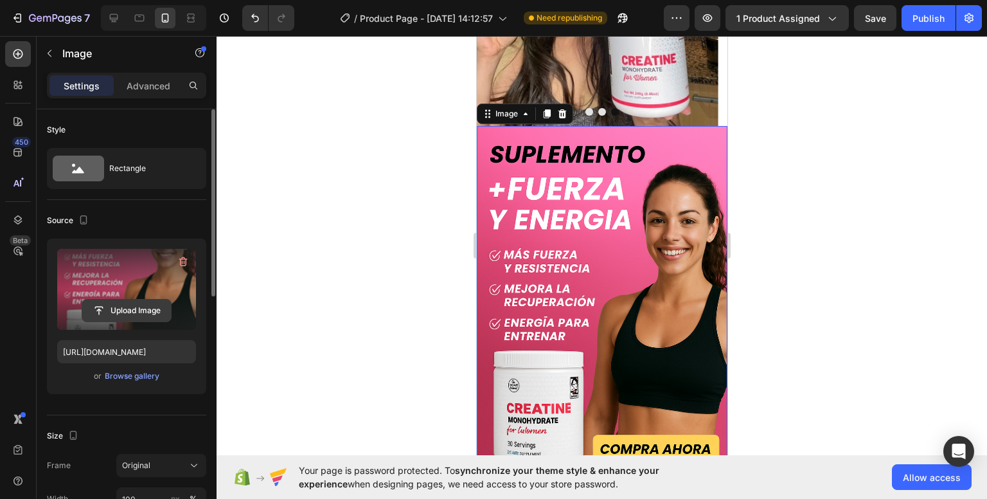
click at [94, 302] on input "file" at bounding box center [126, 310] width 89 height 22
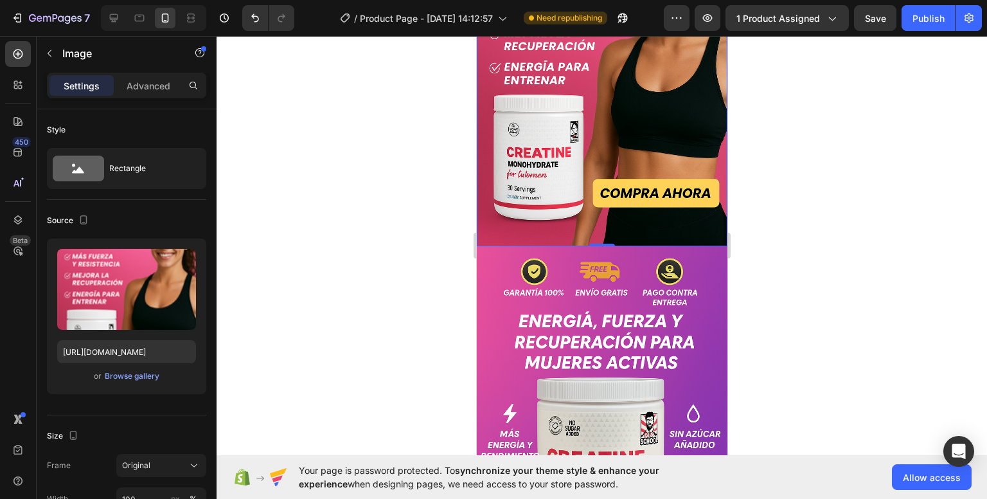
scroll to position [1138, 0]
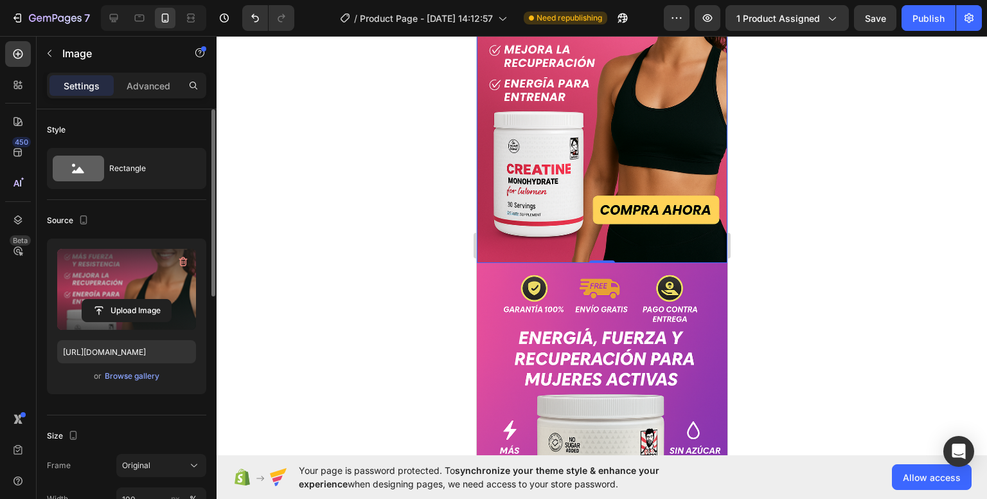
click at [110, 294] on label at bounding box center [126, 289] width 139 height 81
click at [110, 299] on input "file" at bounding box center [126, 310] width 89 height 22
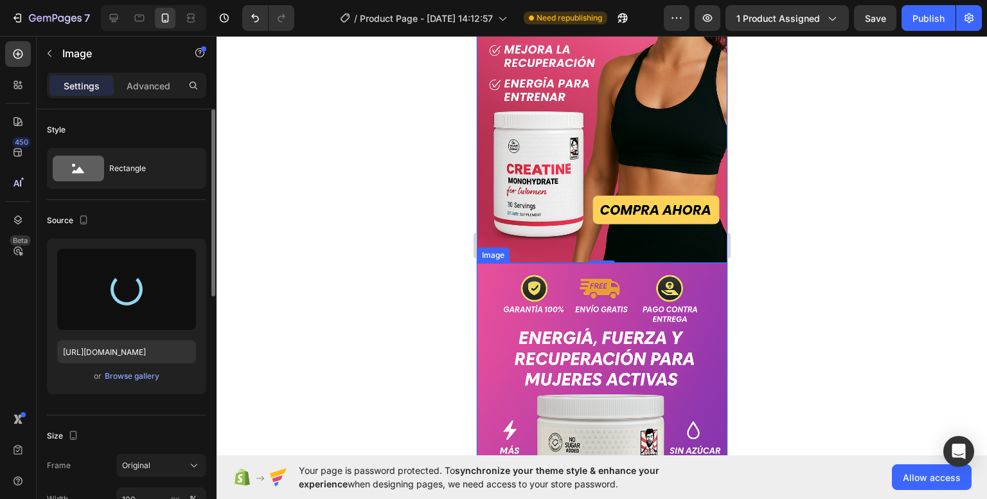
type input "[URL][DOMAIN_NAME]"
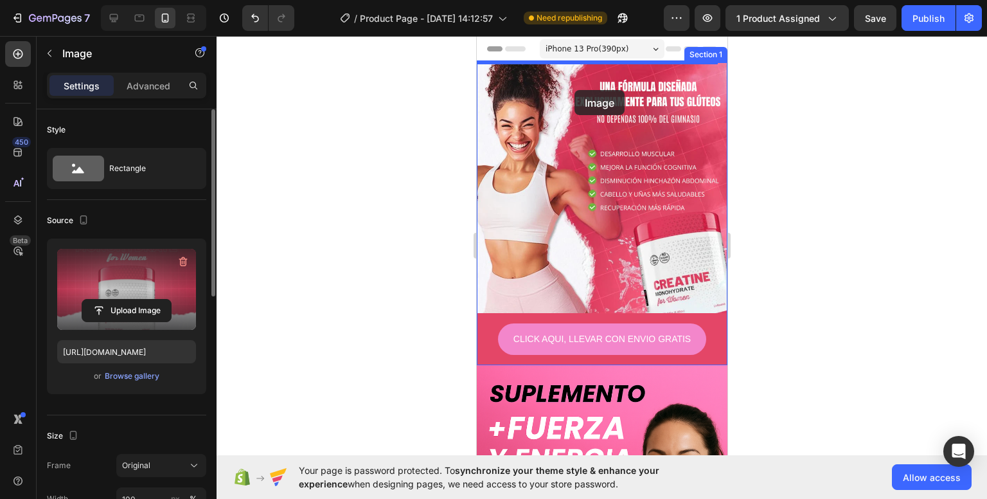
scroll to position [0, 0]
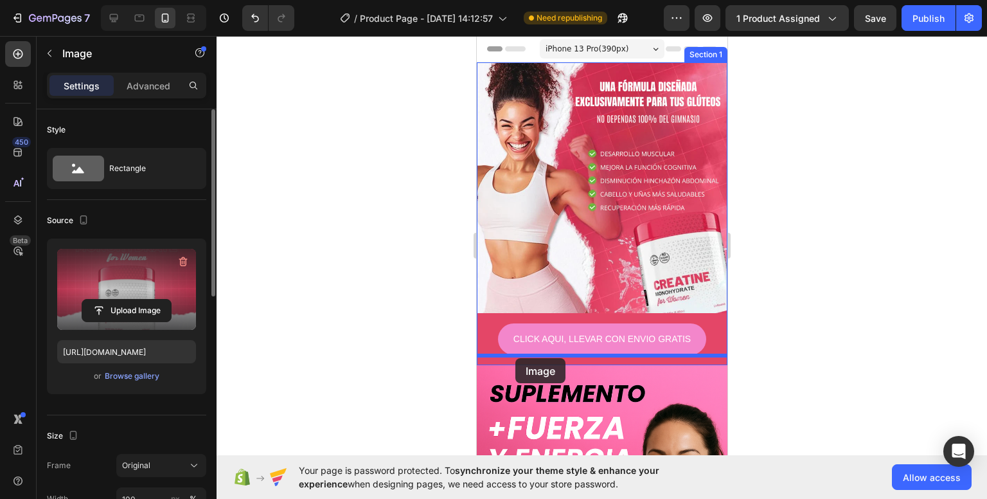
drag, startPoint x: 556, startPoint y: 272, endPoint x: 515, endPoint y: 358, distance: 94.8
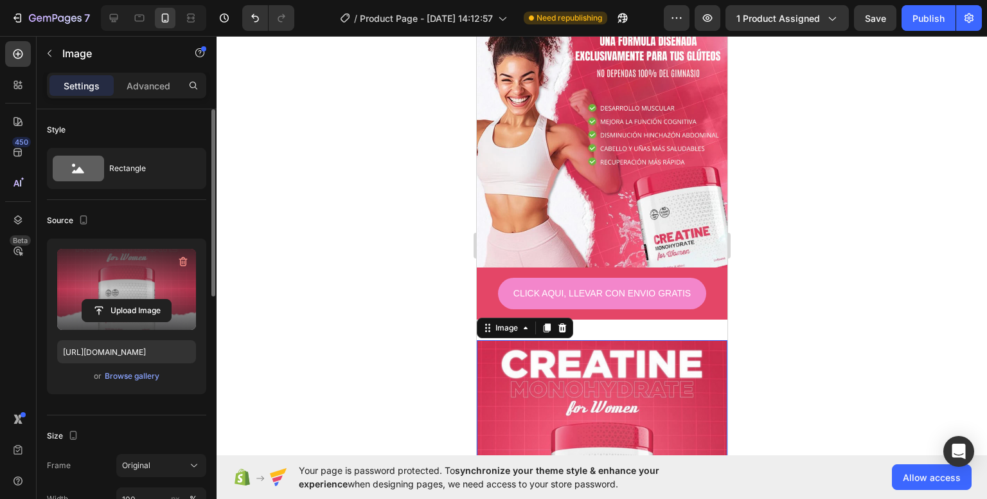
scroll to position [51, 0]
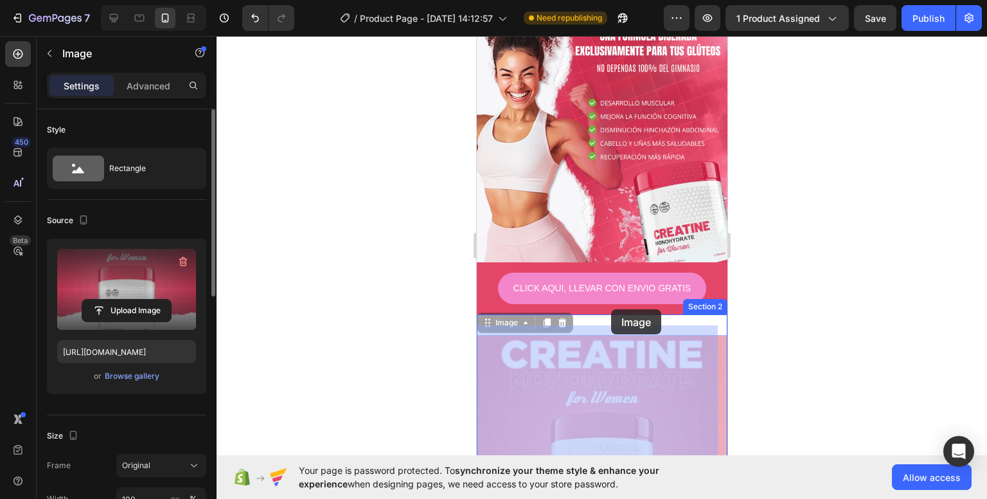
drag, startPoint x: 600, startPoint y: 338, endPoint x: 610, endPoint y: 309, distance: 30.7
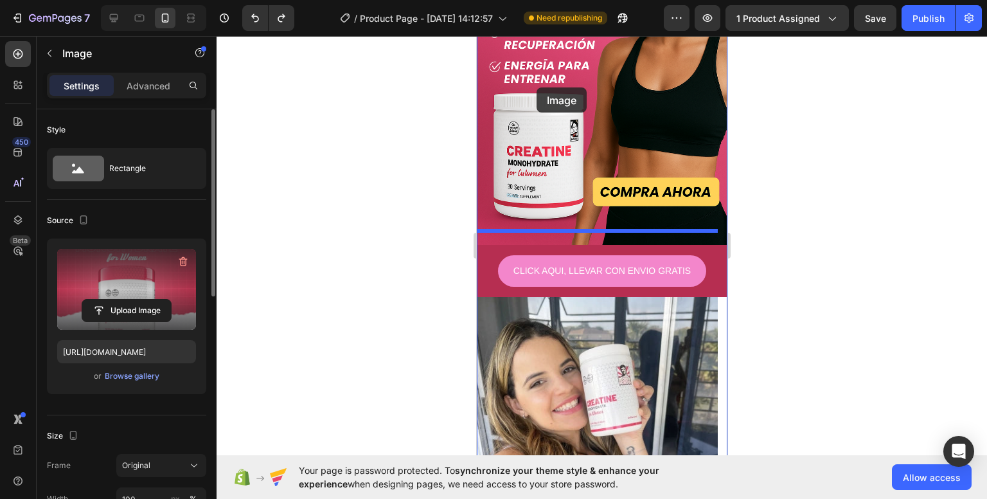
scroll to position [244, 0]
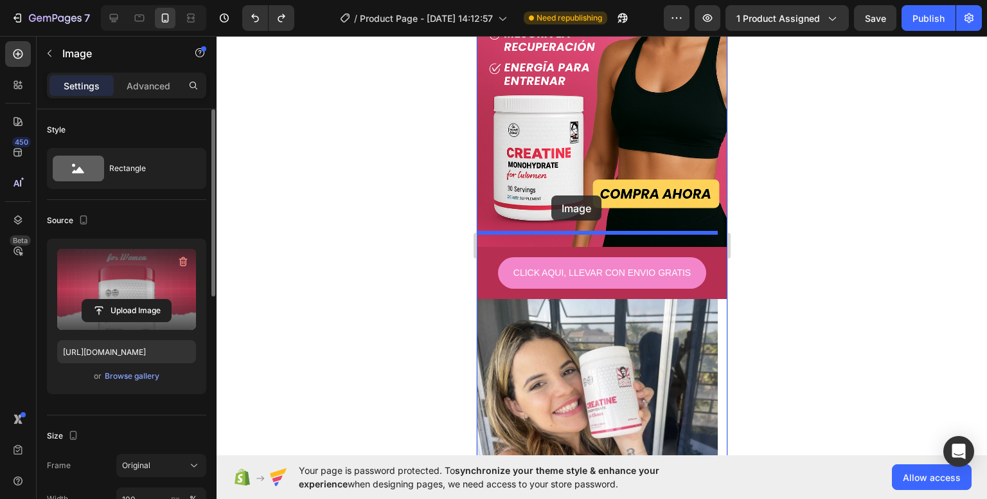
drag, startPoint x: 486, startPoint y: 339, endPoint x: 551, endPoint y: 196, distance: 157.0
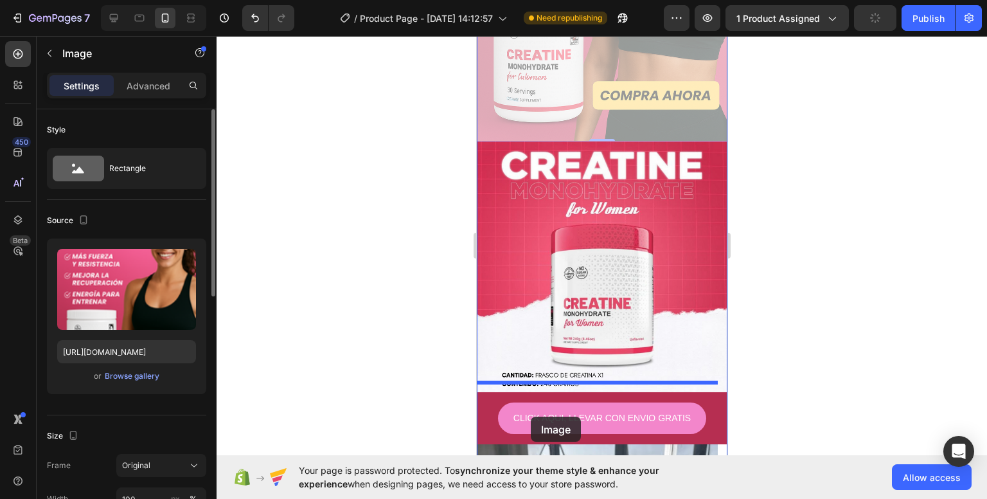
scroll to position [583, 0]
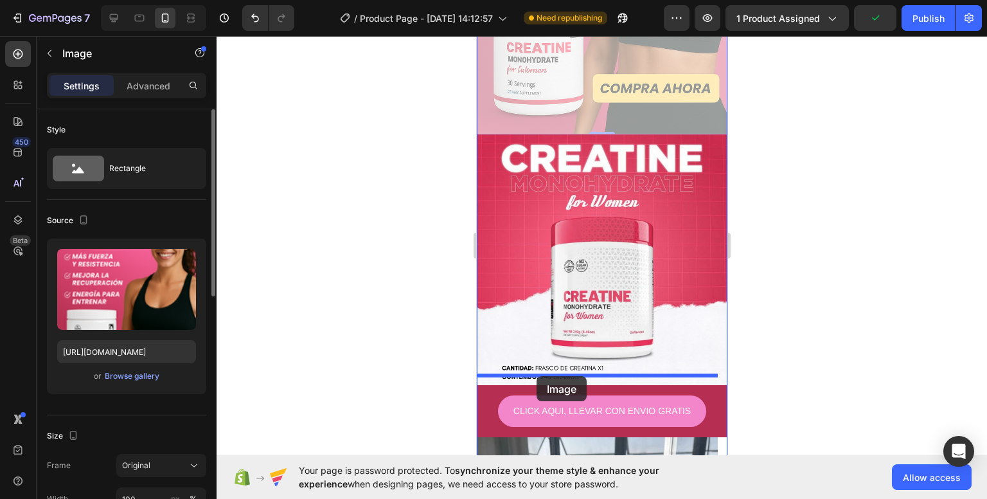
drag, startPoint x: 517, startPoint y: 79, endPoint x: 536, endPoint y: 376, distance: 297.5
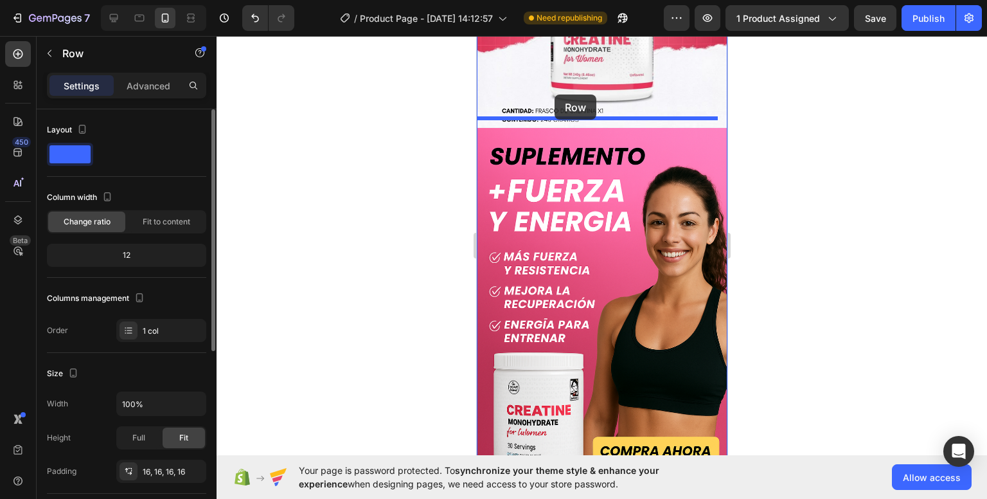
scroll to position [437, 0]
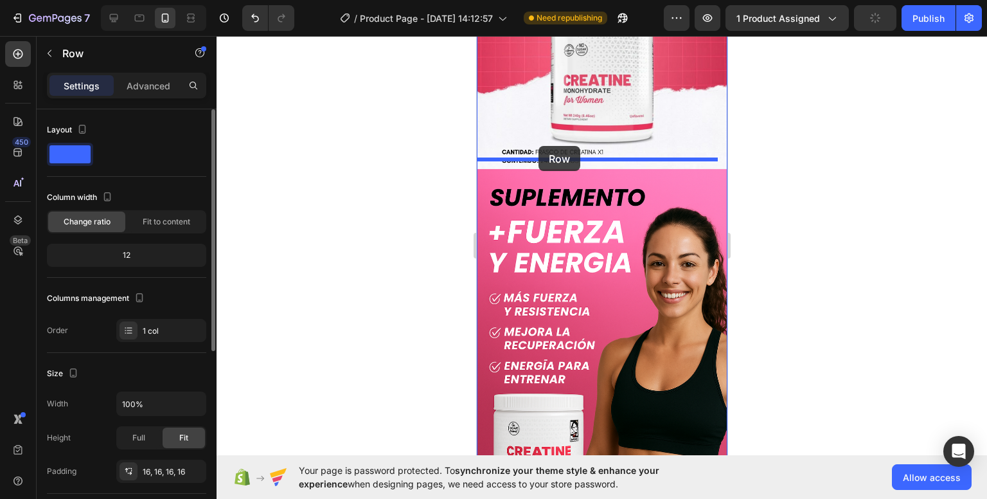
drag, startPoint x: 491, startPoint y: 395, endPoint x: 537, endPoint y: 148, distance: 251.0
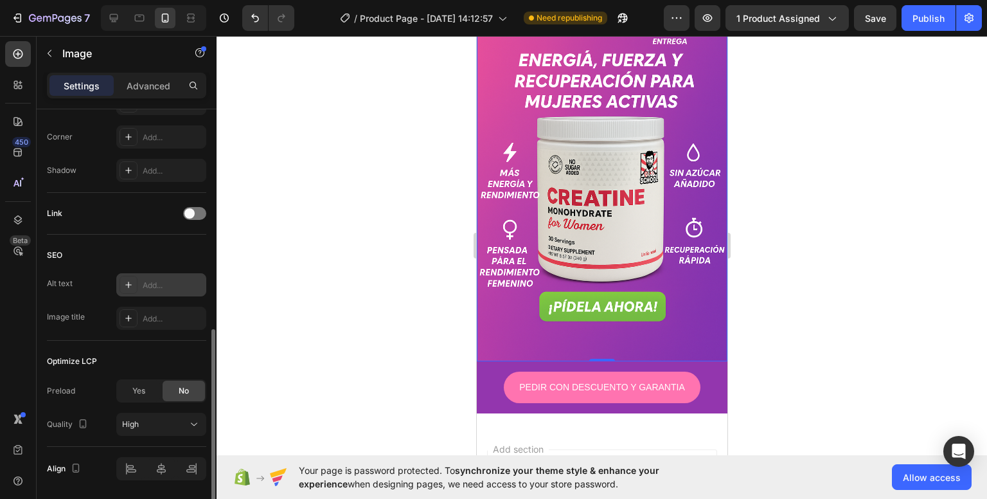
scroll to position [543, 0]
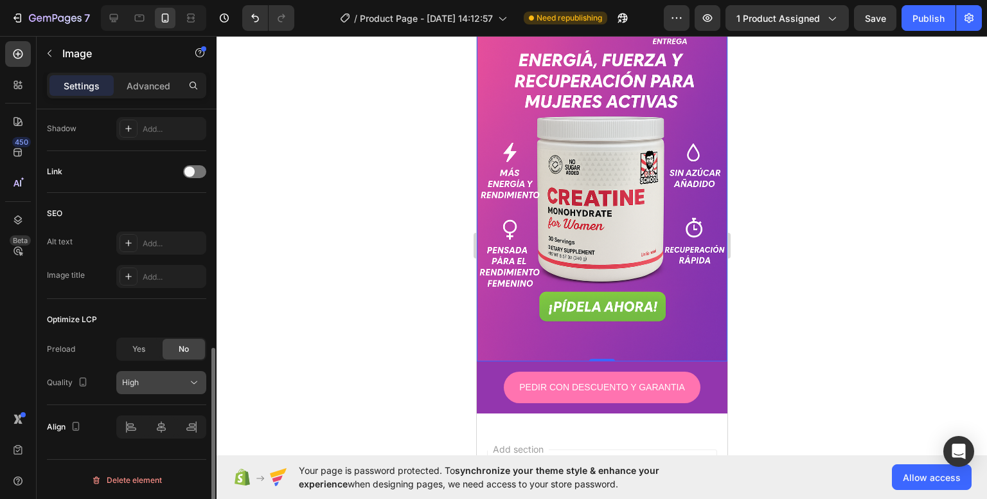
click at [136, 371] on button "High" at bounding box center [161, 382] width 90 height 23
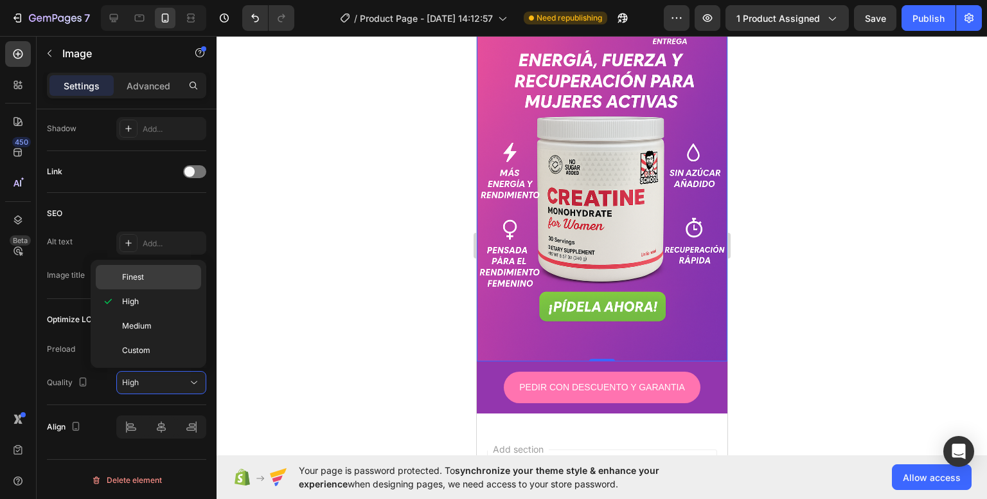
click at [139, 278] on span "Finest" at bounding box center [133, 277] width 22 height 12
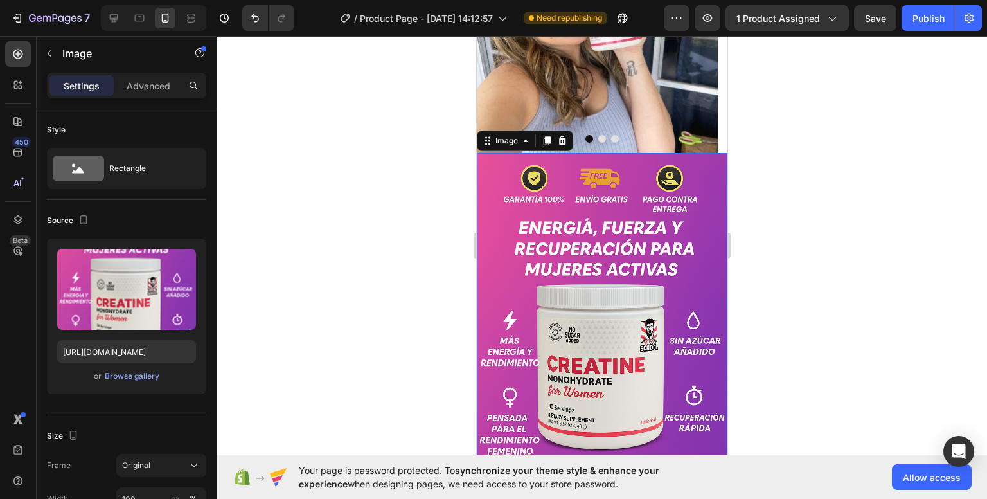
scroll to position [1121, 0]
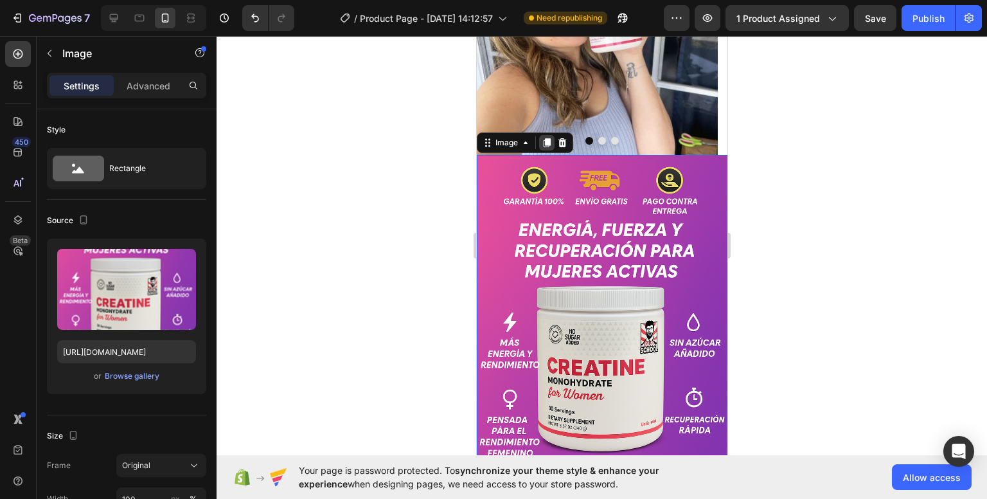
click at [544, 138] on icon at bounding box center [546, 143] width 10 height 10
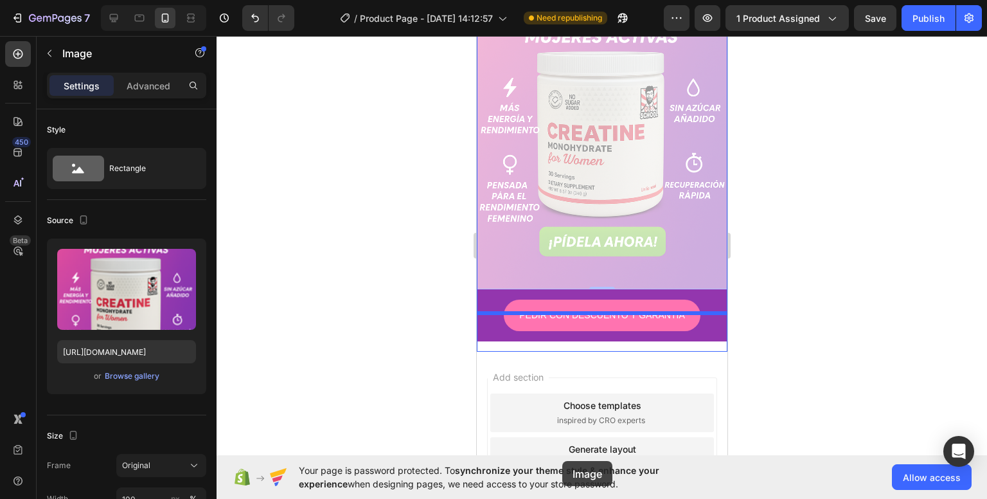
scroll to position [1786, 0]
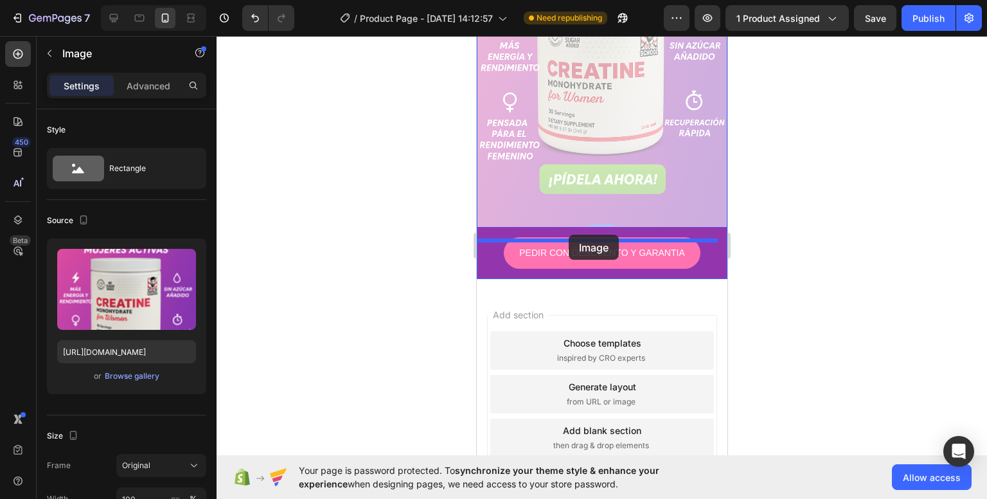
drag, startPoint x: 556, startPoint y: 224, endPoint x: 568, endPoint y: 235, distance: 15.5
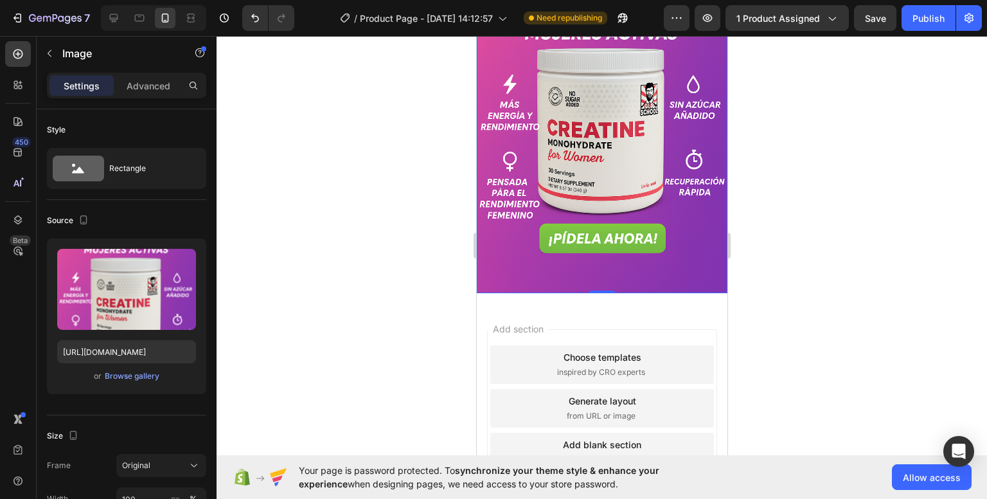
scroll to position [1424, 0]
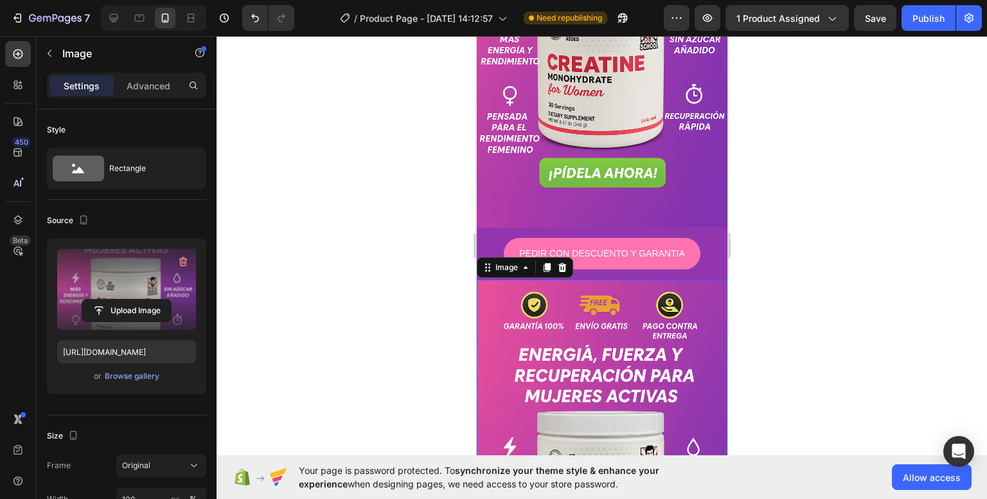
click at [151, 292] on label at bounding box center [126, 289] width 139 height 81
click at [151, 299] on input "file" at bounding box center [126, 310] width 89 height 22
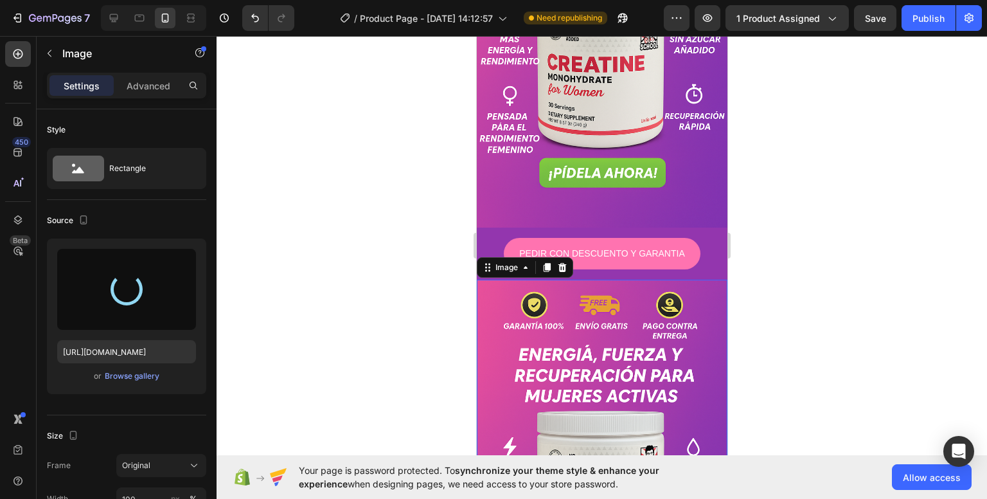
type input "[URL][DOMAIN_NAME]"
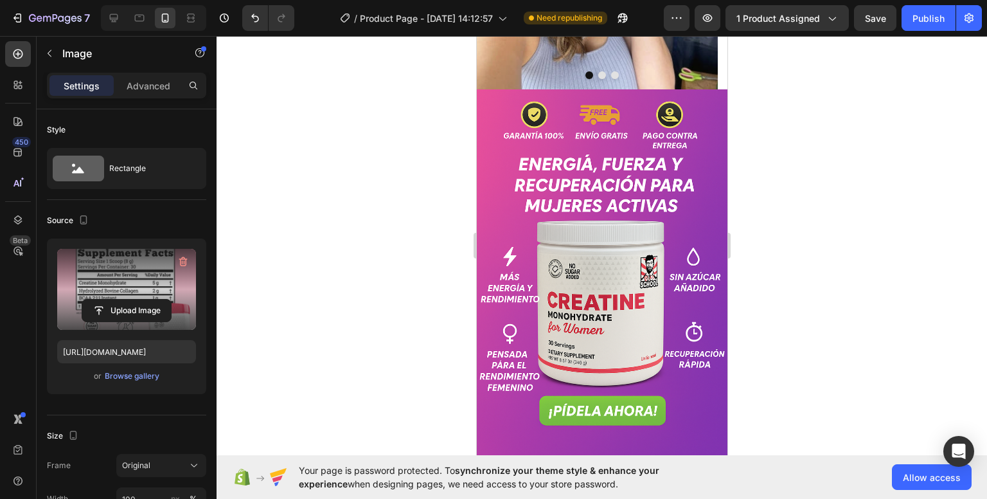
scroll to position [1187, 0]
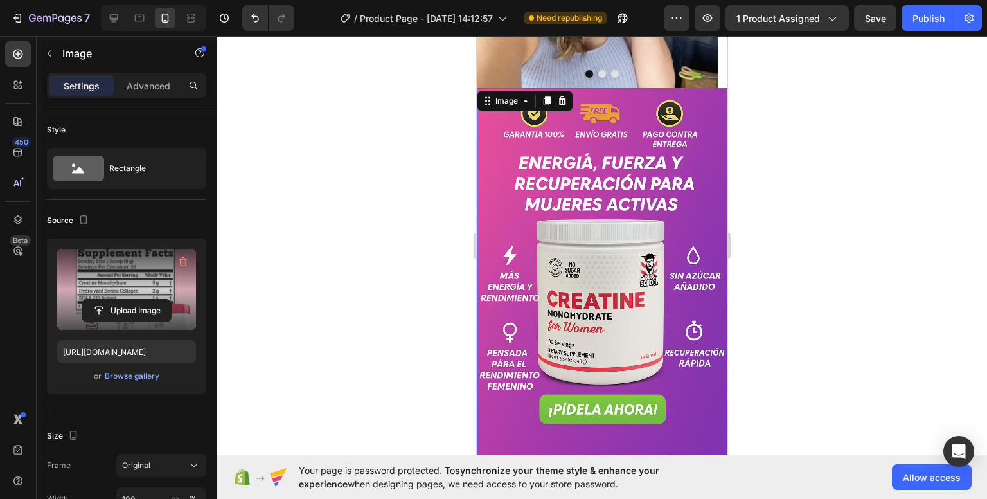
click at [584, 339] on img at bounding box center [601, 276] width 251 height 376
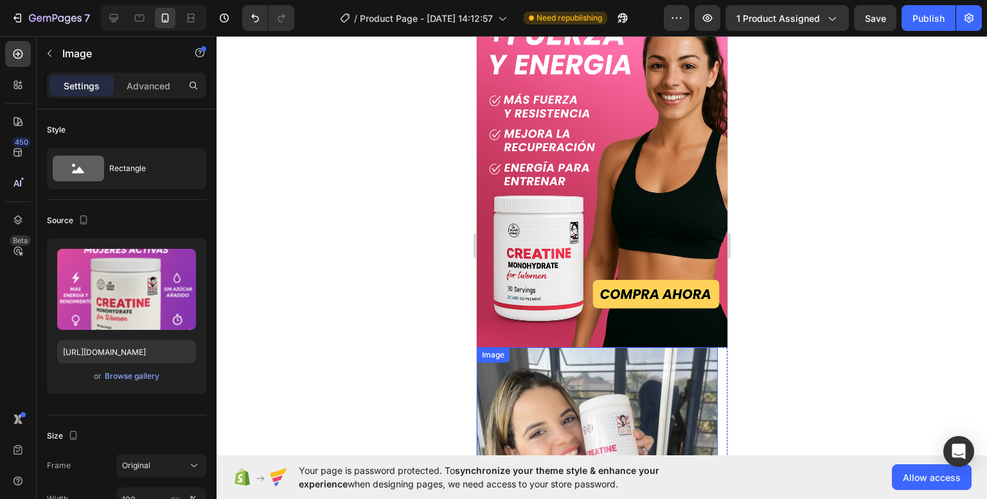
scroll to position [429, 0]
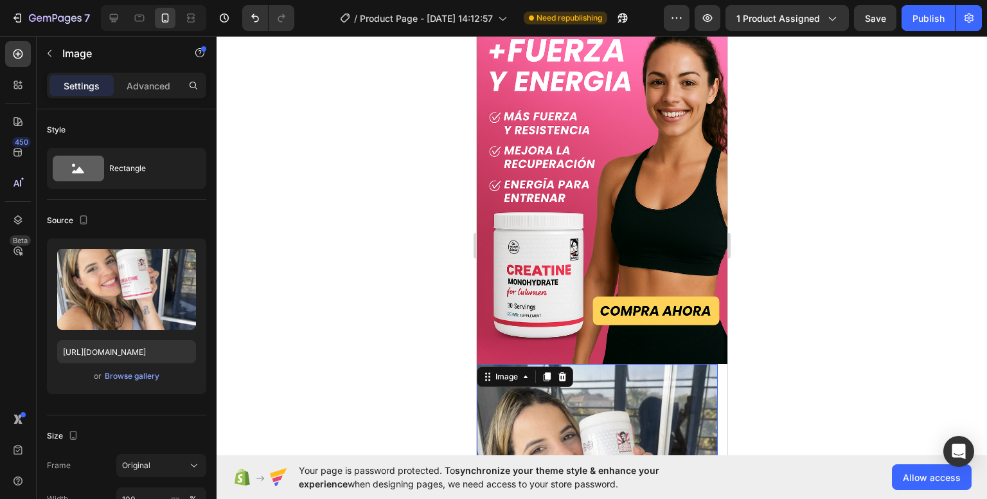
click at [486, 369] on div "Image" at bounding box center [505, 376] width 53 height 15
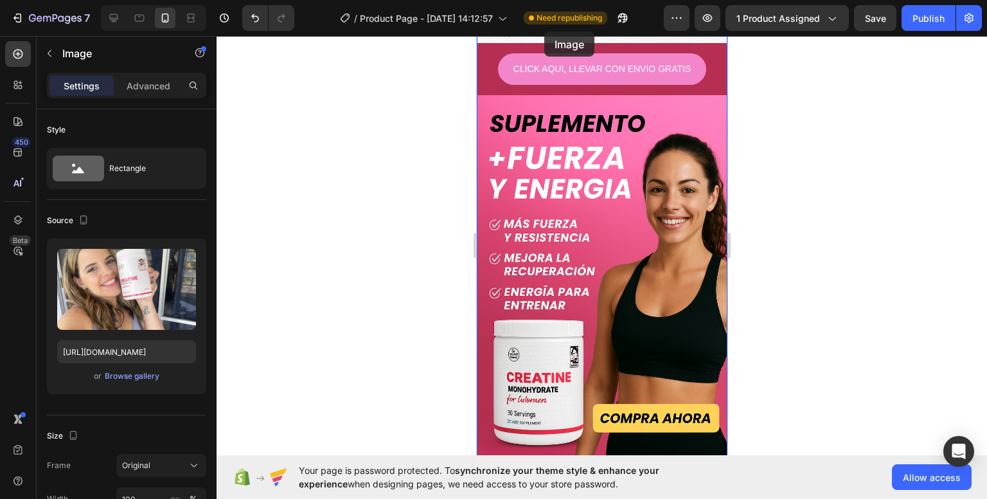
scroll to position [296, 0]
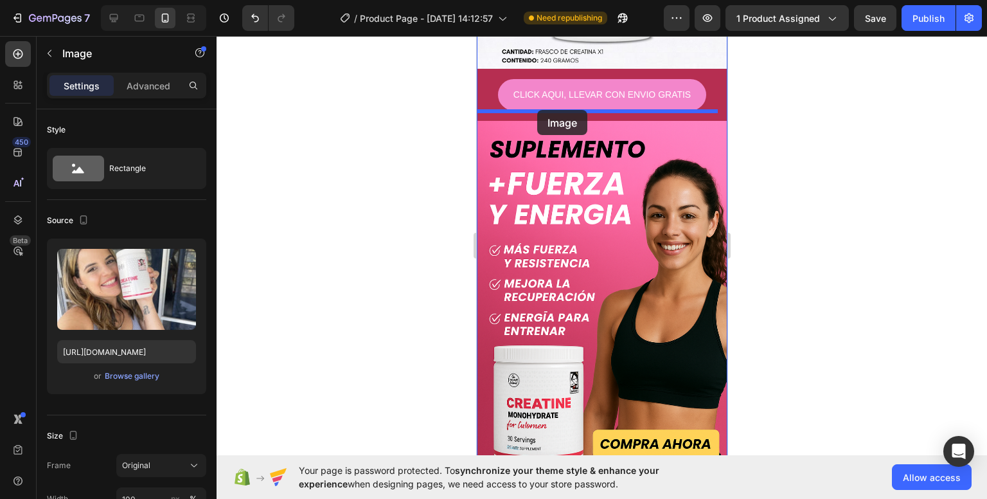
drag, startPoint x: 490, startPoint y: 352, endPoint x: 537, endPoint y: 110, distance: 246.6
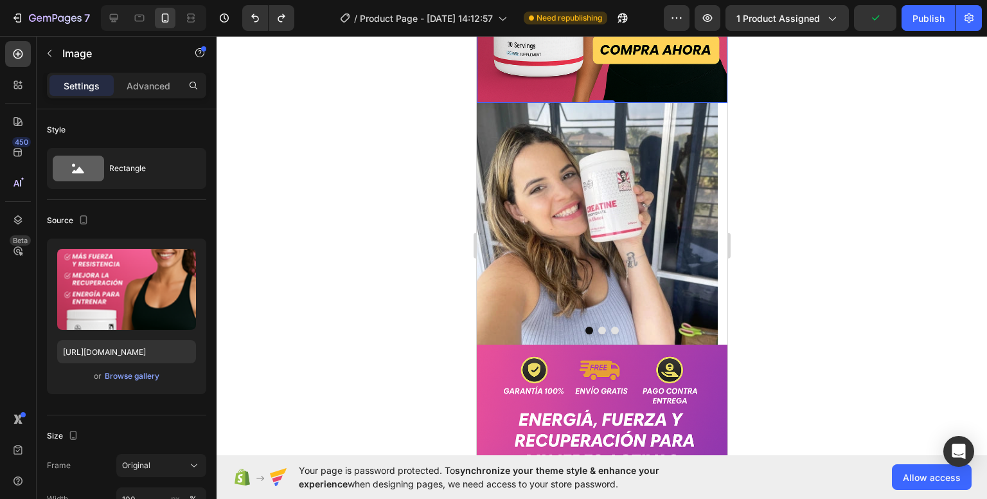
scroll to position [692, 0]
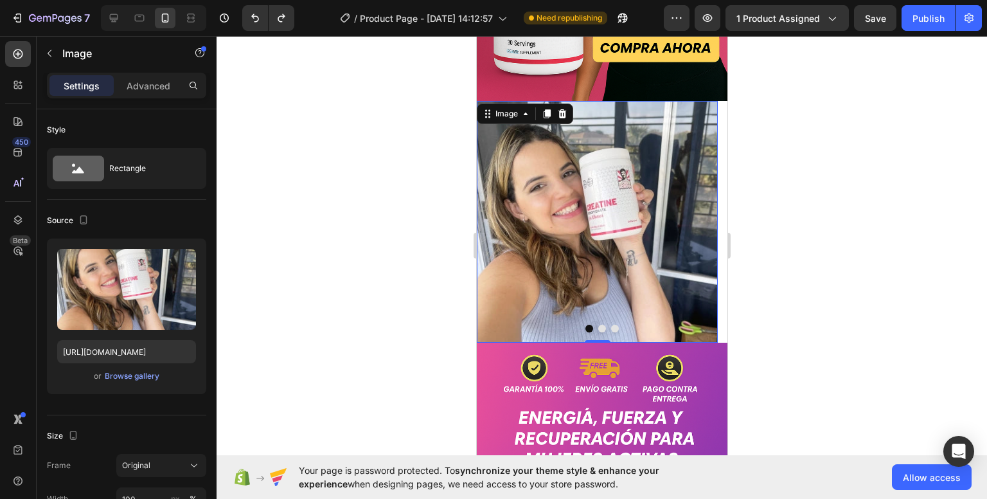
click at [573, 210] on img at bounding box center [596, 221] width 241 height 241
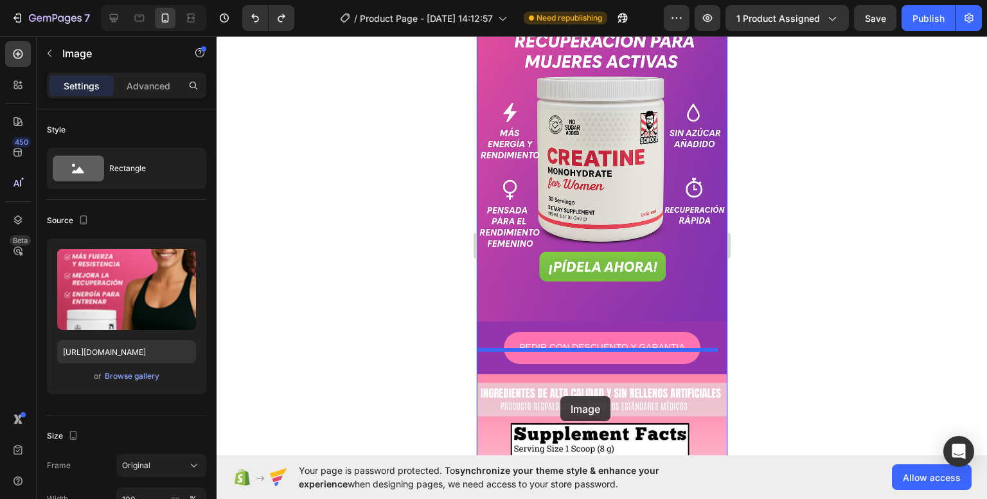
scroll to position [1085, 0]
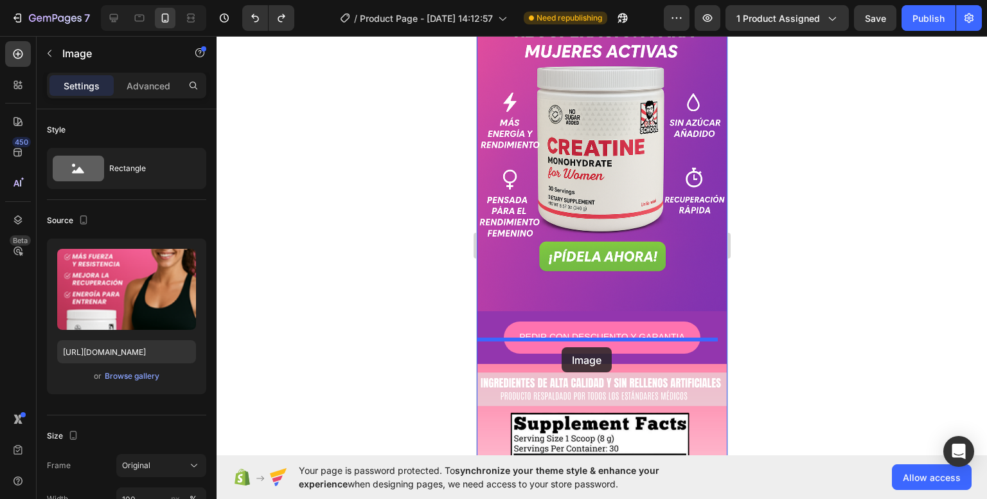
drag, startPoint x: 514, startPoint y: 75, endPoint x: 561, endPoint y: 347, distance: 276.5
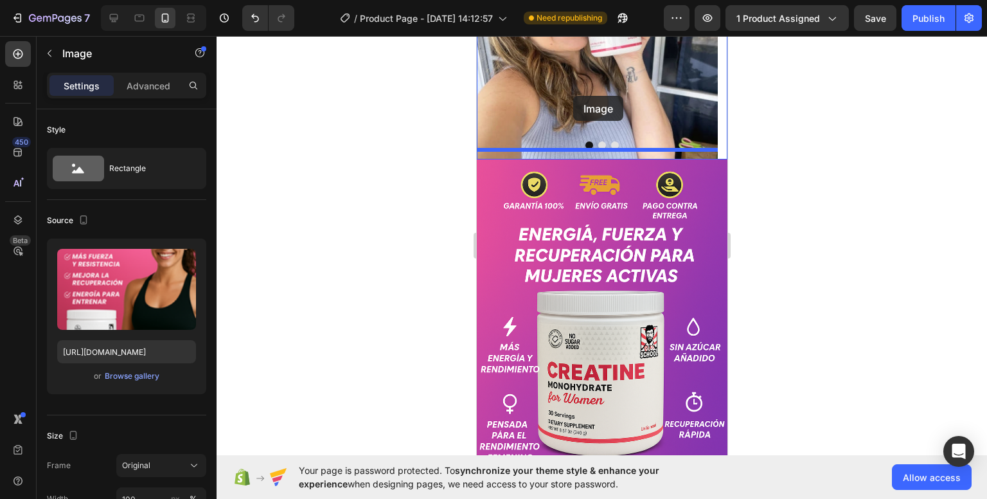
scroll to position [497, 0]
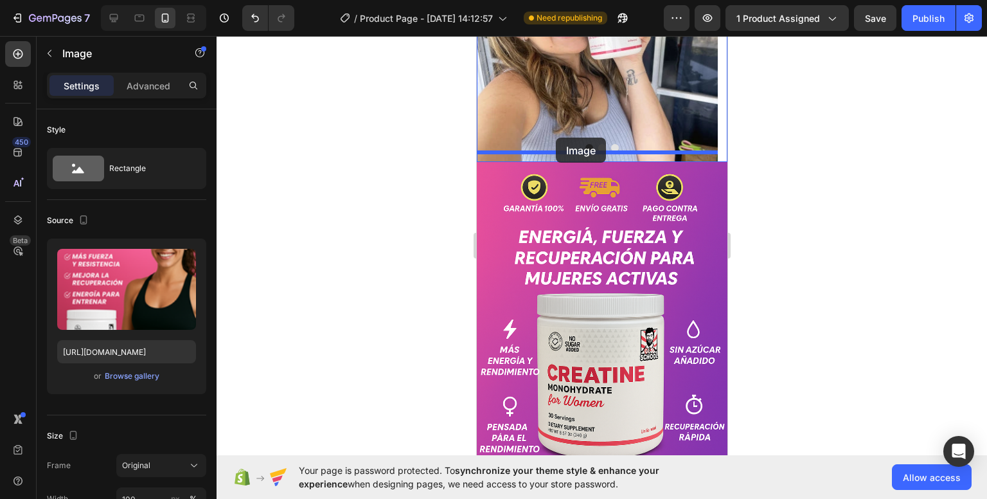
drag, startPoint x: 507, startPoint y: 336, endPoint x: 552, endPoint y: 142, distance: 199.2
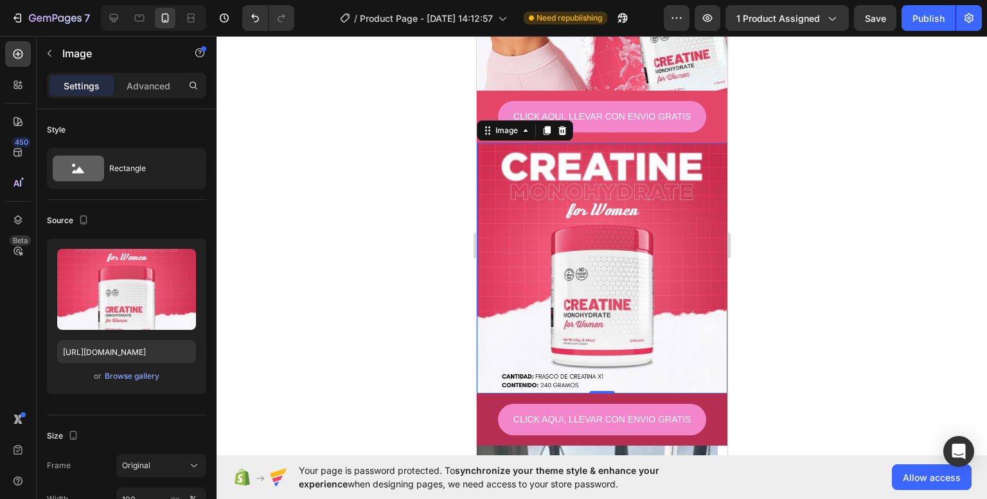
scroll to position [224, 0]
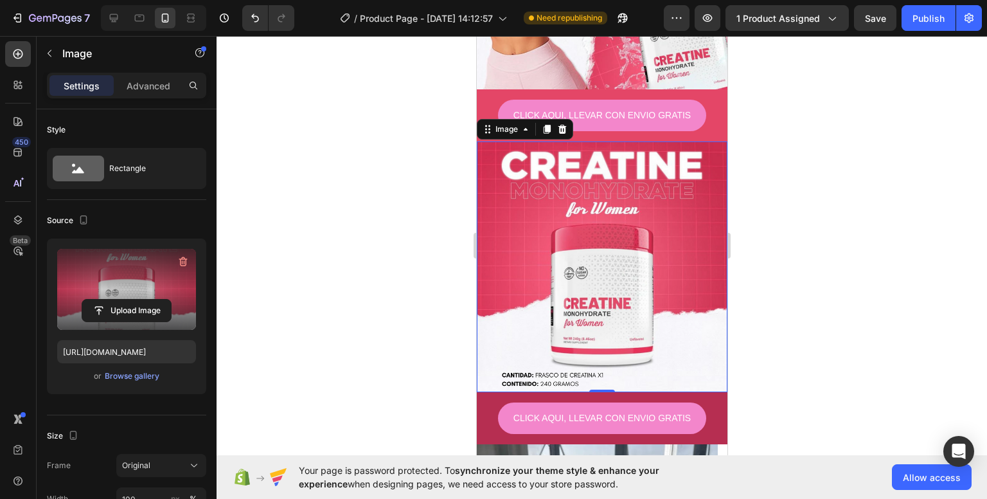
click at [183, 298] on label at bounding box center [126, 289] width 139 height 81
click at [171, 299] on input "file" at bounding box center [126, 310] width 89 height 22
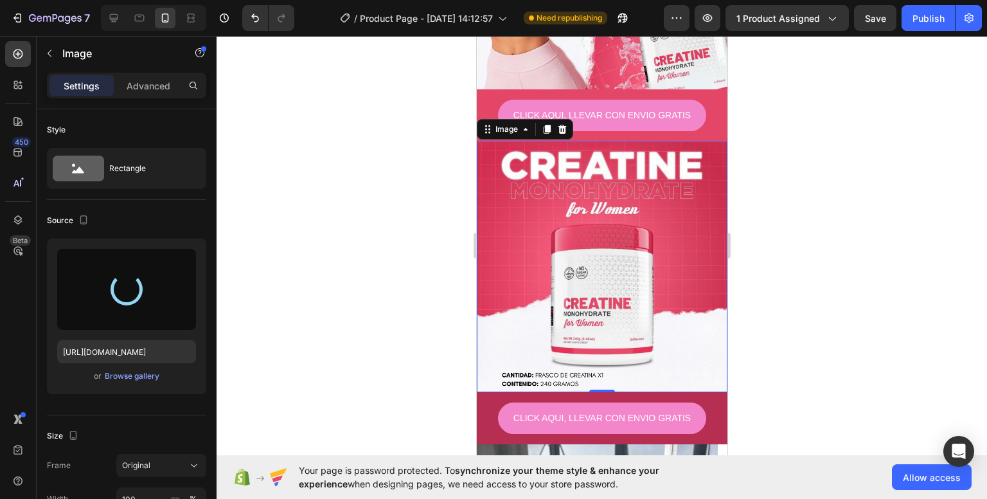
type input "[URL][DOMAIN_NAME]"
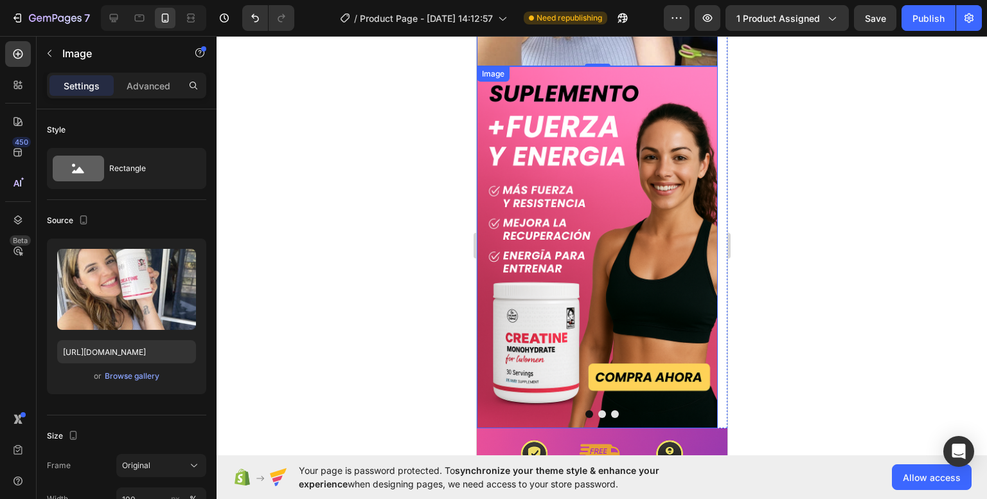
scroll to position [954, 0]
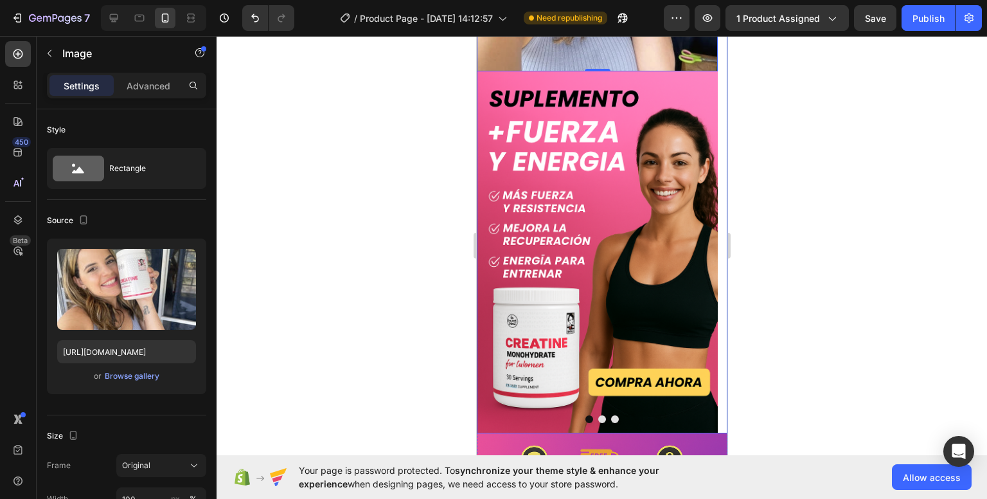
click at [598, 415] on button "Dot" at bounding box center [602, 419] width 8 height 8
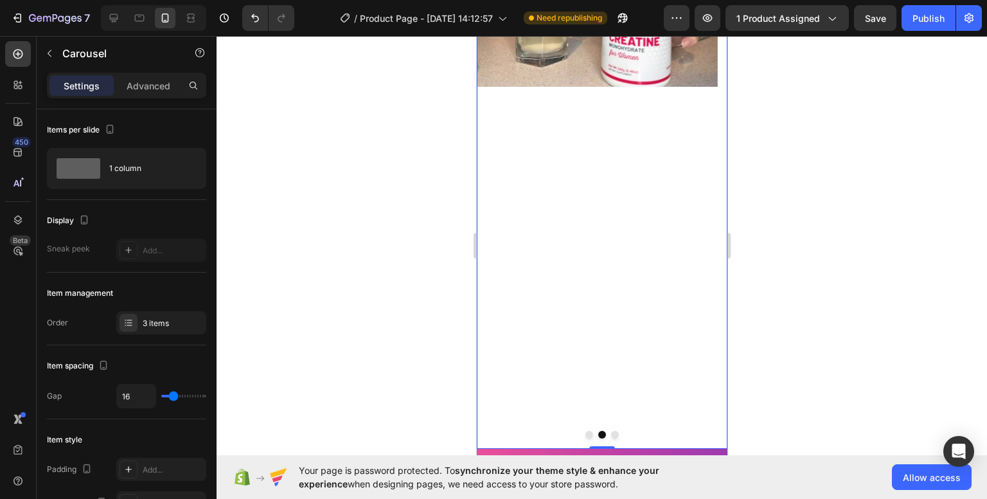
scroll to position [961, 0]
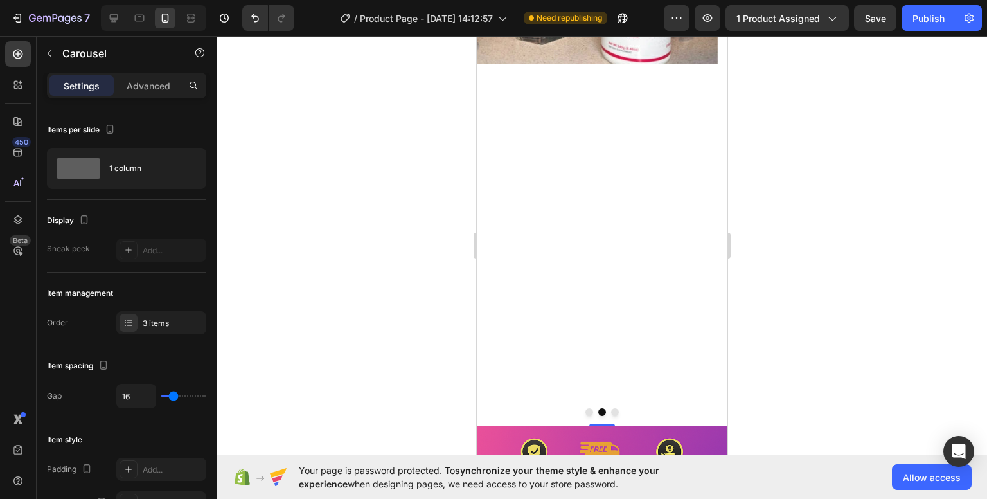
click at [585, 408] on button "Dot" at bounding box center [589, 412] width 8 height 8
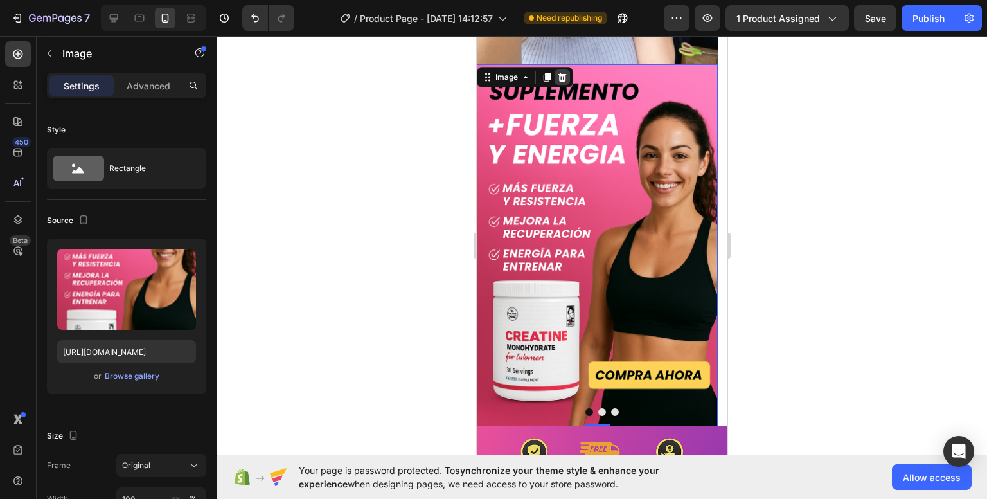
click at [561, 72] on icon at bounding box center [561, 77] width 10 height 10
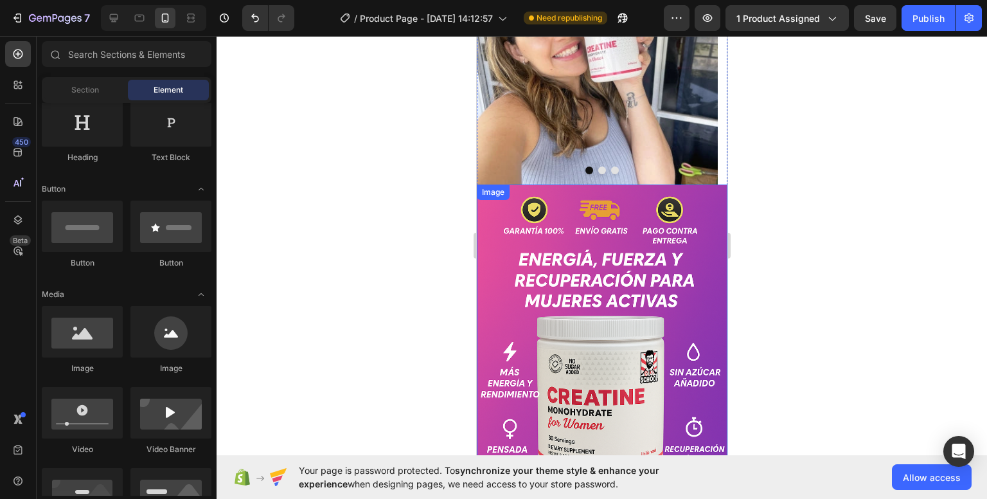
scroll to position [838, 0]
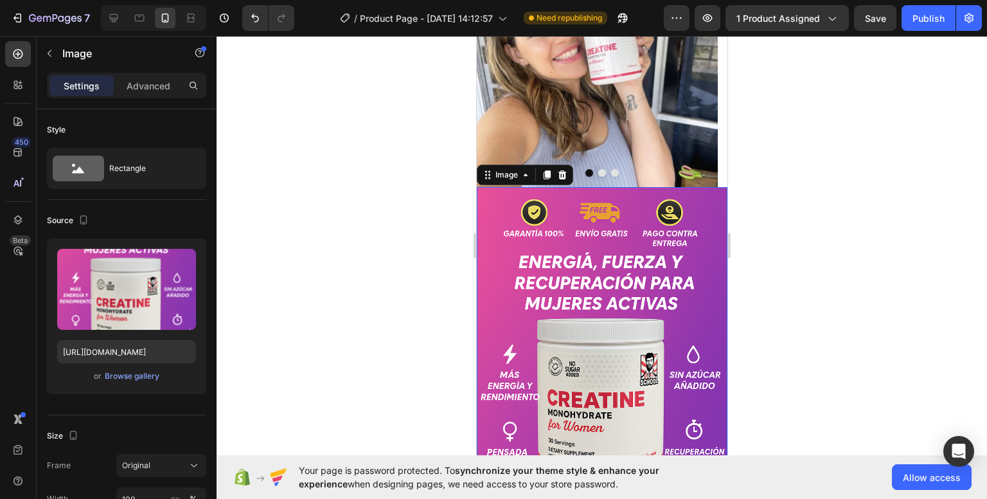
click at [534, 263] on img at bounding box center [601, 375] width 251 height 376
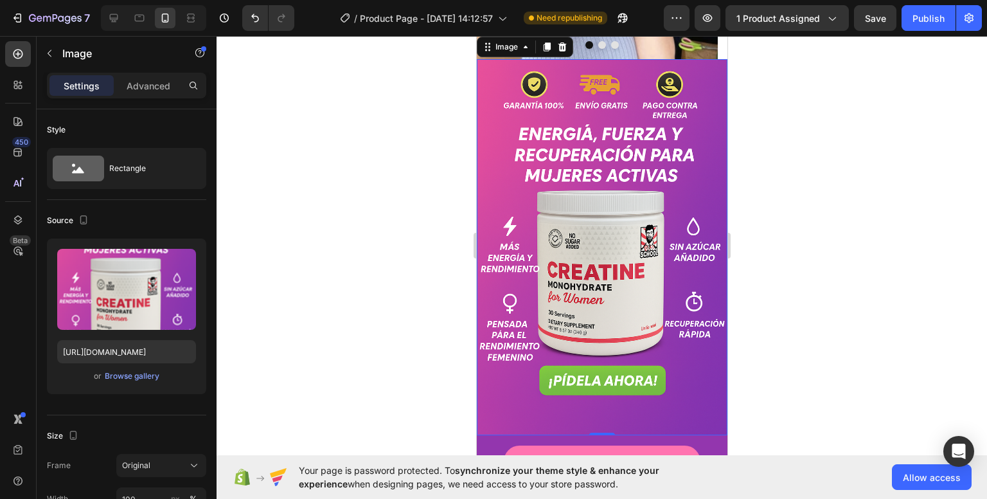
scroll to position [977, 0]
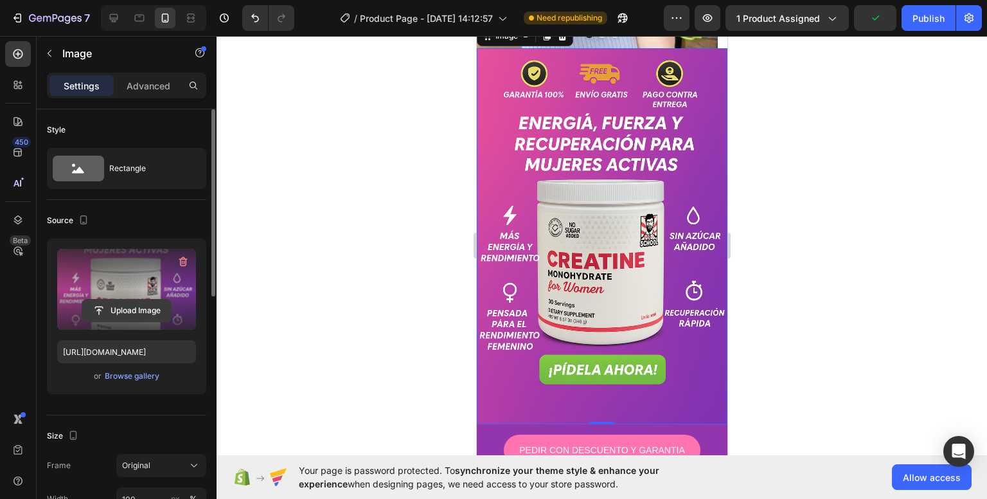
click at [143, 309] on input "file" at bounding box center [126, 310] width 89 height 22
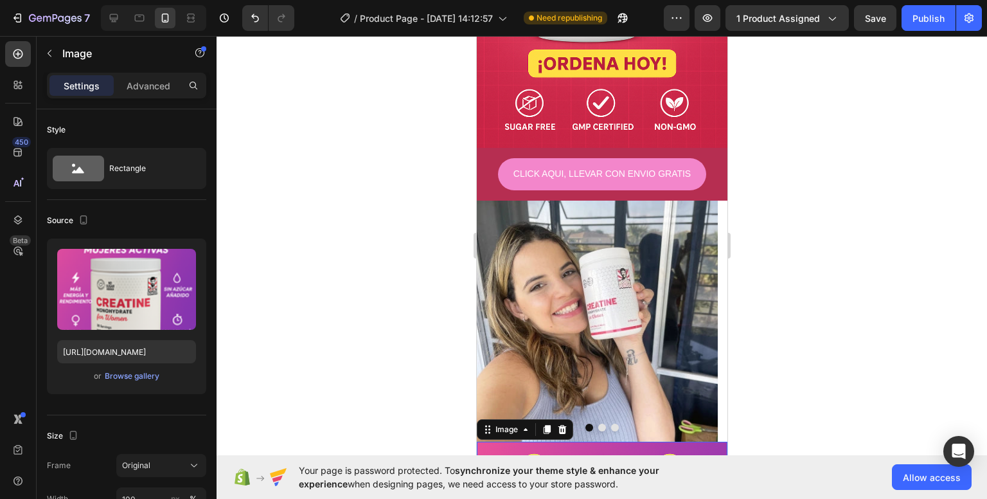
scroll to position [588, 0]
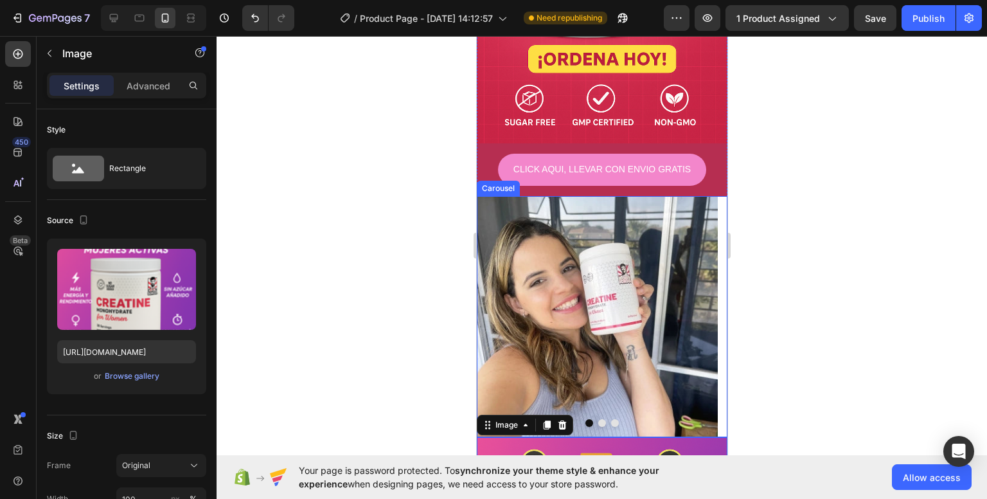
click at [598, 419] on button "Dot" at bounding box center [602, 423] width 8 height 8
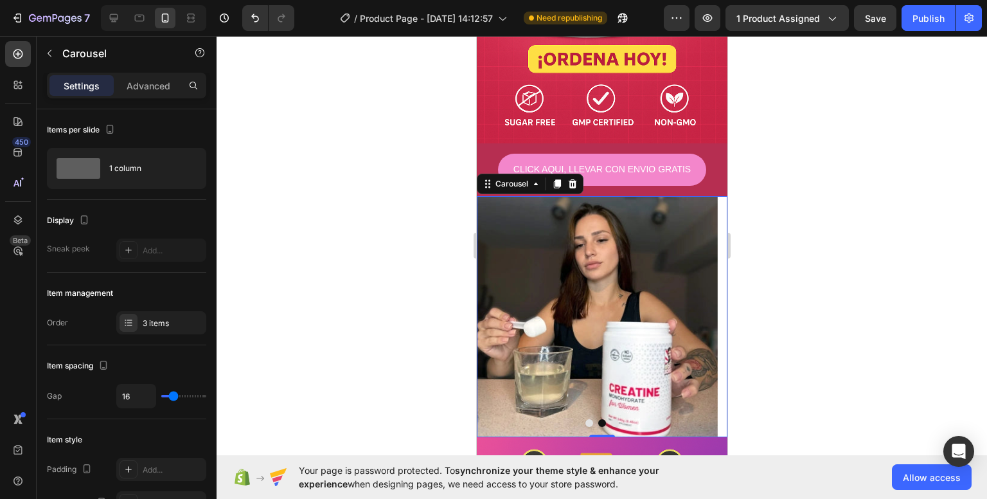
click at [610, 419] on button "Dot" at bounding box center [614, 423] width 8 height 8
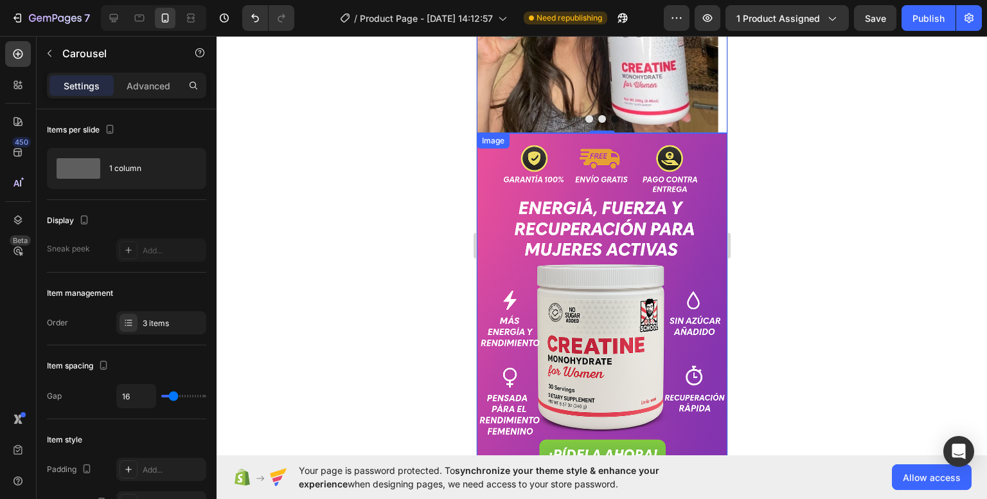
scroll to position [889, 0]
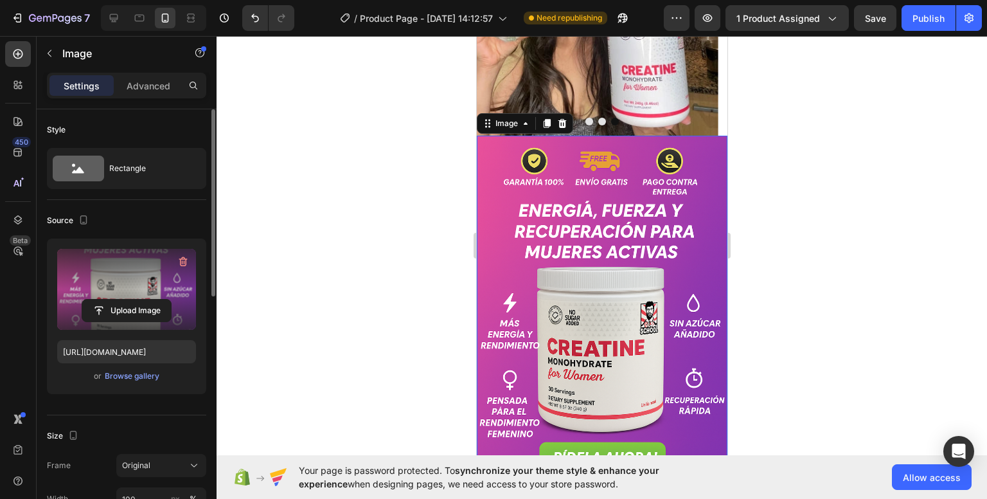
click at [61, 258] on label at bounding box center [126, 289] width 139 height 81
click at [82, 299] on input "file" at bounding box center [126, 310] width 89 height 22
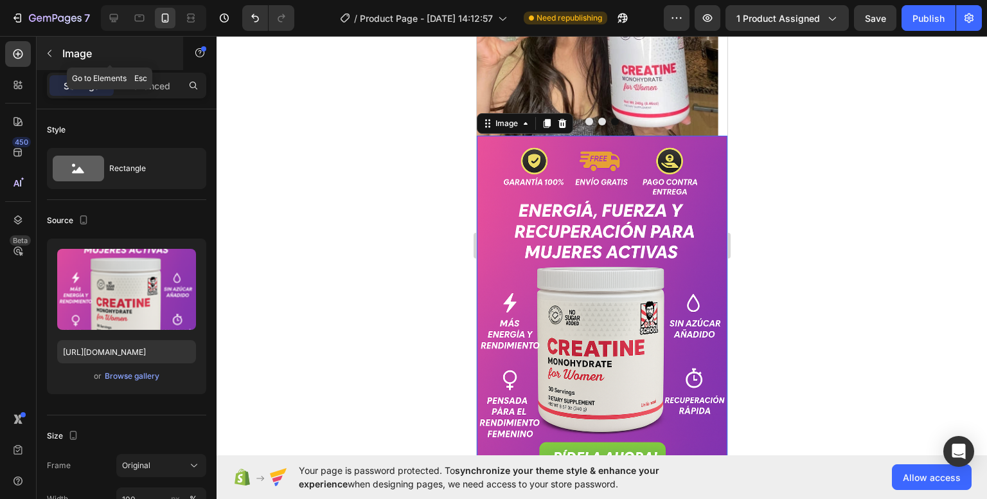
click at [50, 50] on icon "button" at bounding box center [50, 53] width 4 height 7
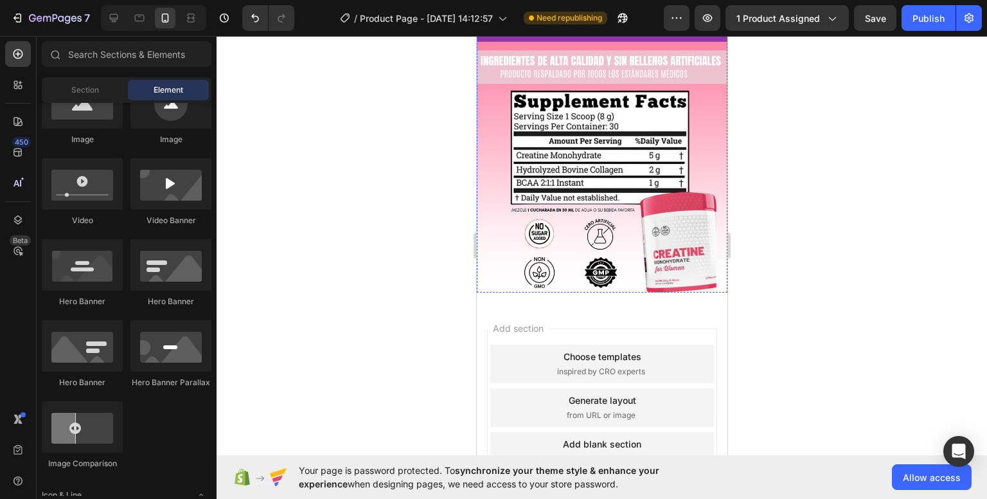
scroll to position [1412, 0]
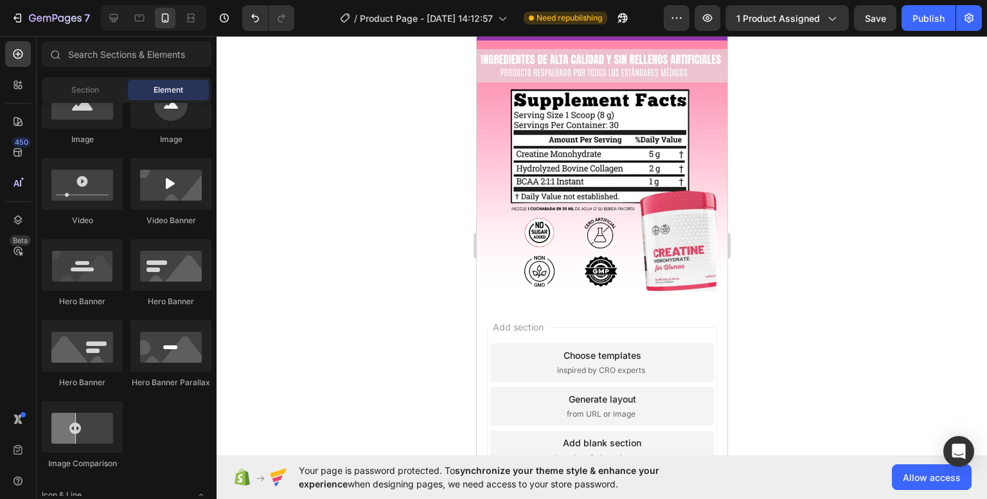
click at [576, 436] on div "Add blank section" at bounding box center [601, 442] width 78 height 13
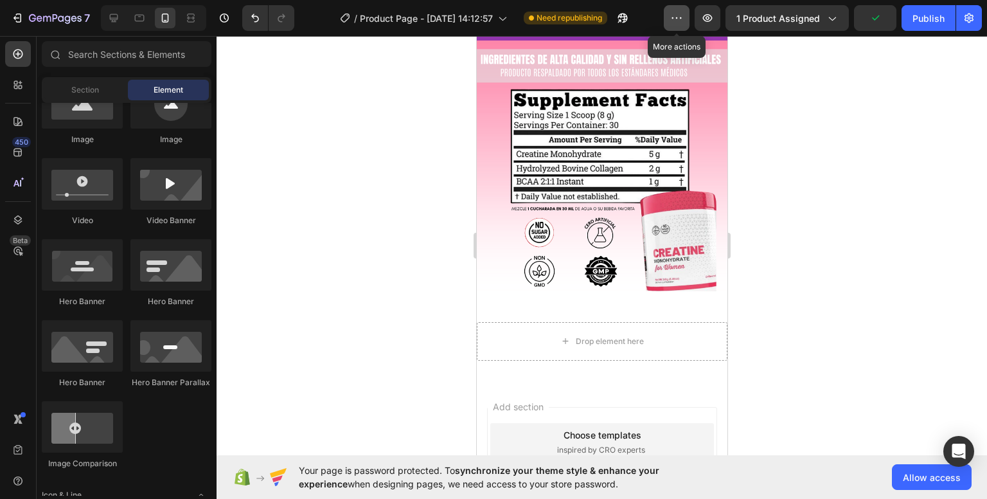
click at [686, 25] on button "button" at bounding box center [677, 18] width 26 height 26
click at [747, 198] on div at bounding box center [602, 267] width 770 height 463
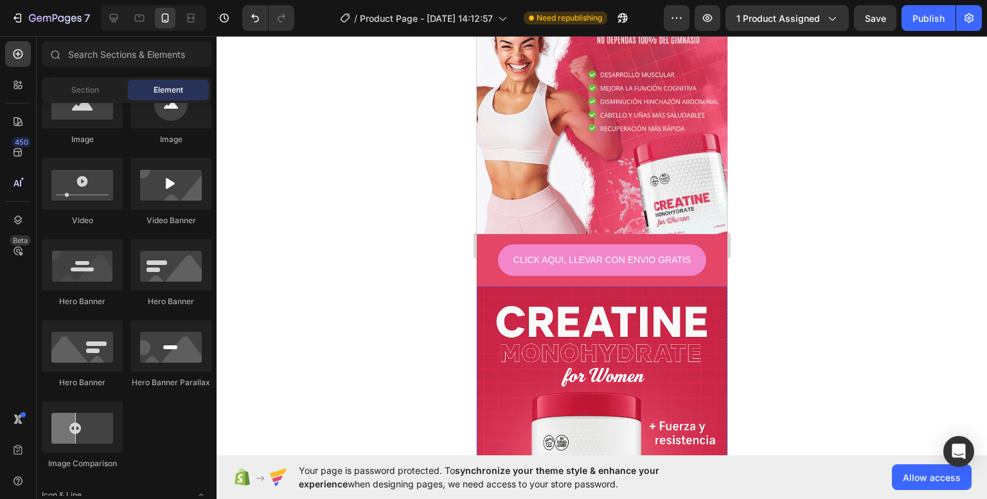
scroll to position [0, 0]
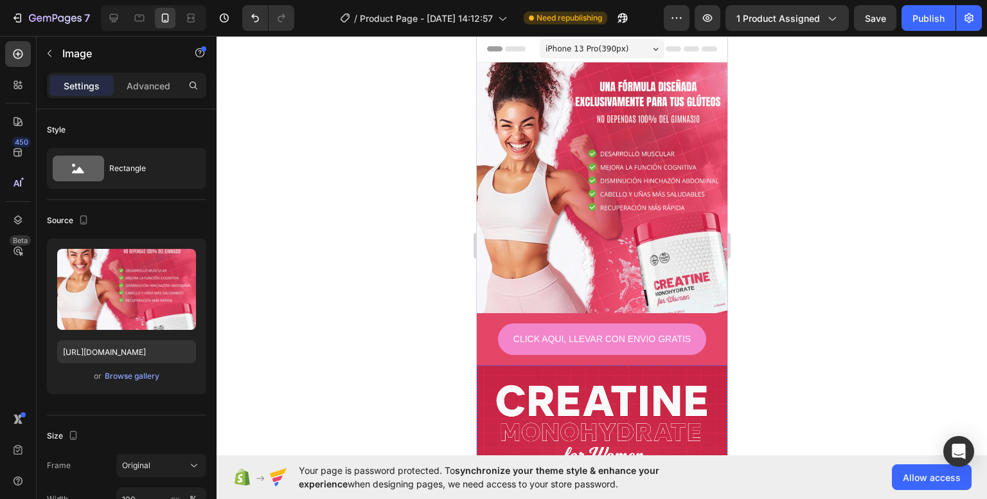
click at [502, 251] on img at bounding box center [601, 187] width 251 height 251
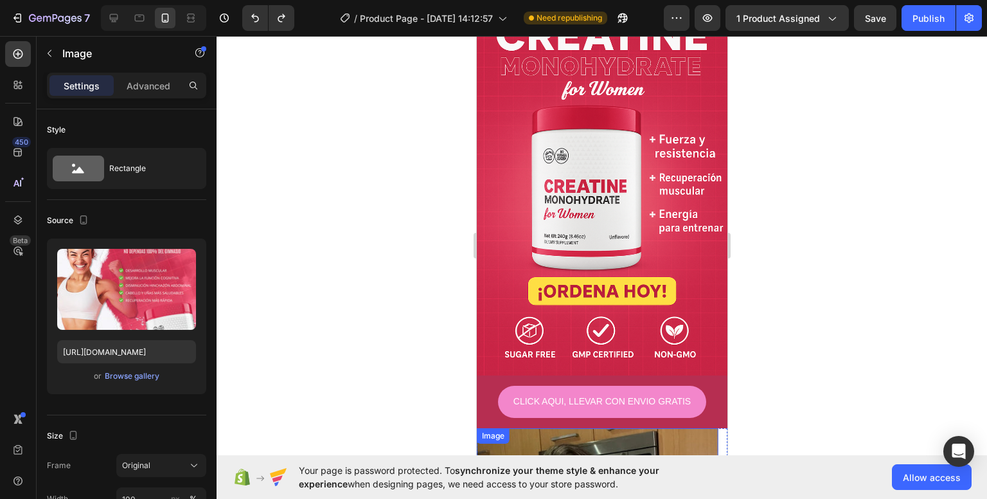
scroll to position [365, 0]
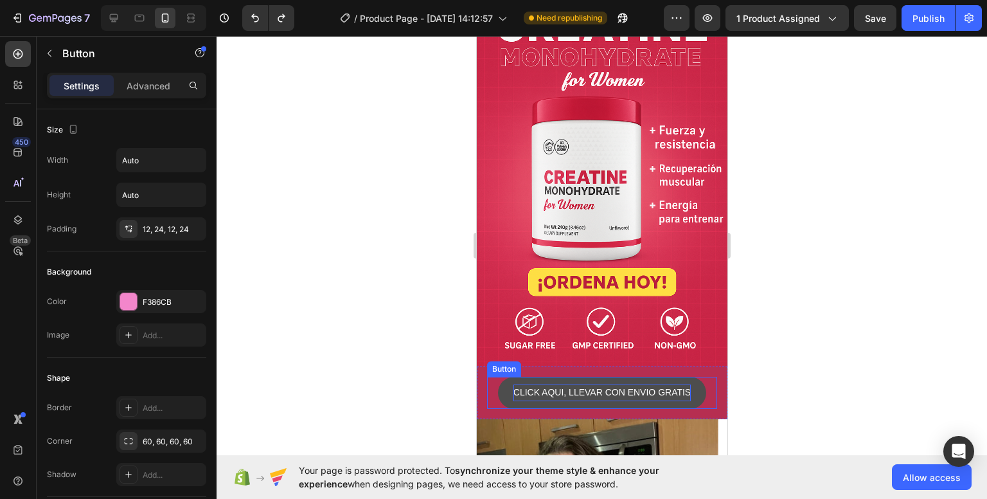
click at [612, 384] on p "CLICK AQUI, LLEVAR CON ENVIO GRATIS" at bounding box center [601, 392] width 177 height 16
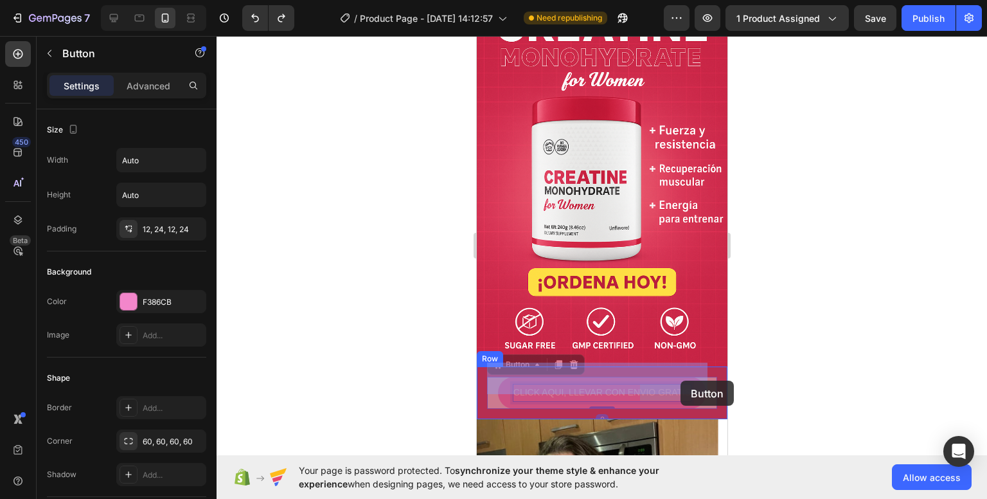
drag, startPoint x: 632, startPoint y: 381, endPoint x: 688, endPoint y: 384, distance: 56.0
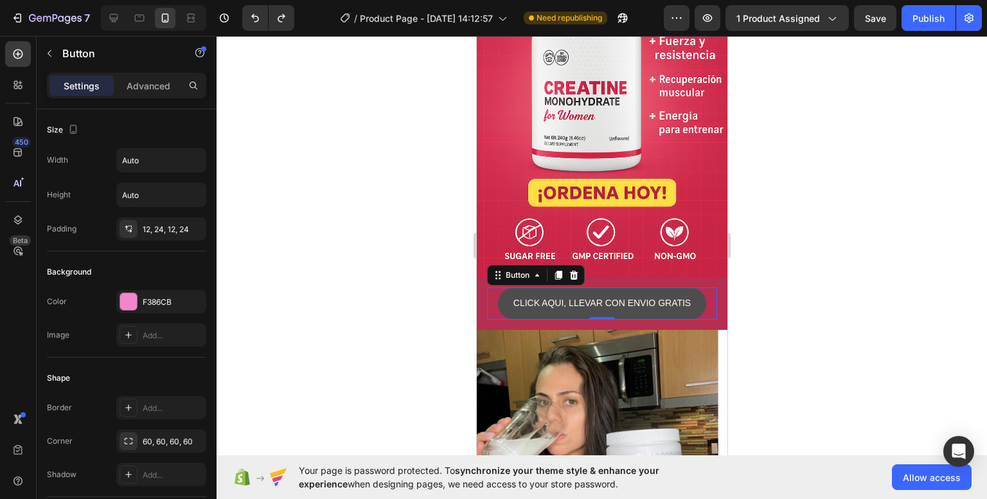
scroll to position [455, 0]
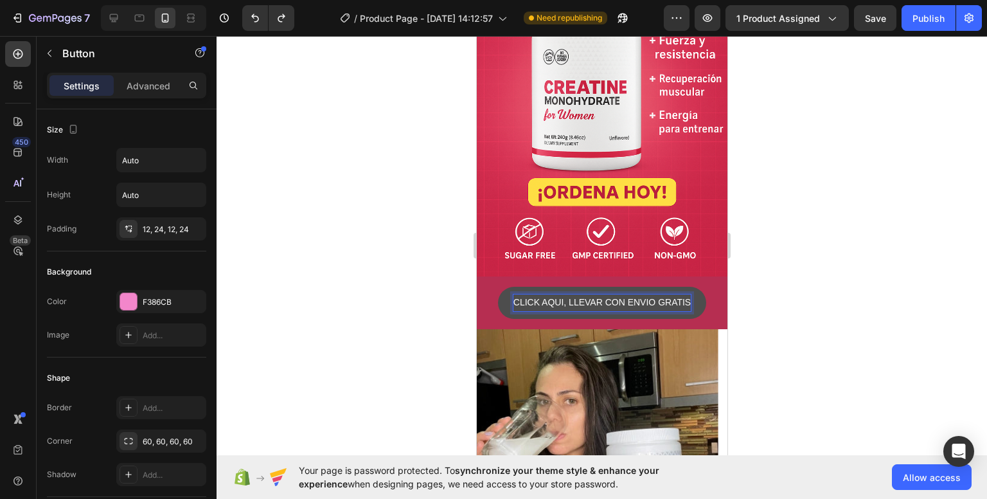
click at [668, 294] on p "CLICK AQUI, LLEVAR CON ENVIO GRATIS" at bounding box center [601, 302] width 177 height 16
click at [568, 287] on button "QUIERO" at bounding box center [601, 302] width 66 height 31
